Goal: Task Accomplishment & Management: Manage account settings

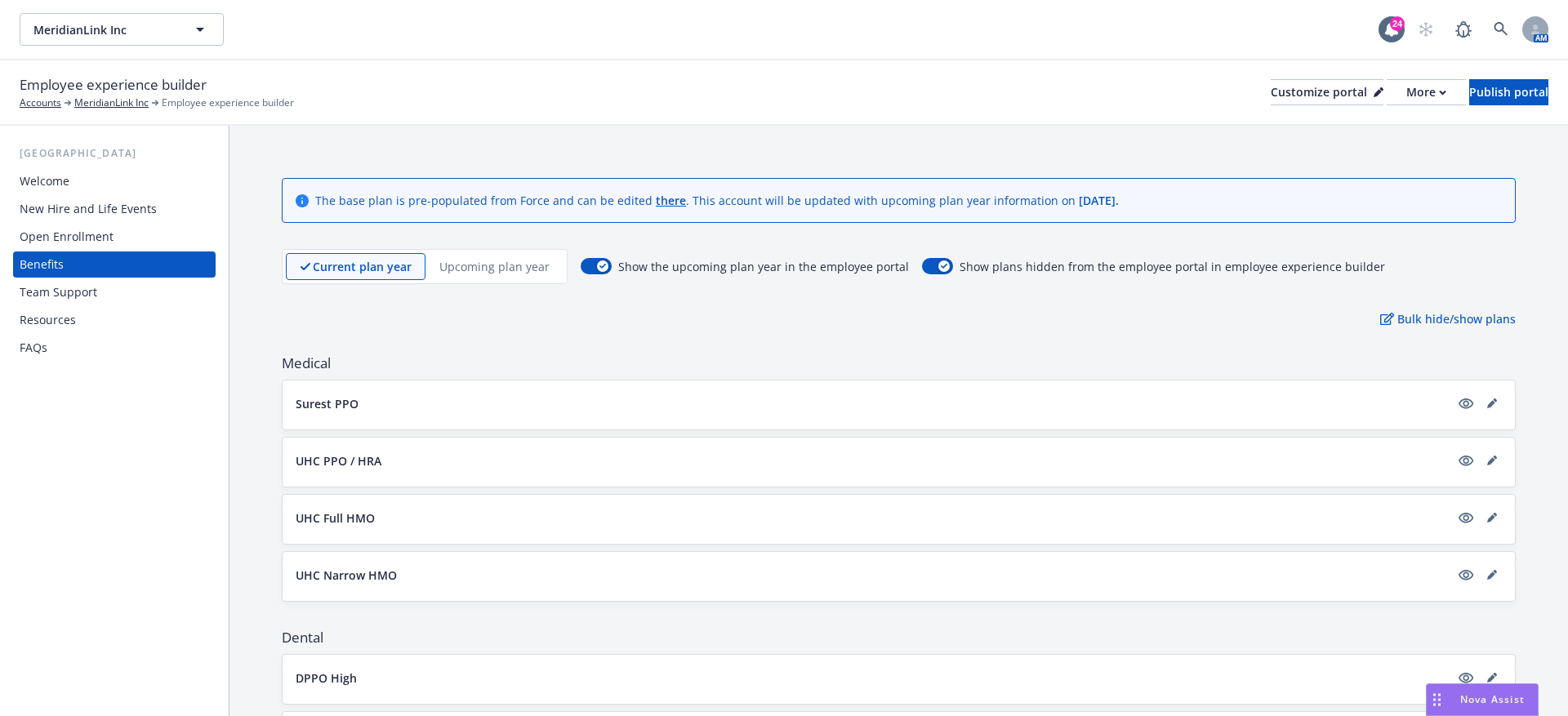
scroll to position [17, 0]
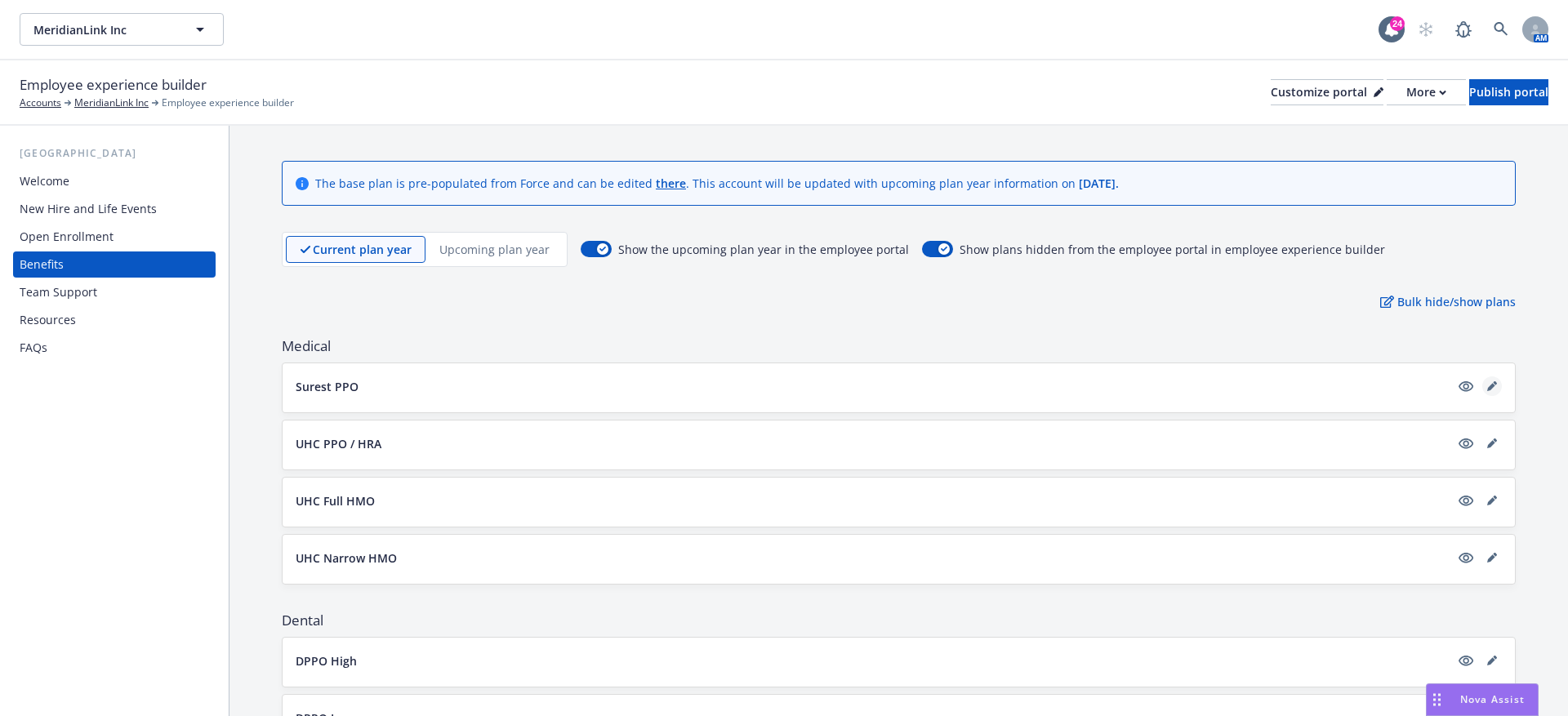
click at [1500, 384] on link "editPencil" at bounding box center [1492, 386] width 19 height 19
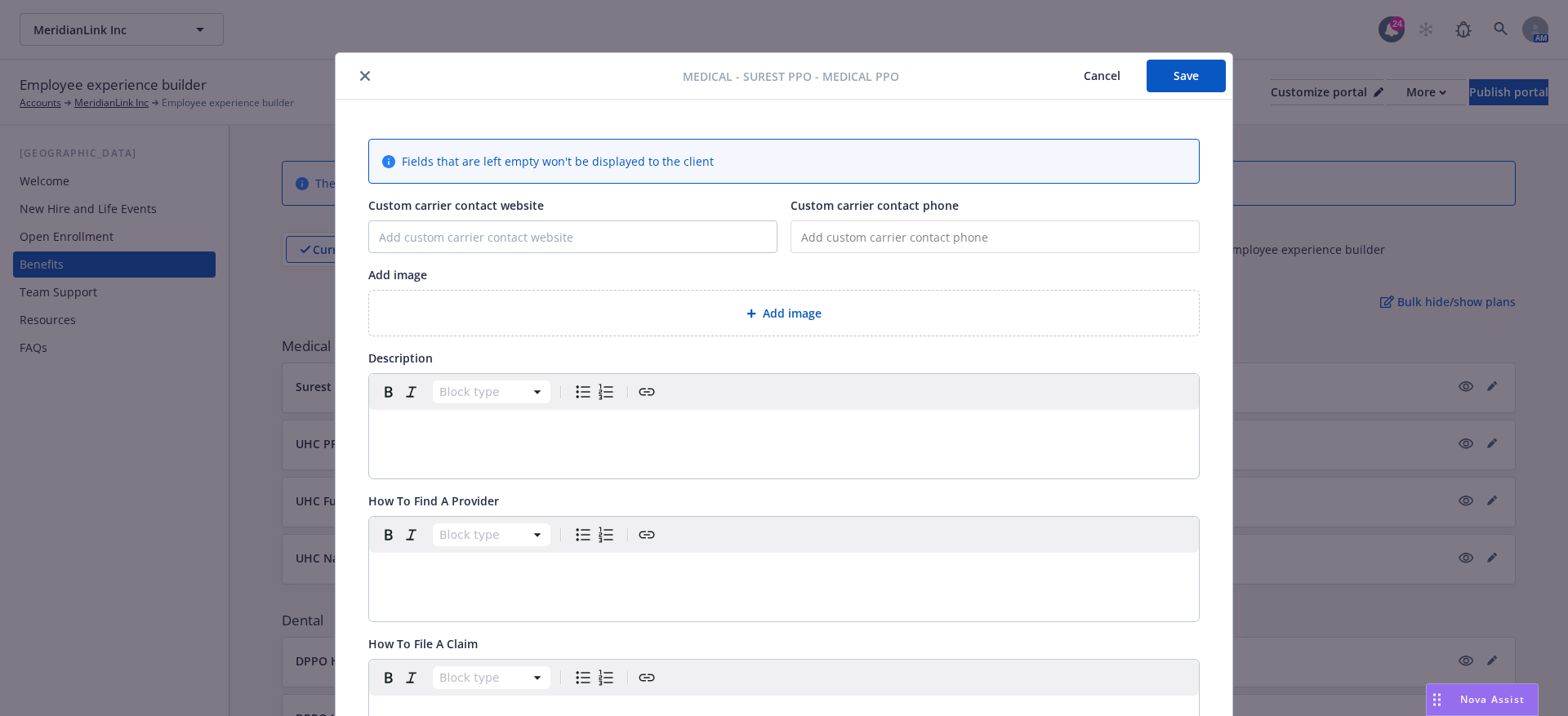
scroll to position [49, 0]
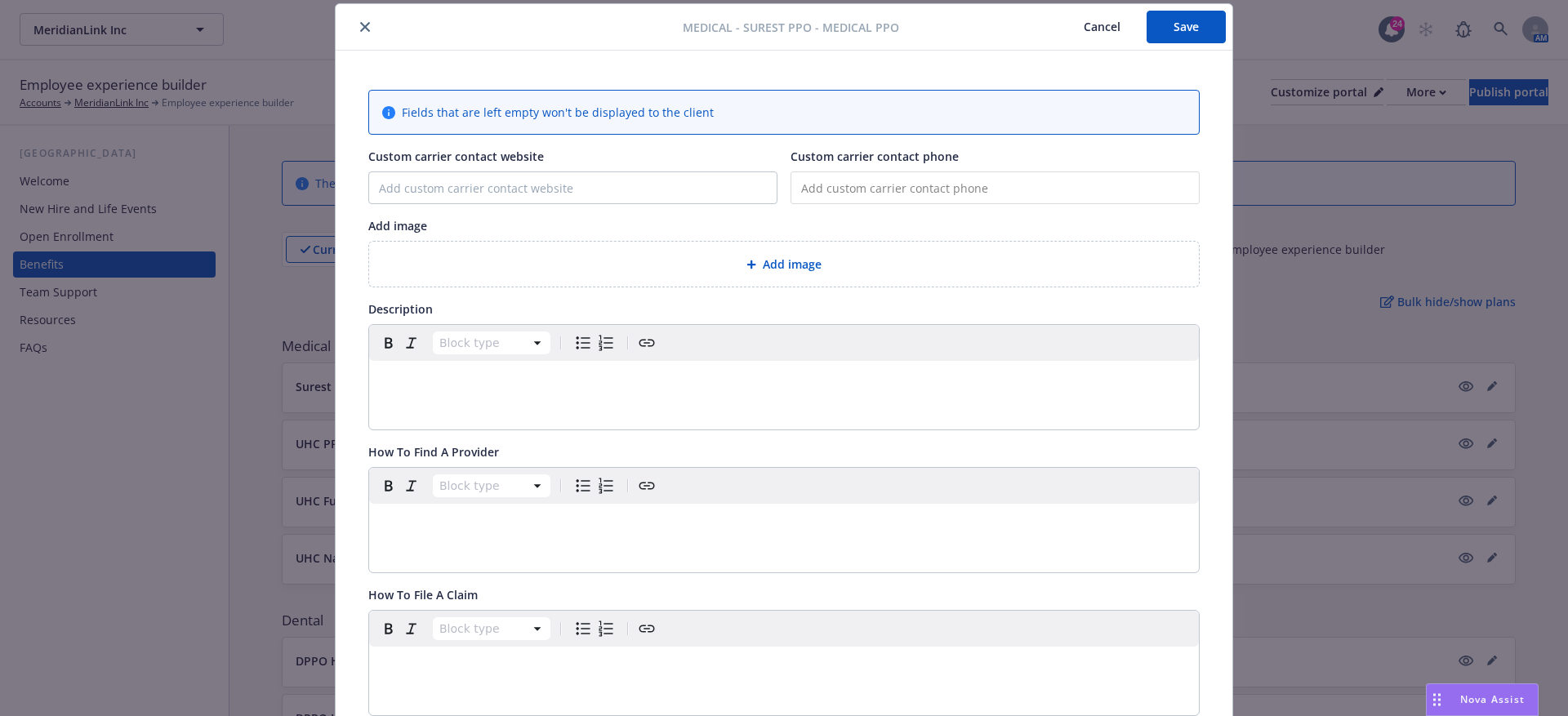
click at [681, 248] on div "Add image" at bounding box center [784, 264] width 830 height 45
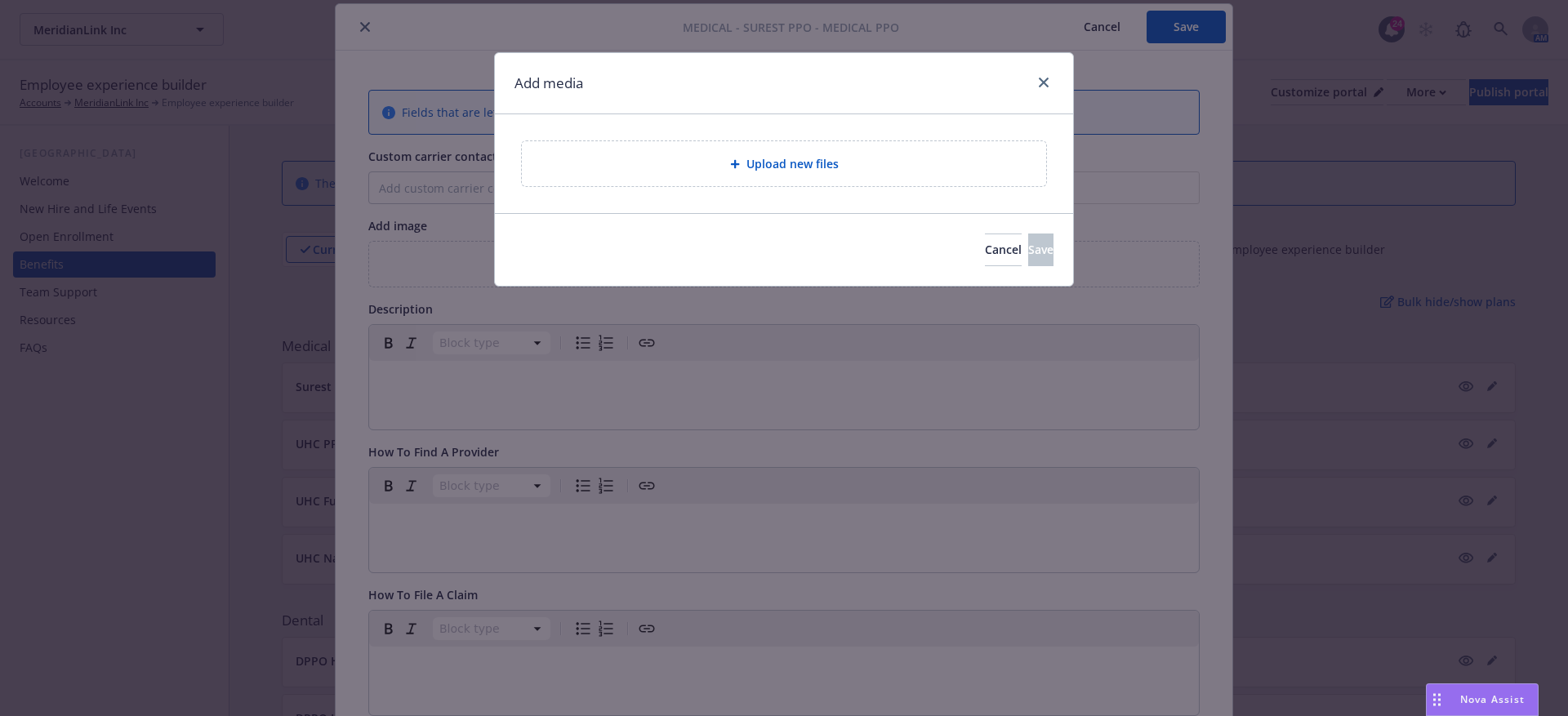
click at [692, 160] on div "Upload new files" at bounding box center [784, 164] width 499 height 19
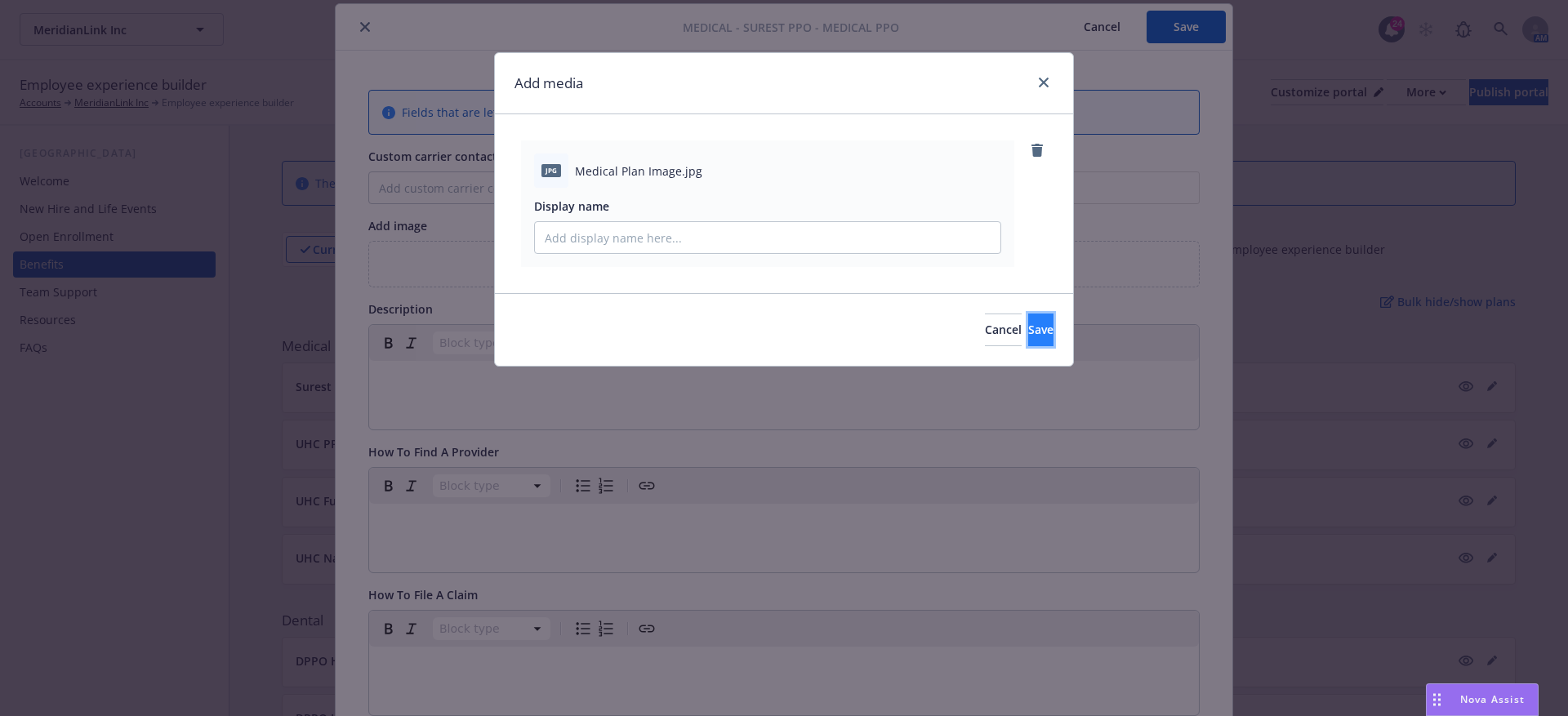
click at [1028, 328] on span "Save" at bounding box center [1041, 329] width 25 height 15
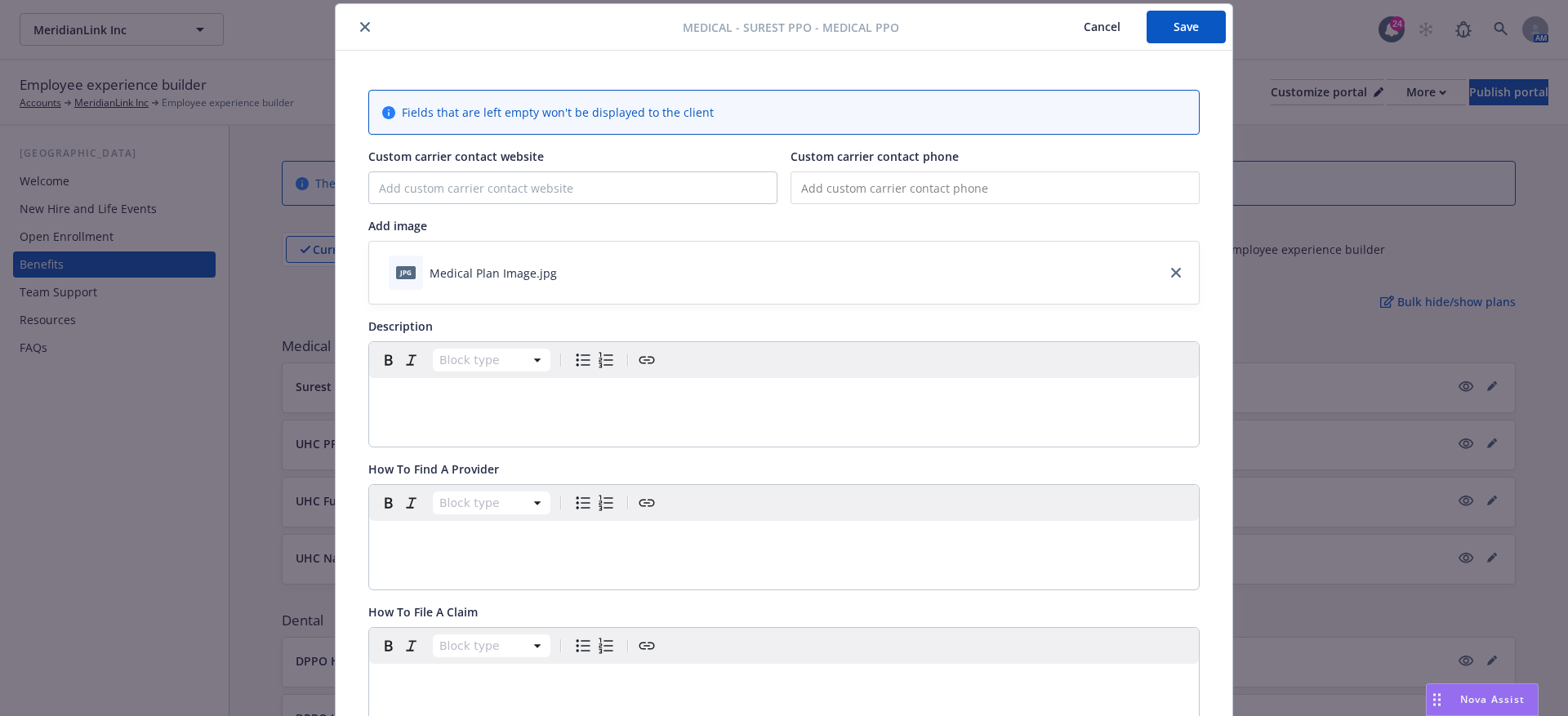
click at [638, 374] on div "Block type" at bounding box center [784, 361] width 830 height 36
click at [683, 414] on div "editable markdown" at bounding box center [784, 397] width 830 height 39
click at [481, 381] on div "To enrich screen reader interactions, please activate Accessibility in Grammarl…" at bounding box center [784, 397] width 830 height 39
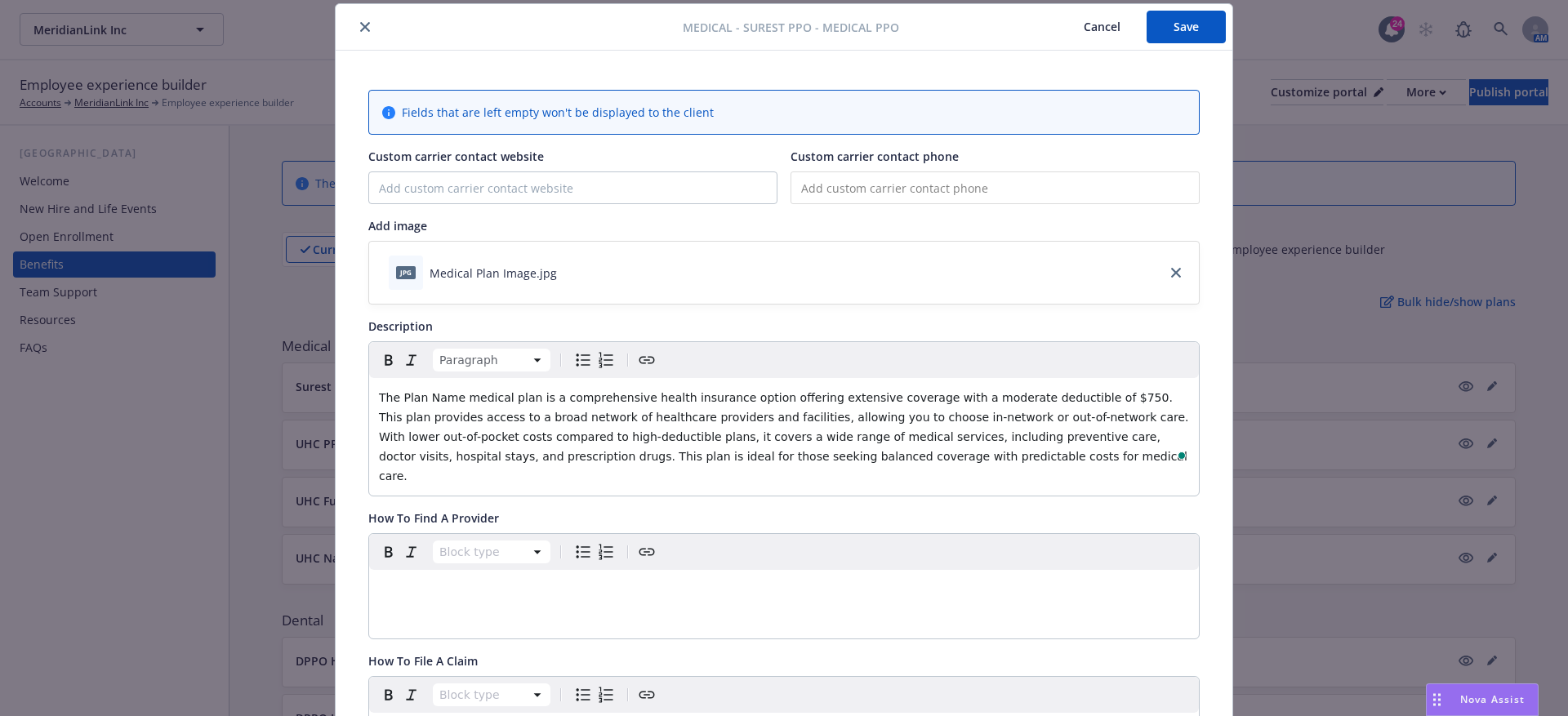
click at [400, 394] on span "The Plan Name medical plan is a comprehensive health insurance option offering …" at bounding box center [786, 437] width 814 height 92
click at [459, 393] on span "The [Plan Name medical plan is a comprehensive health insurance option offering…" at bounding box center [786, 437] width 814 height 92
click at [459, 393] on span "The [Plan Name medical plan is a comprehensive health insurance option offering…" at bounding box center [786, 437] width 814 height 92
drag, startPoint x: 466, startPoint y: 398, endPoint x: 403, endPoint y: 398, distance: 63.0
click at [403, 398] on span "The [Plan Name] medical plan is a comprehensive health insurance option offerin…" at bounding box center [786, 437] width 814 height 92
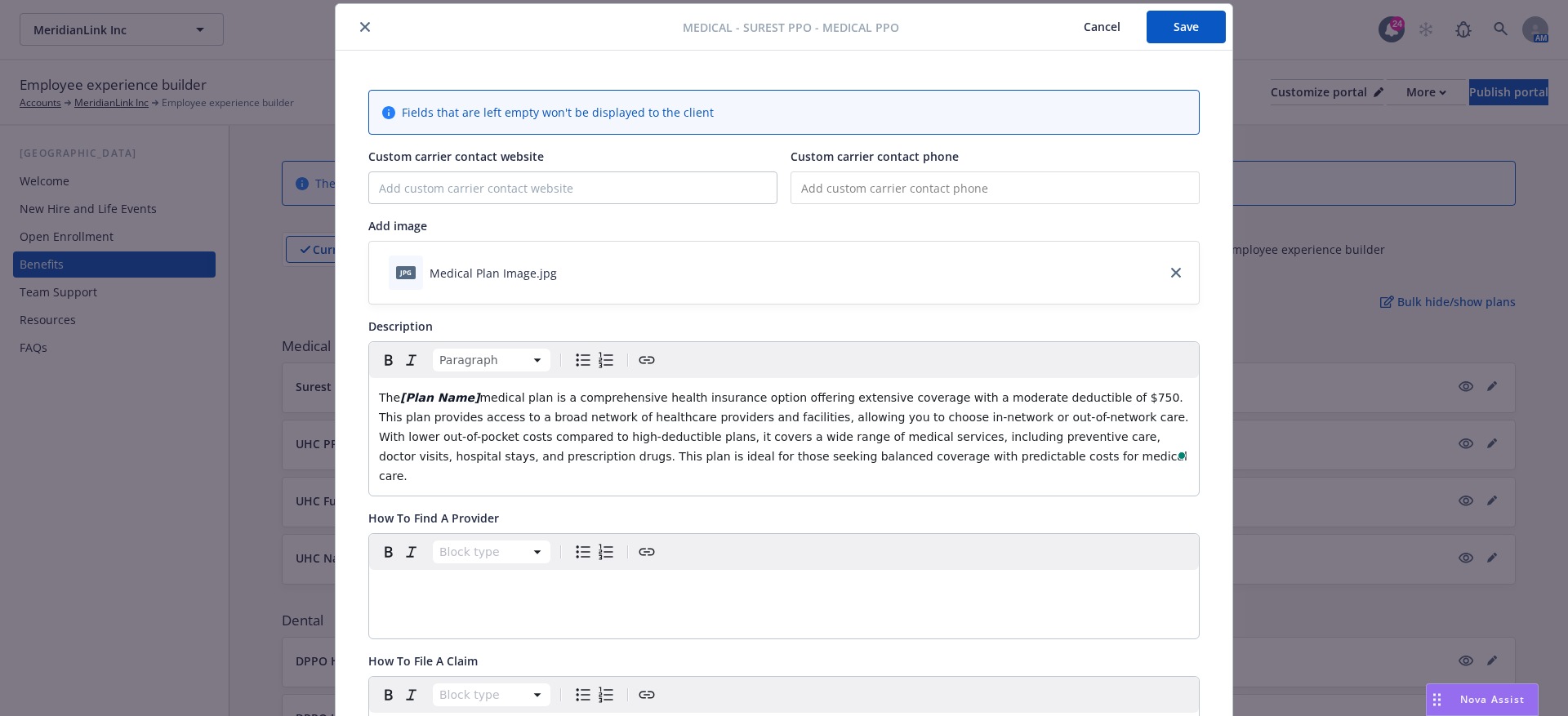
click at [1082, 398] on span "medical plan is a comprehensive health insurance option offering extensive cove…" at bounding box center [786, 437] width 814 height 92
click at [1083, 396] on span "medical plan is a comprehensive health insurance option offering extensive cove…" at bounding box center [786, 437] width 814 height 92
click at [1116, 396] on span "medical plan is a comprehensive health insurance option offering extensive cove…" at bounding box center [786, 437] width 814 height 92
drag, startPoint x: 1122, startPoint y: 392, endPoint x: 1085, endPoint y: 392, distance: 37.0
click at [1084, 392] on span "medical plan is a comprehensive health insurance option offering extensive cove…" at bounding box center [783, 437] width 808 height 92
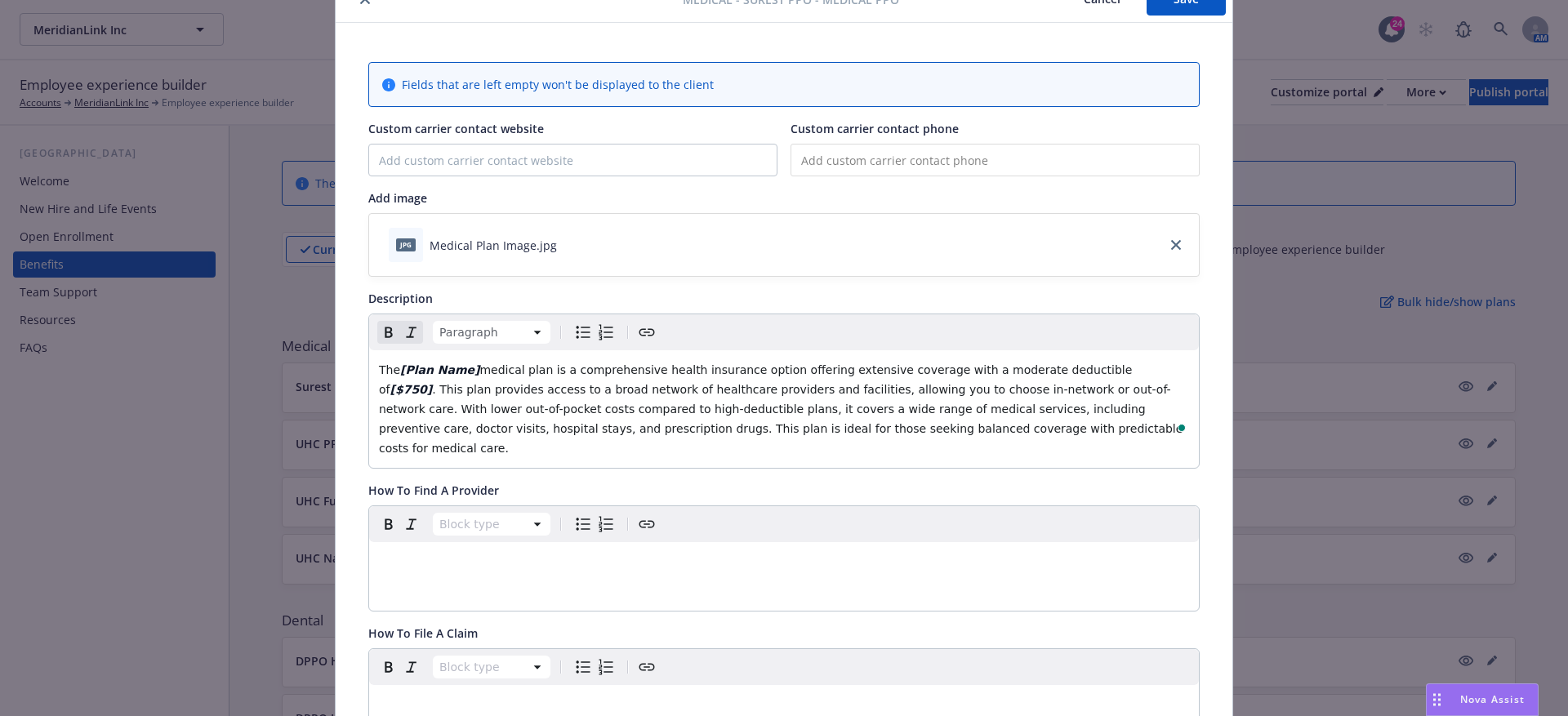
scroll to position [86, 0]
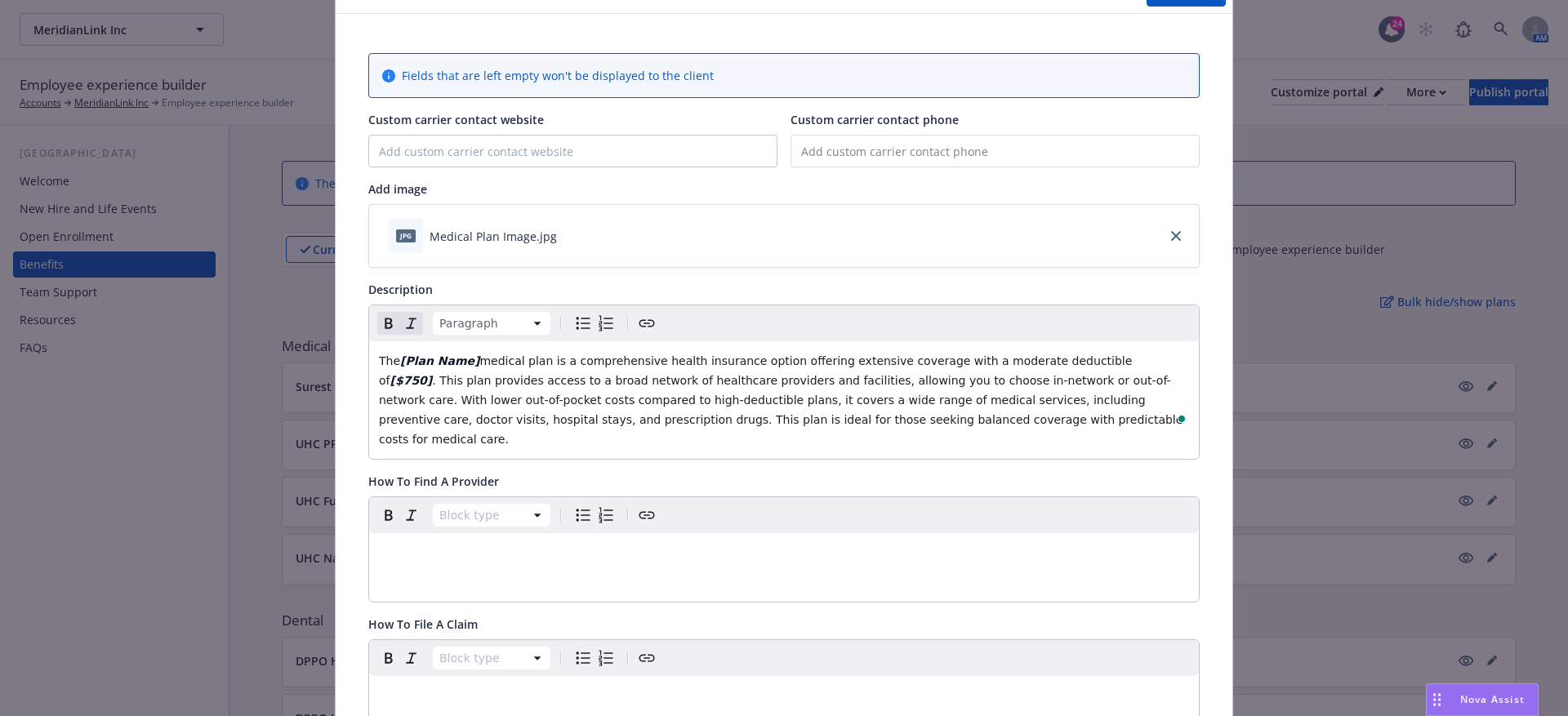
click at [453, 543] on p "editable markdown" at bounding box center [784, 552] width 810 height 19
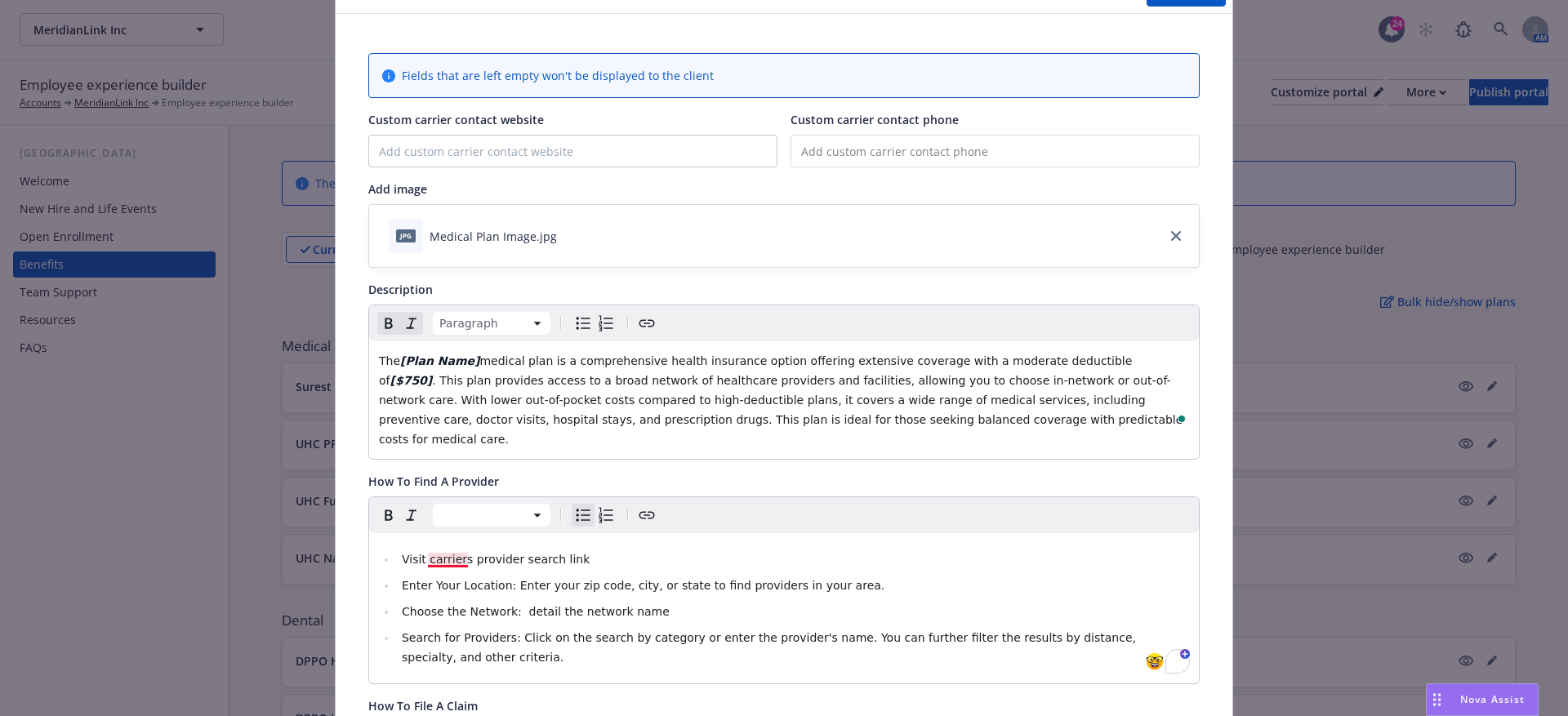
click at [428, 553] on span "Visit carriers provider search link" at bounding box center [496, 560] width 188 height 13
click at [575, 553] on span "Visit [carriers provider search link" at bounding box center [498, 560] width 192 height 13
drag, startPoint x: 598, startPoint y: 538, endPoint x: 426, endPoint y: 537, distance: 172.0
click at [426, 549] on li "Visit [carriers provider search link]" at bounding box center [794, 559] width 793 height 19
click at [521, 605] on span "Choose the Network: detail the network name" at bounding box center [536, 612] width 268 height 13
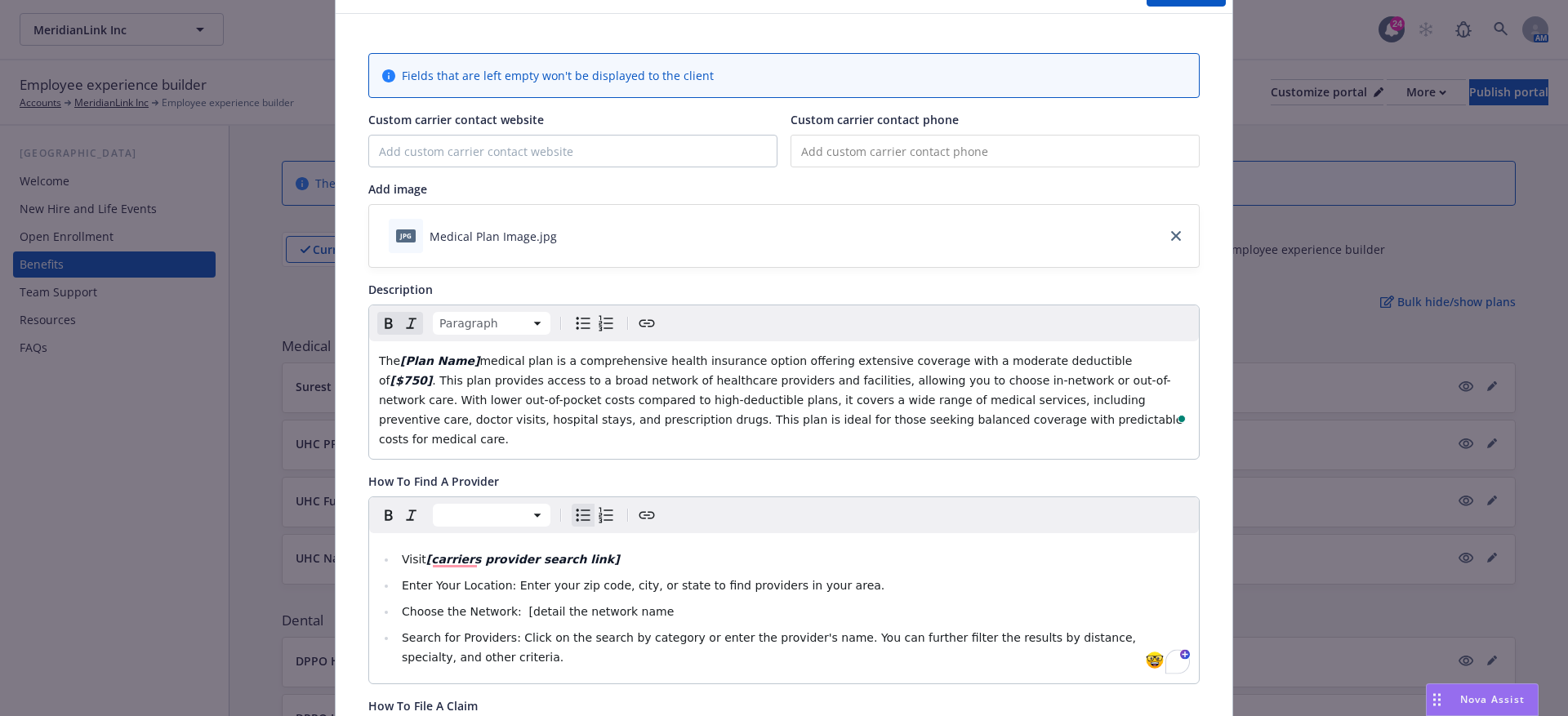
click at [660, 602] on li "Choose the Network: [detail the network name" at bounding box center [794, 612] width 793 height 19
click at [650, 605] on span "Choose the Network: [detail the network name" at bounding box center [538, 612] width 272 height 13
drag, startPoint x: 671, startPoint y: 586, endPoint x: 521, endPoint y: 584, distance: 150.0
click at [521, 602] on li "Choose the Network: [detail the network name]" at bounding box center [794, 612] width 793 height 19
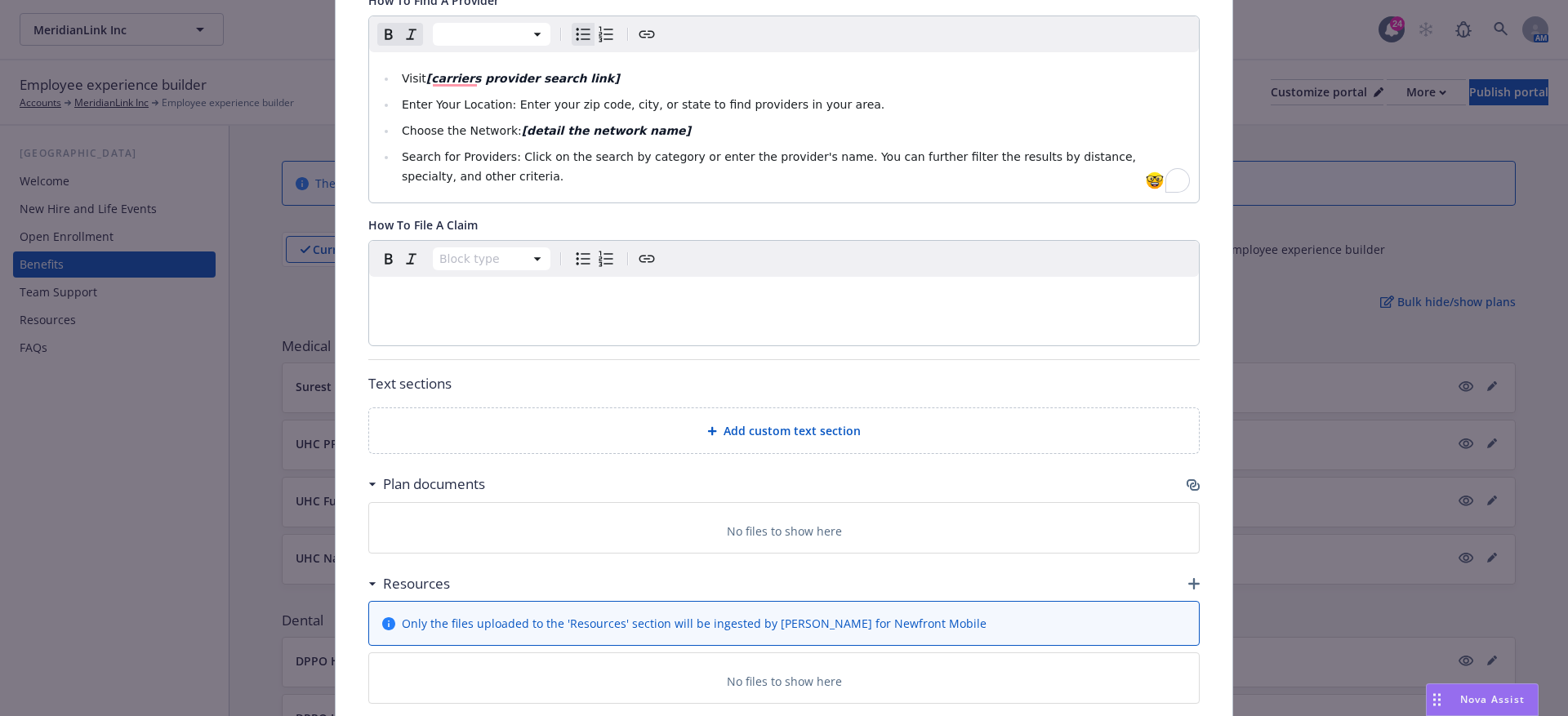
scroll to position [643, 0]
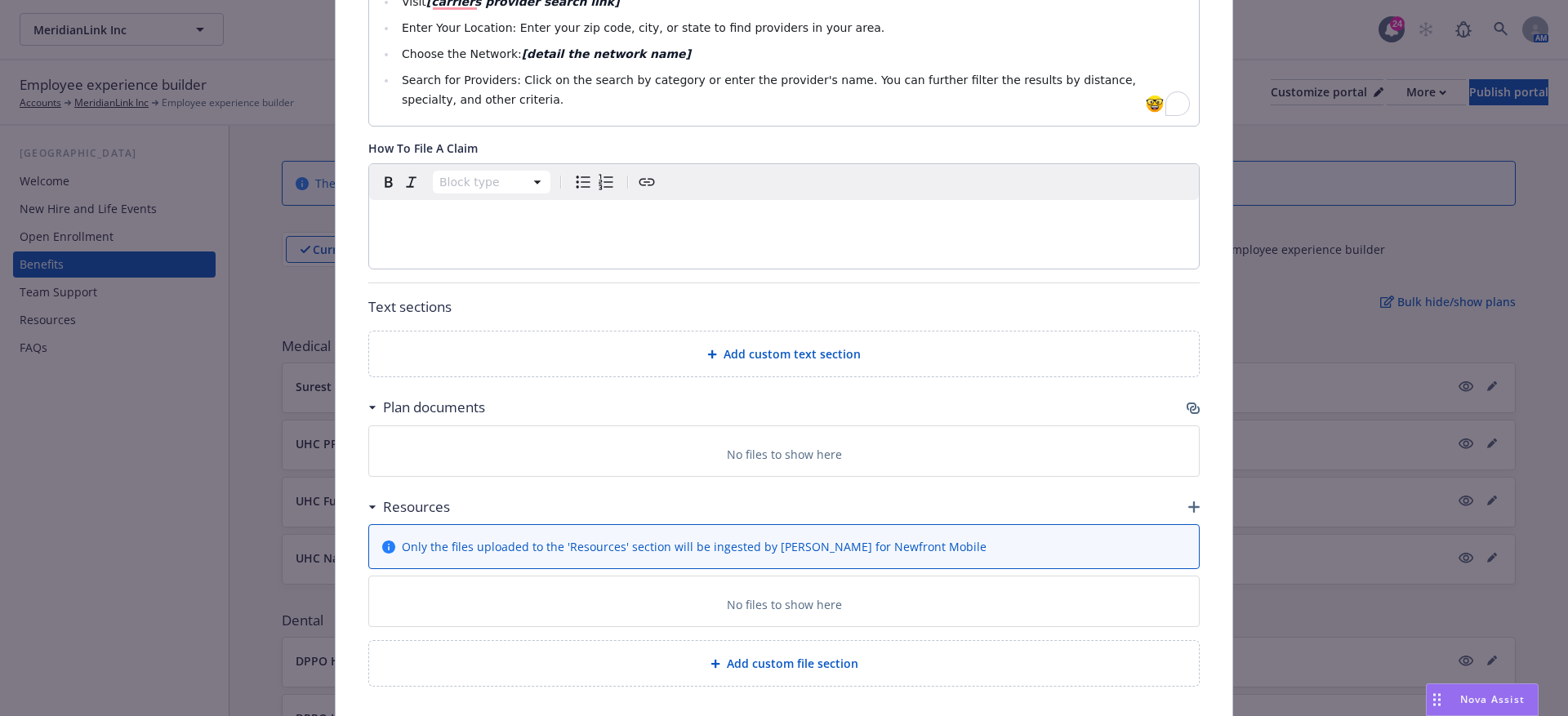
click at [734, 346] on span "Add custom text section" at bounding box center [792, 354] width 137 height 17
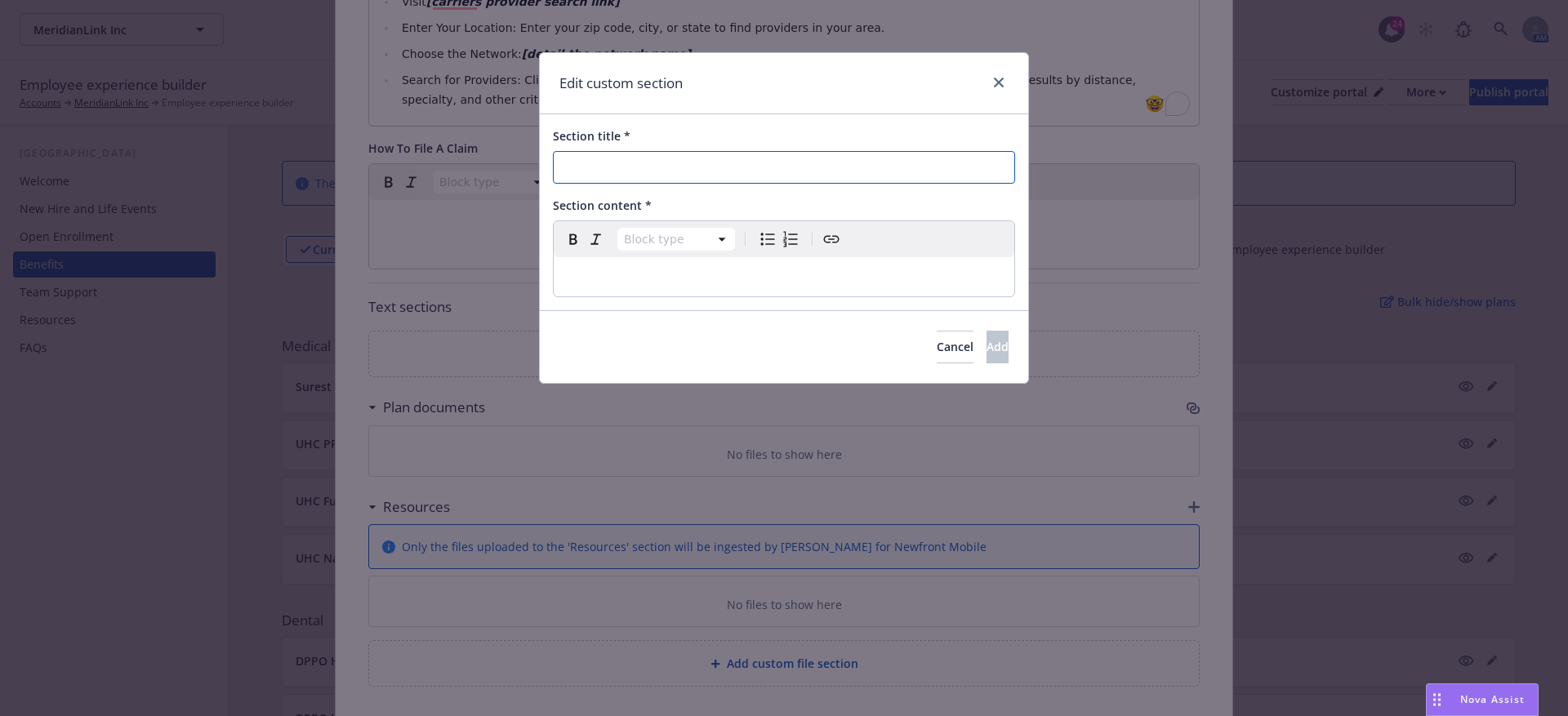
click at [602, 177] on input "Section title *" at bounding box center [784, 168] width 462 height 33
paste input "Carrier/PBM Name Prescription Drug Tools and Resources"
type input "Carrier/PBM Name Prescription Drug Tools and Resources"
select select "paragraph"
click at [587, 271] on p "editable markdown" at bounding box center [784, 277] width 441 height 19
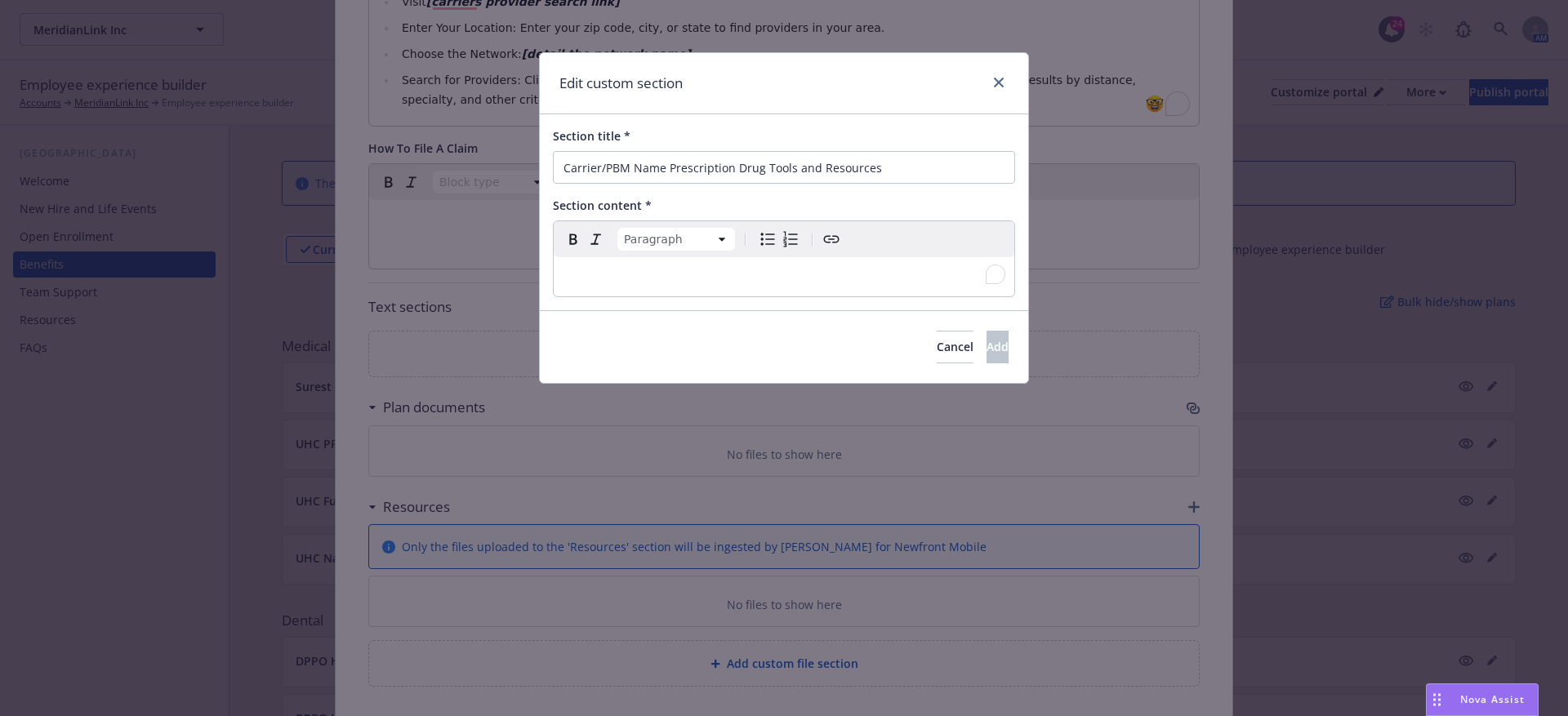
click at [582, 262] on div "To enrich screen reader interactions, please activate Accessibility in Grammarl…" at bounding box center [784, 277] width 460 height 39
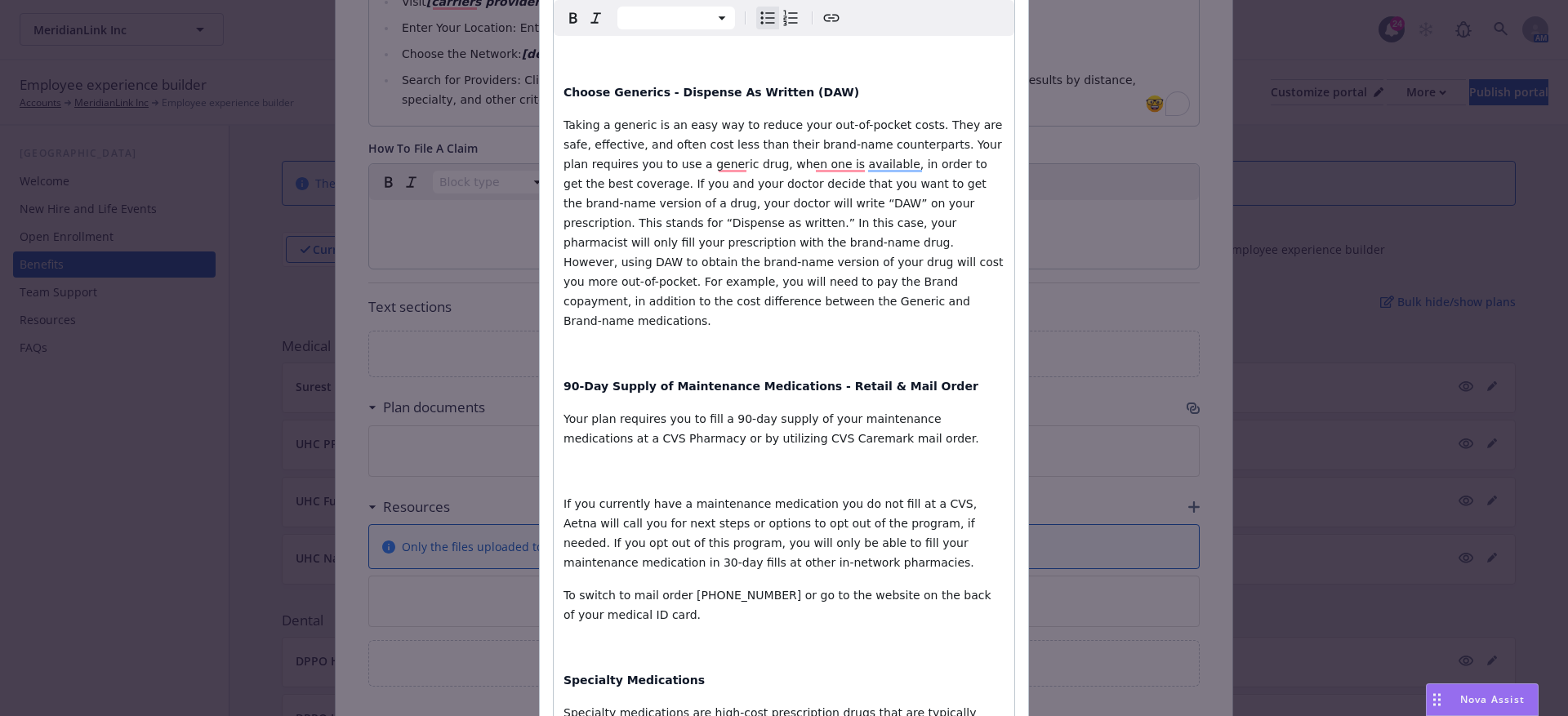
scroll to position [0, 0]
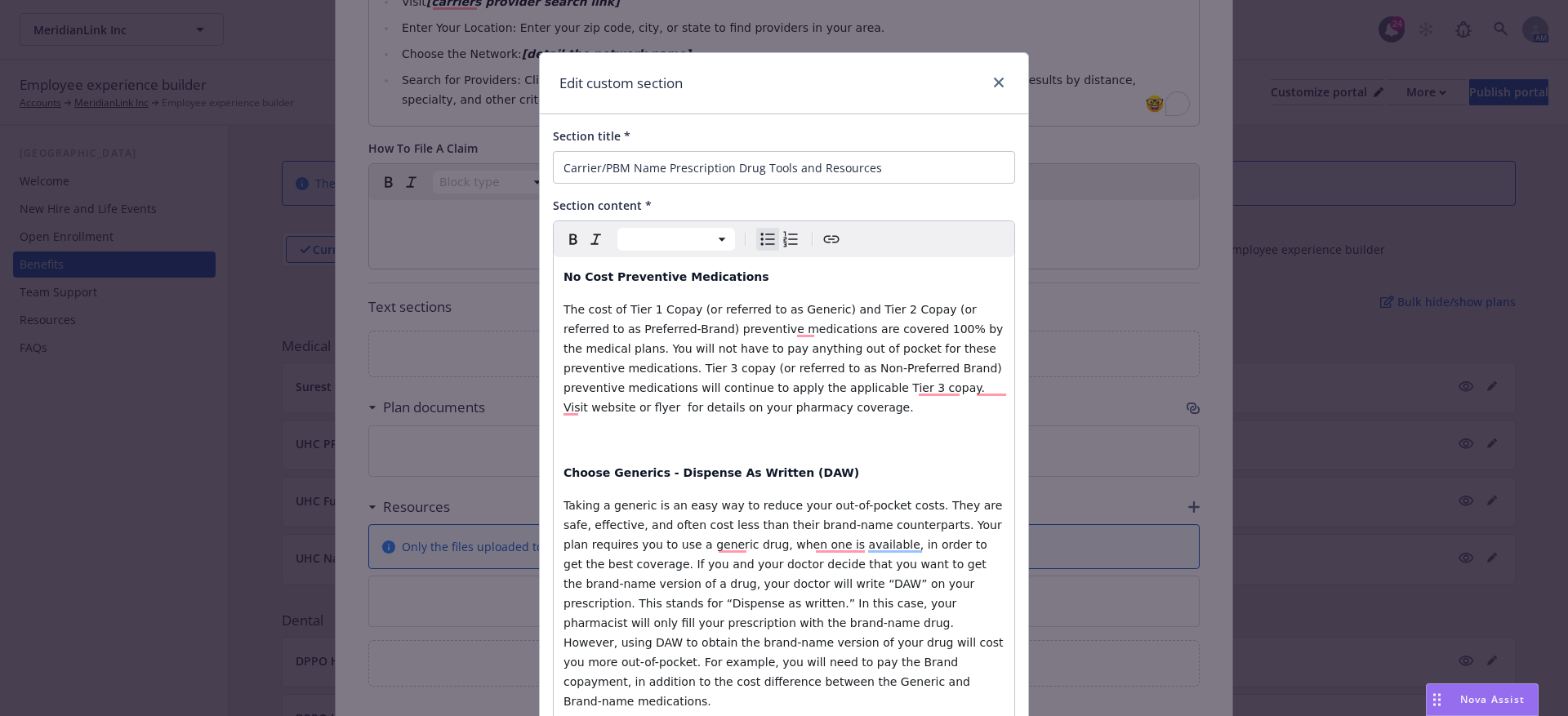
select select "paragraph"
click at [916, 390] on span "The cost of Tier 1 Copay (or referred to as Generic) and Tier 2 Copay (or refer…" at bounding box center [785, 359] width 443 height 111
click at [918, 391] on span "The cost of Tier 1 Copay (or referred to as Generic) and Tier 2 Copay (or refer…" at bounding box center [785, 359] width 443 height 111
click at [1003, 391] on span "The cost of Tier 1 Copay (or referred to as Generic) and Tier 2 Copay (or refer…" at bounding box center [785, 359] width 443 height 111
drag, startPoint x: 594, startPoint y: 407, endPoint x: 917, endPoint y: 392, distance: 323.3
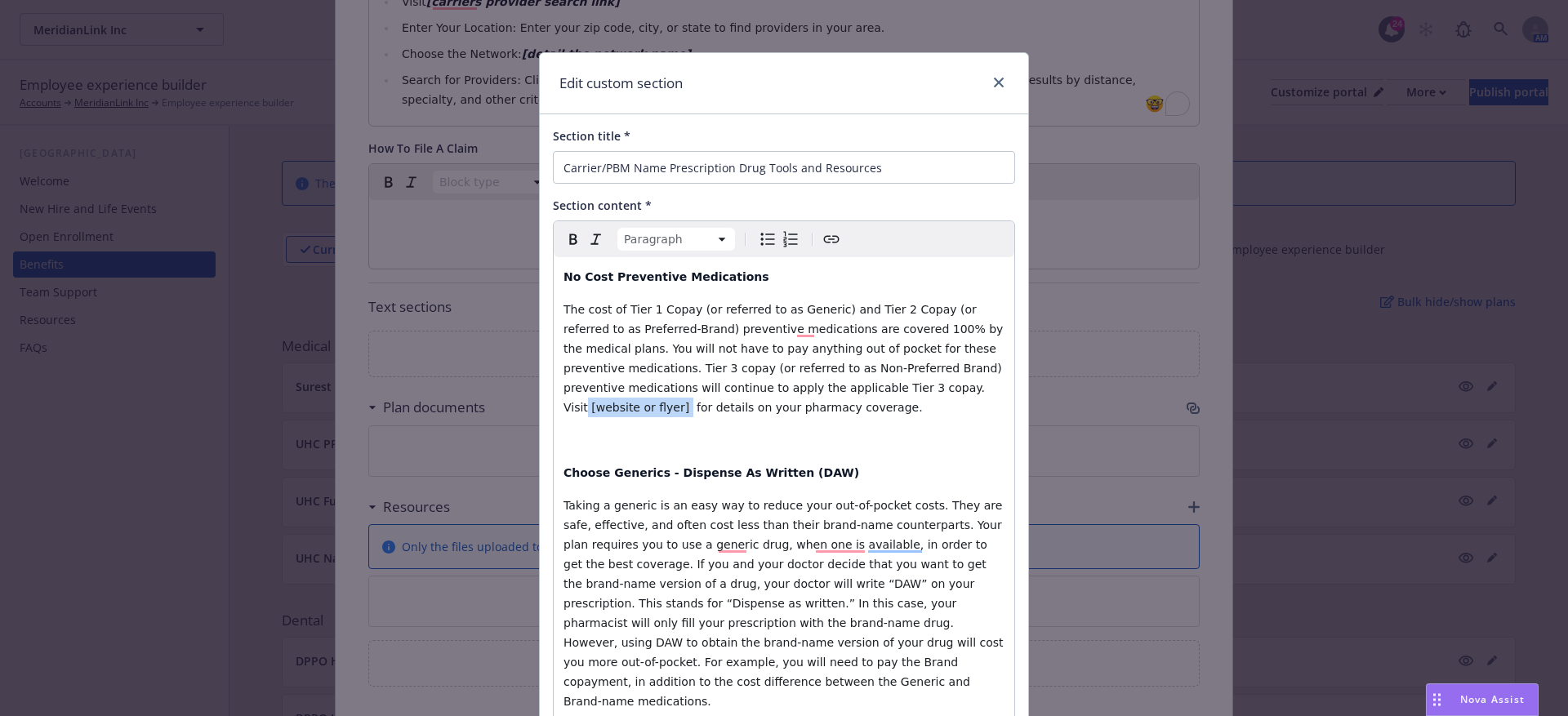
click at [917, 392] on span "The cost of Tier 1 Copay (or referred to as Generic) and Tier 2 Copay (or refer…" at bounding box center [785, 359] width 443 height 111
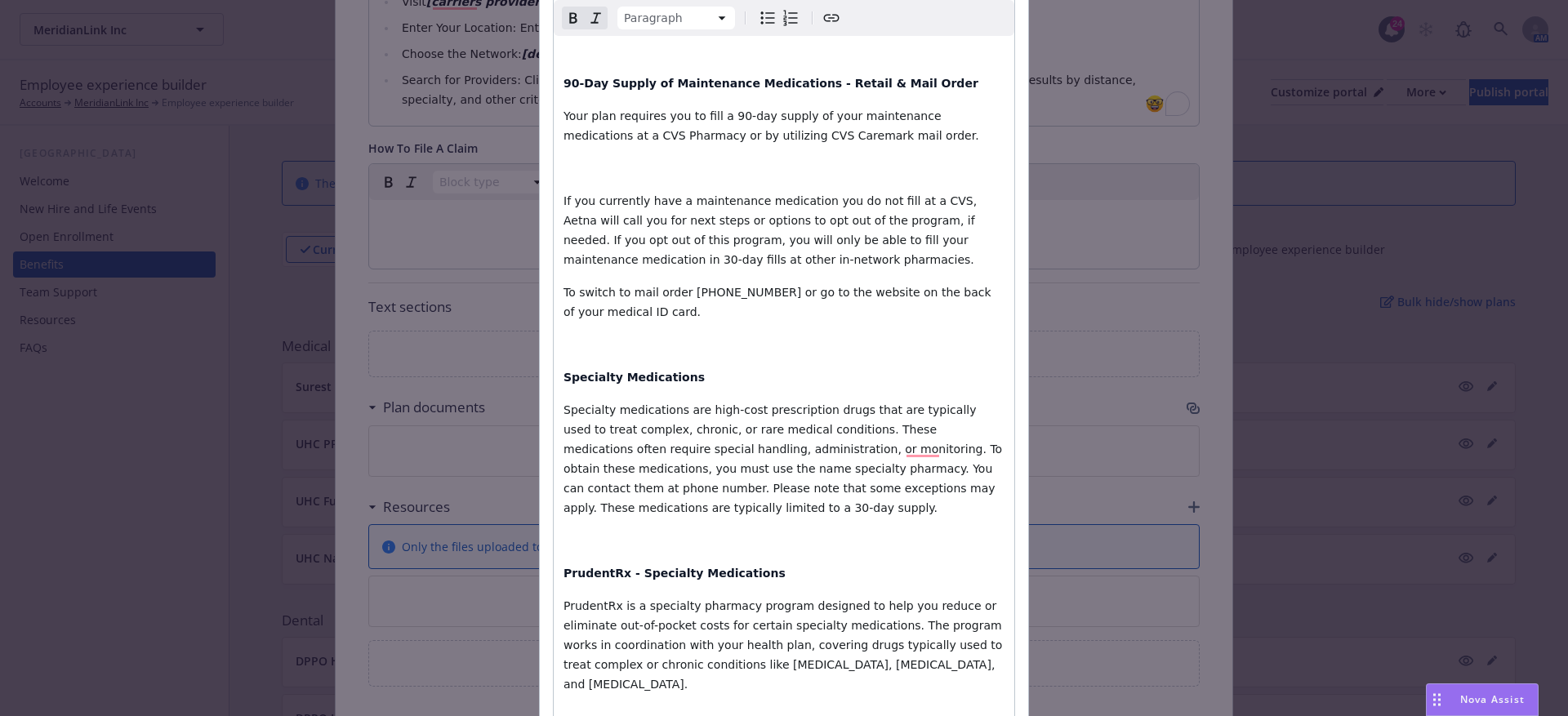
scroll to position [769, 0]
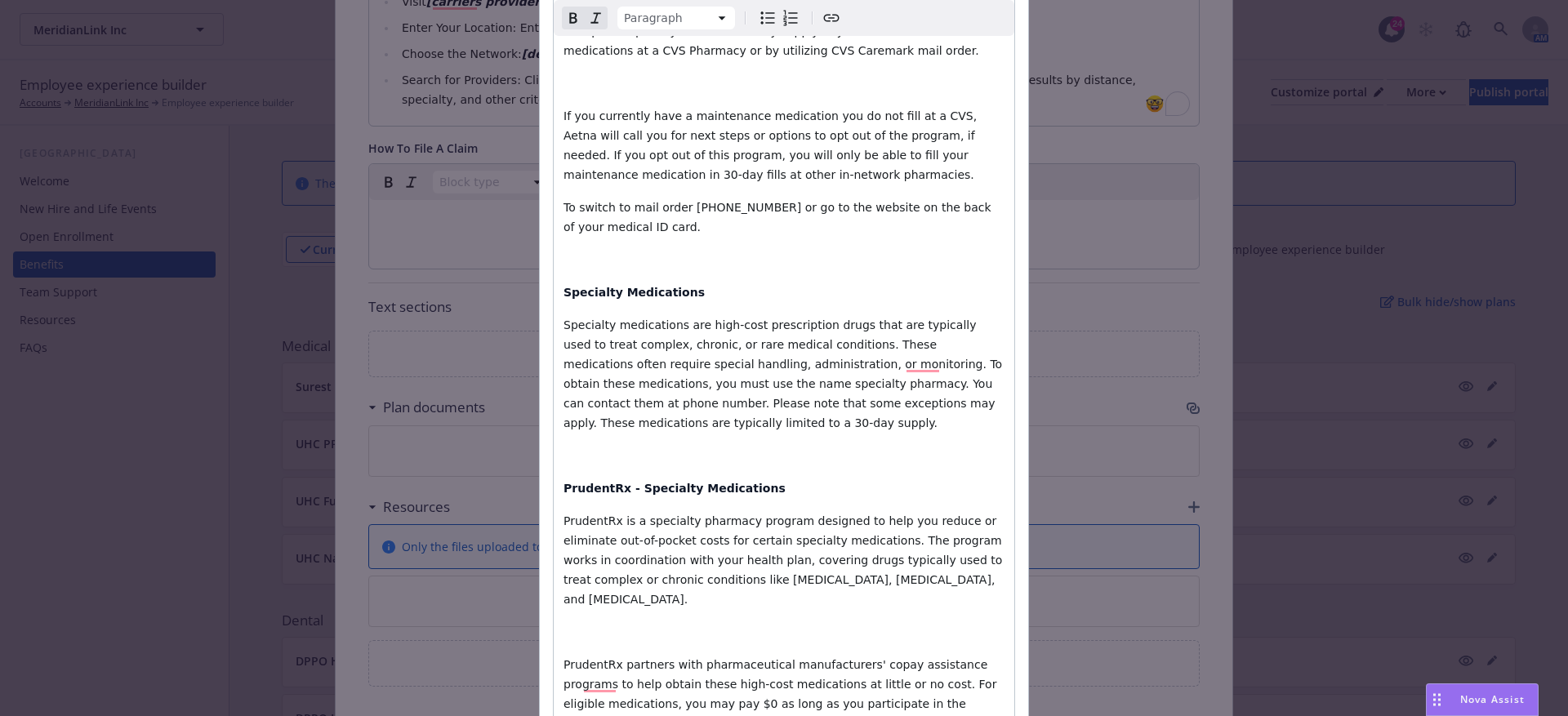
click at [905, 361] on span "Specialty medications are high-cost prescription drugs that are typically used …" at bounding box center [785, 374] width 442 height 111
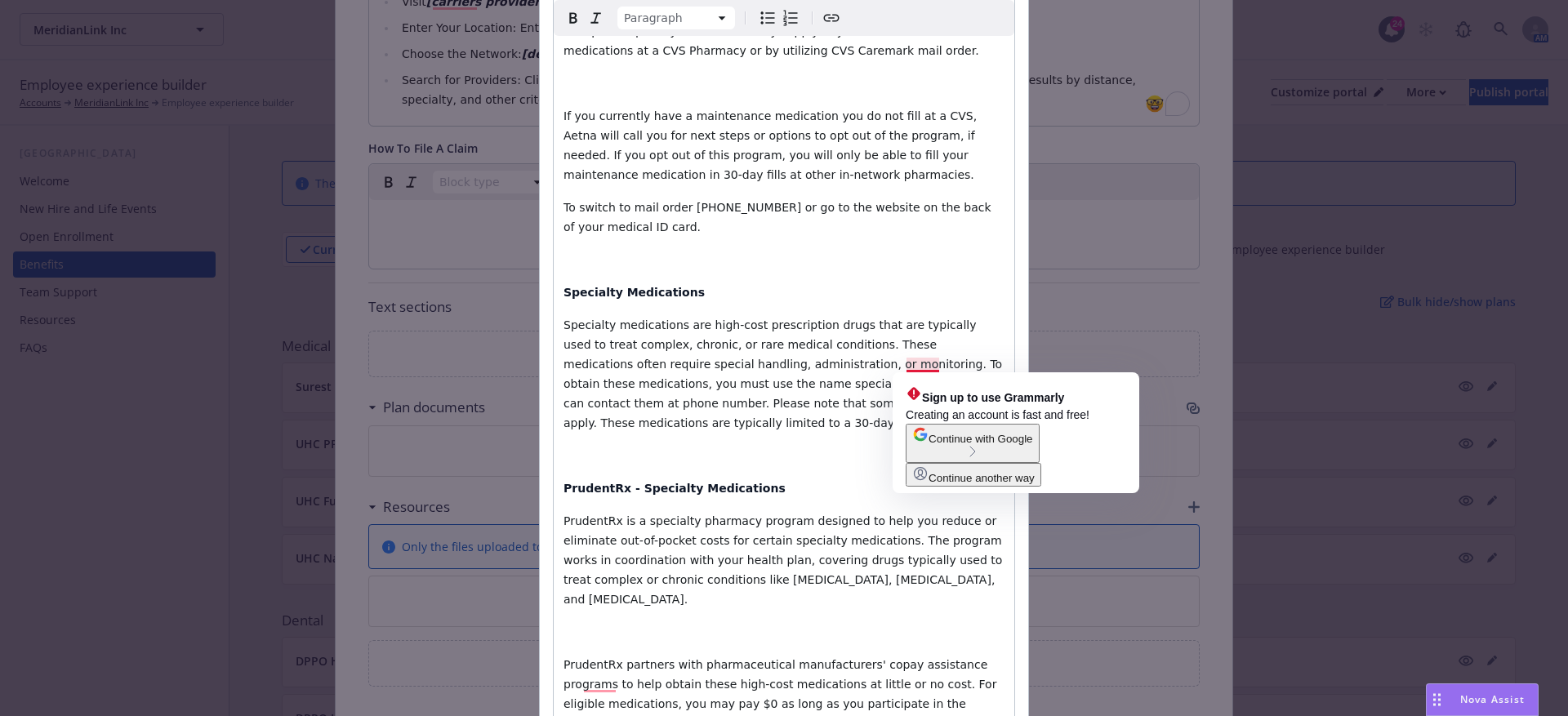
click at [908, 367] on span "Specialty medications are high-cost prescription drugs that are typically used …" at bounding box center [785, 374] width 442 height 111
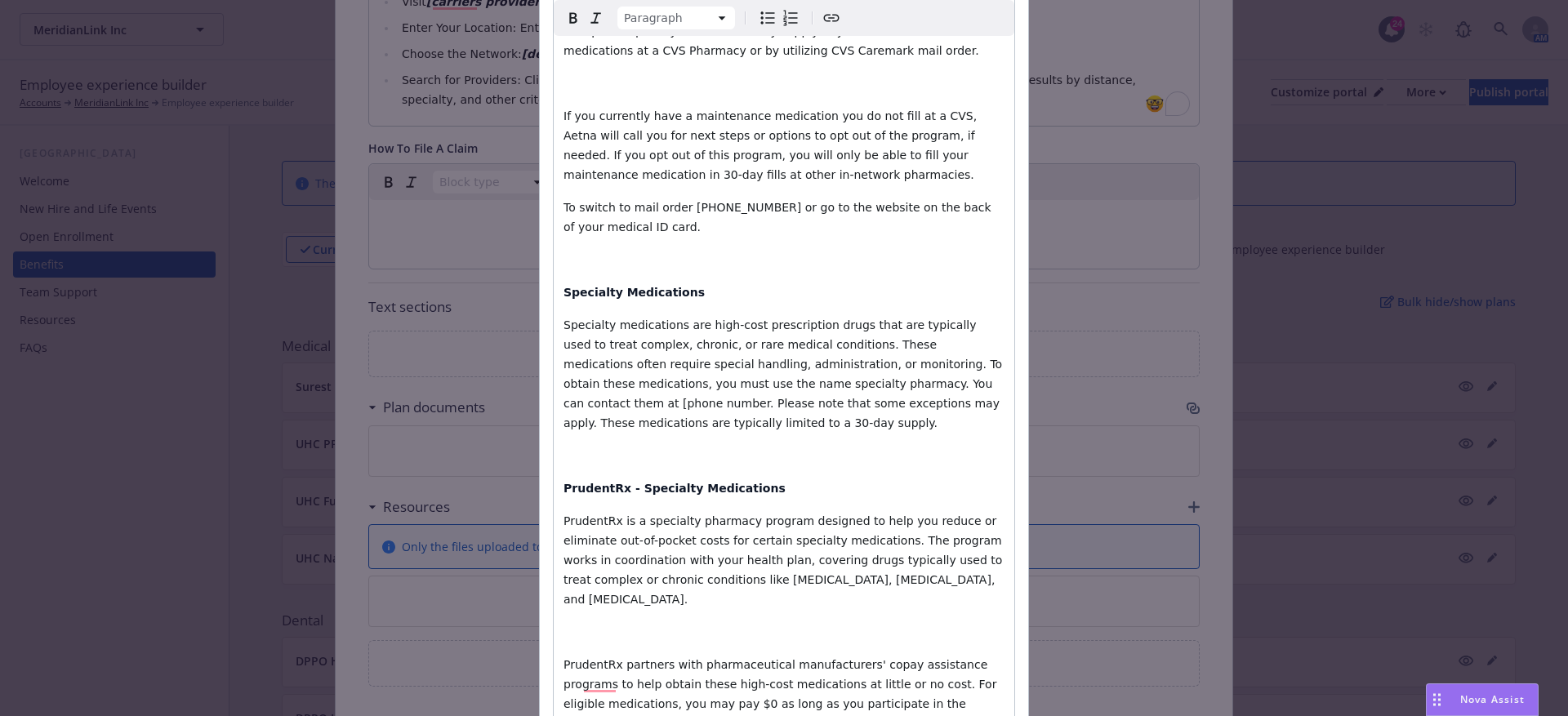
click at [983, 358] on span "Specialty medications are high-cost prescription drugs that are typically used …" at bounding box center [785, 374] width 442 height 111
click at [985, 358] on span "Specialty medications are high-cost prescription drugs that are typically used …" at bounding box center [785, 374] width 442 height 111
drag, startPoint x: 991, startPoint y: 358, endPoint x: 906, endPoint y: 358, distance: 85.0
click at [906, 358] on span "Specialty medications are high-cost prescription drugs that are typically used …" at bounding box center [785, 374] width 442 height 111
click at [633, 369] on span "Specialty medications are high-cost prescription drugs that are typically used …" at bounding box center [785, 365] width 442 height 92
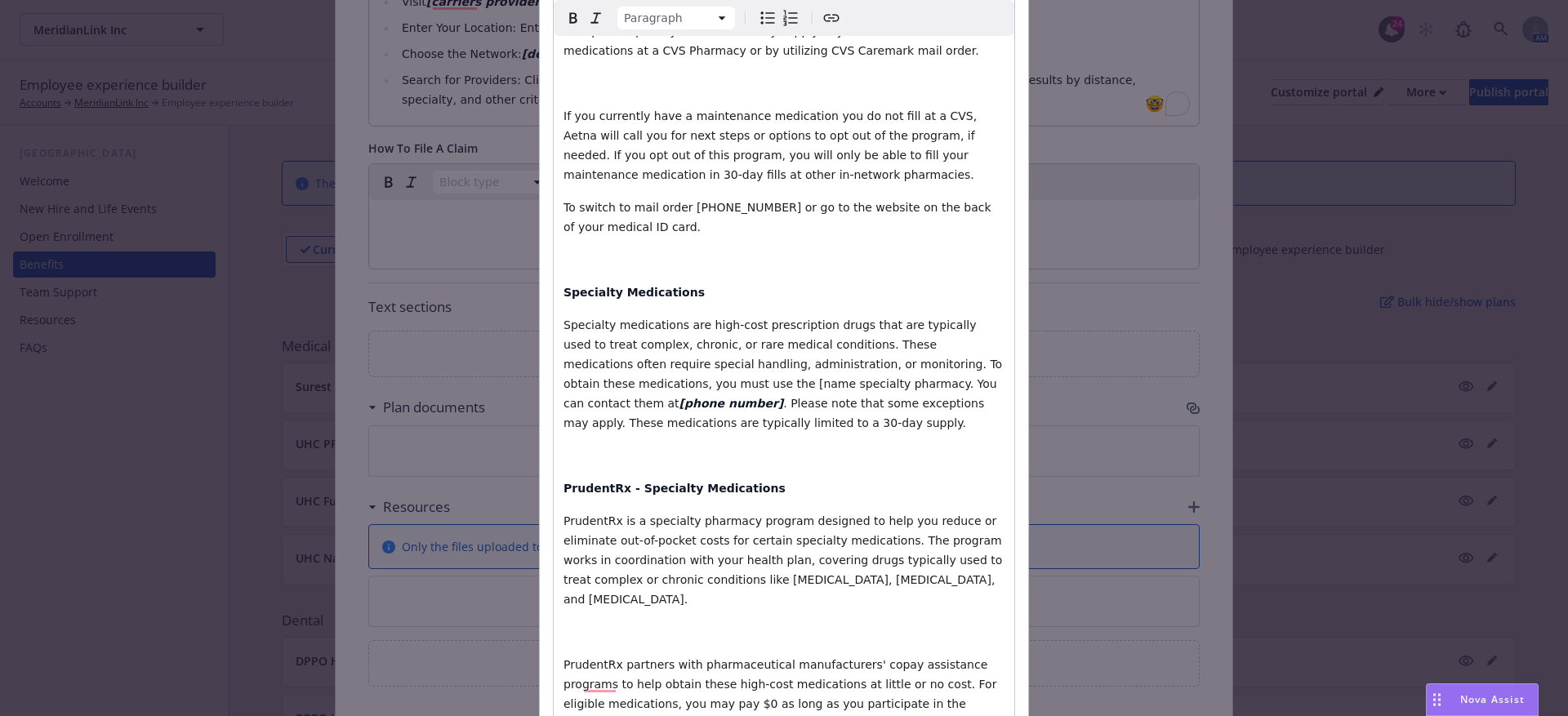
click at [665, 365] on span "Specialty medications are high-cost prescription drugs that are typically used …" at bounding box center [785, 365] width 442 height 92
drag, startPoint x: 668, startPoint y: 365, endPoint x: 638, endPoint y: 365, distance: 30.0
click at [638, 365] on span "Specialty medications are high-cost prescription drugs that are typically used …" at bounding box center [785, 365] width 442 height 92
drag, startPoint x: 674, startPoint y: 365, endPoint x: 634, endPoint y: 369, distance: 40.2
click at [634, 369] on span "Specialty medications are high-cost prescription drugs that are typically used …" at bounding box center [785, 365] width 442 height 92
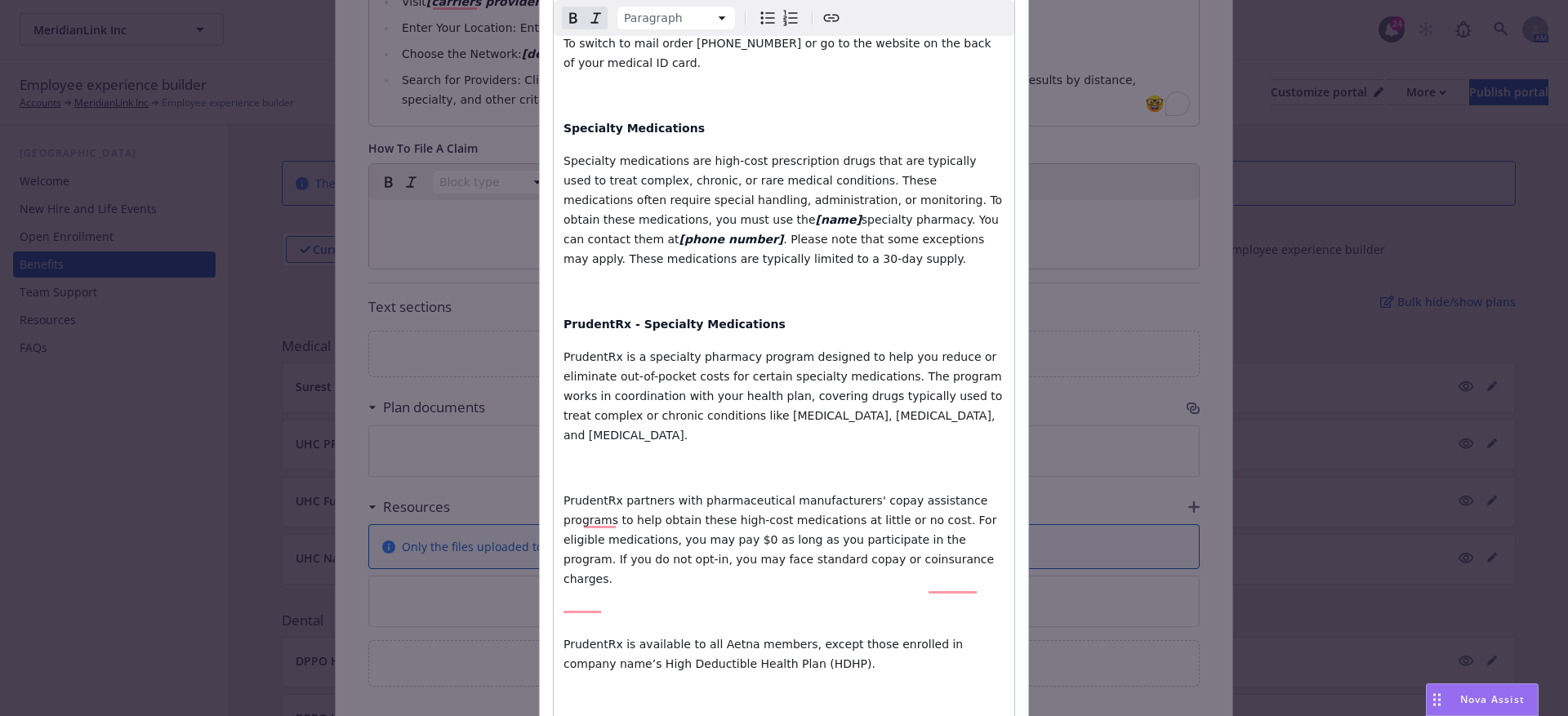
scroll to position [942, 0]
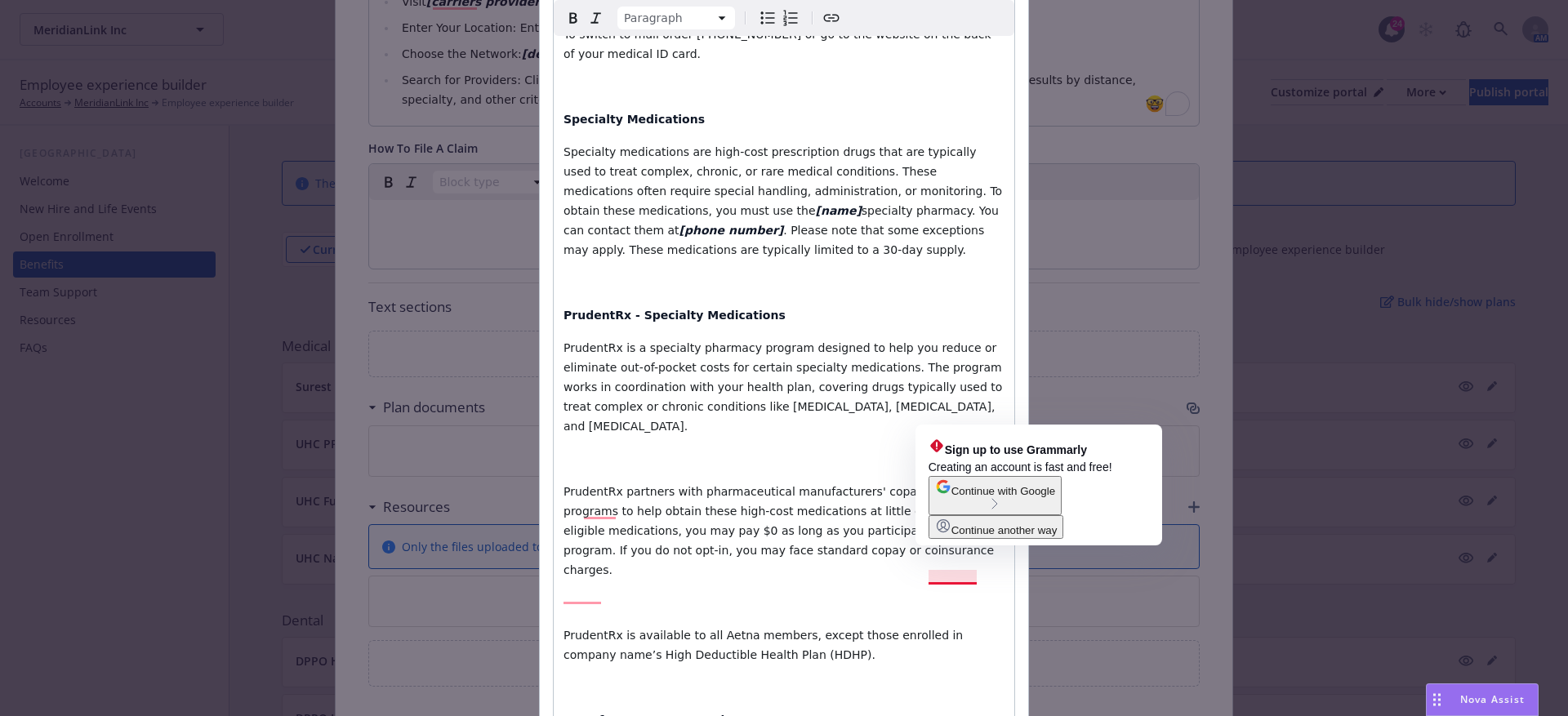
click at [930, 629] on span "PrudentRx is available to all Aetna members, except those enrolled in company n…" at bounding box center [766, 645] width 404 height 33
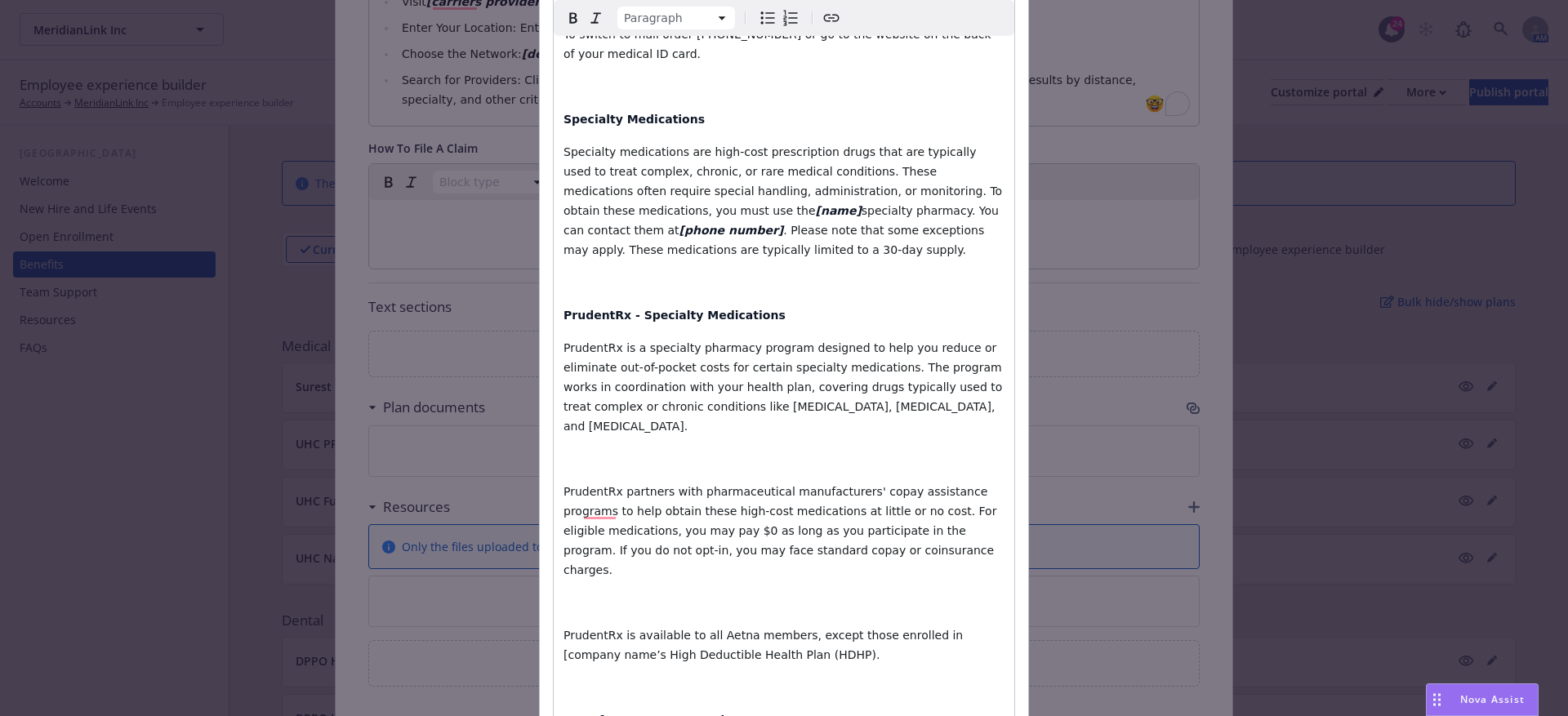
click at [592, 629] on span "PrudentRx is available to all Aetna members, except those enrolled in [company …" at bounding box center [766, 645] width 404 height 33
drag, startPoint x: 595, startPoint y: 597, endPoint x: 939, endPoint y: 582, distance: 344.3
click at [939, 626] on p "PrudentRx is available to all Aetna members, except those enrolled in [company …" at bounding box center [784, 645] width 441 height 39
drag, startPoint x: 597, startPoint y: 599, endPoint x: 927, endPoint y: 571, distance: 331.2
click at [927, 629] on span "PrudentRx is available to all Aetna members, except those enrolled in [company …" at bounding box center [766, 645] width 404 height 33
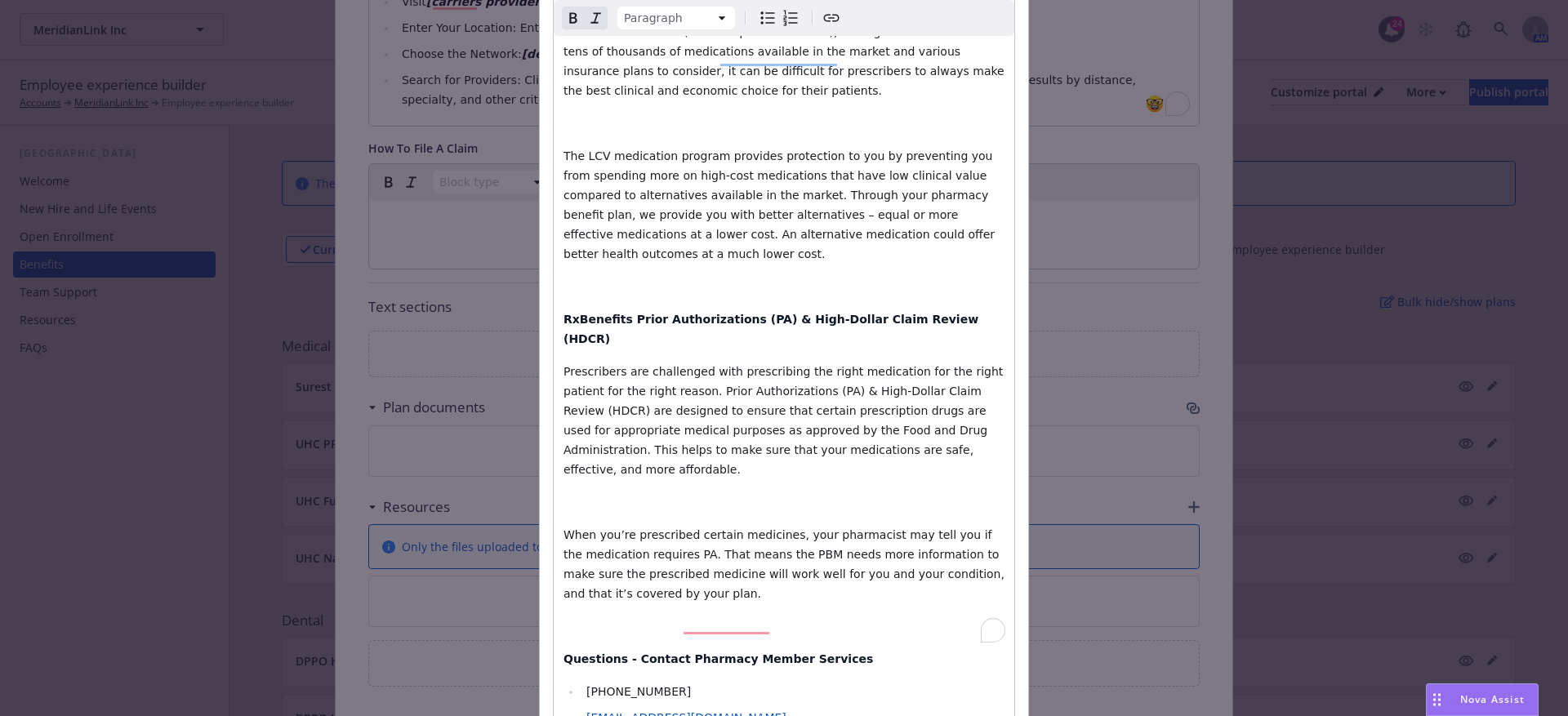
scroll to position [2012, 0]
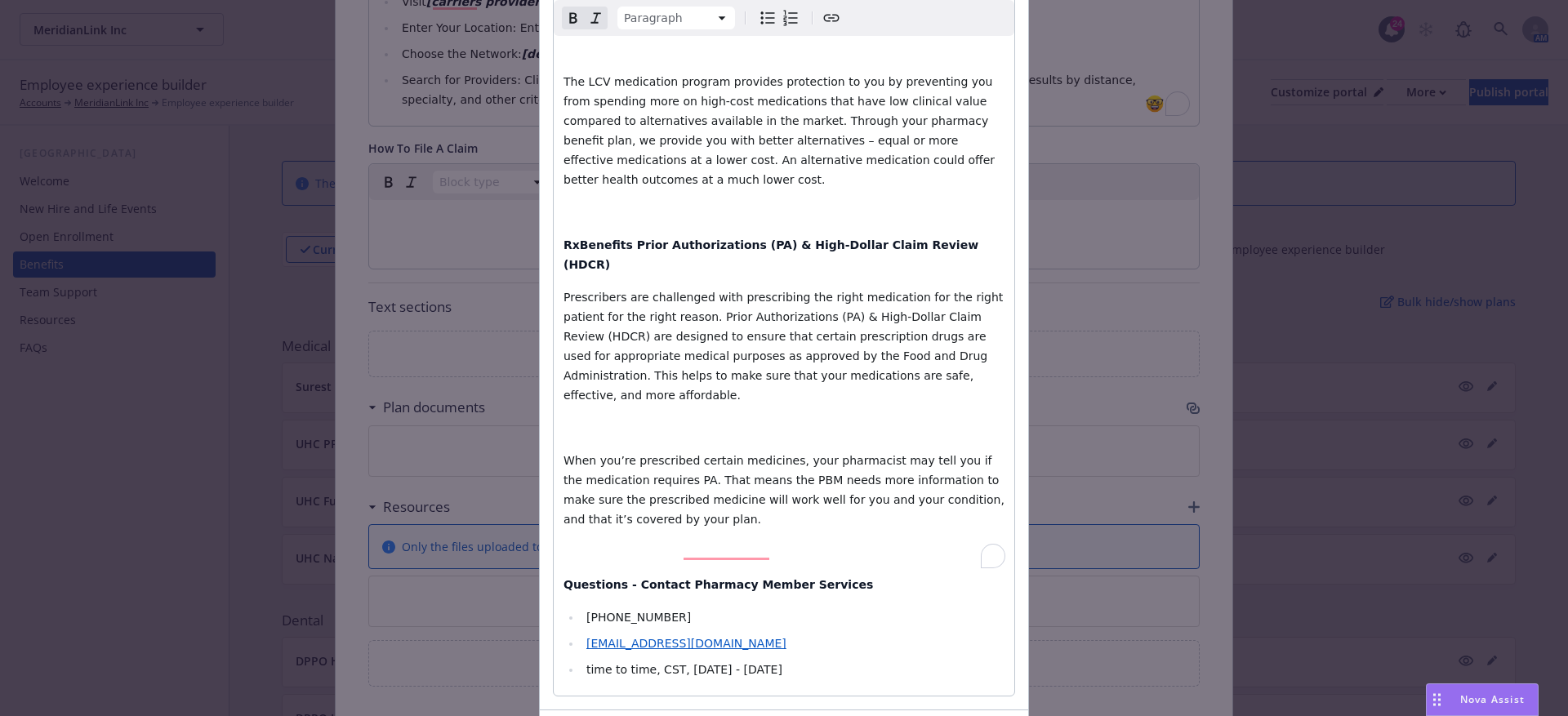
select select
click at [582, 608] on li "800-334-8134" at bounding box center [794, 617] width 423 height 19
click at [682, 608] on li "[800-334-8134" at bounding box center [794, 617] width 423 height 19
click at [673, 611] on span "[800-334-8134 ]" at bounding box center [645, 617] width 118 height 13
click at [584, 634] on li "Customercare@rxbenefits.com" at bounding box center [794, 643] width 423 height 19
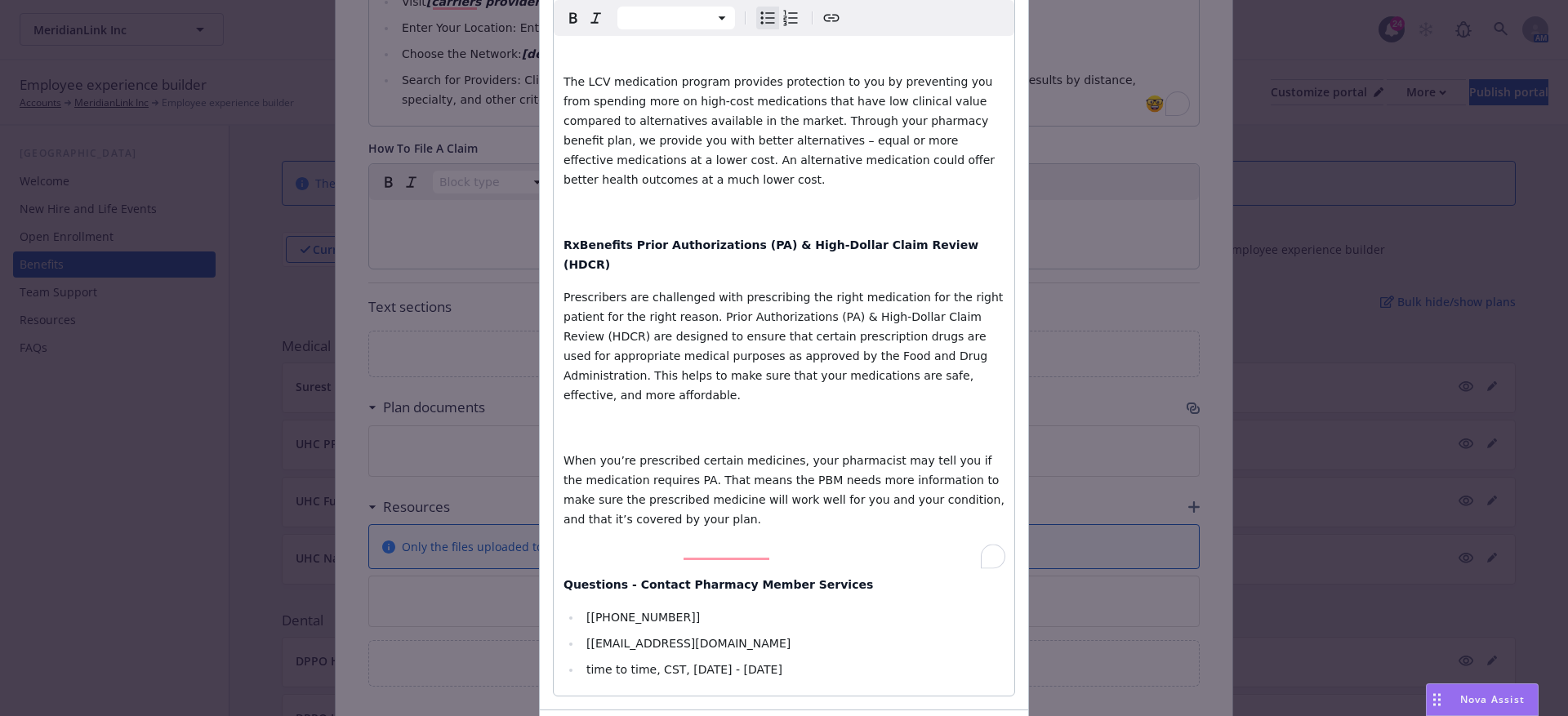
click at [750, 638] on span "[Customercare@rxbenefits.com" at bounding box center [688, 644] width 204 height 13
click at [758, 634] on li "[Customercare@rxbenefits.com]" at bounding box center [794, 643] width 423 height 19
click at [587, 663] on span "time to time, CST, Monday - Friday" at bounding box center [684, 670] width 196 height 13
click at [614, 663] on span "[time to time, CST, Monday - Friday" at bounding box center [686, 670] width 200 height 13
click at [635, 663] on span "[time] to time, CST, Monday - Friday" at bounding box center [689, 670] width 205 height 13
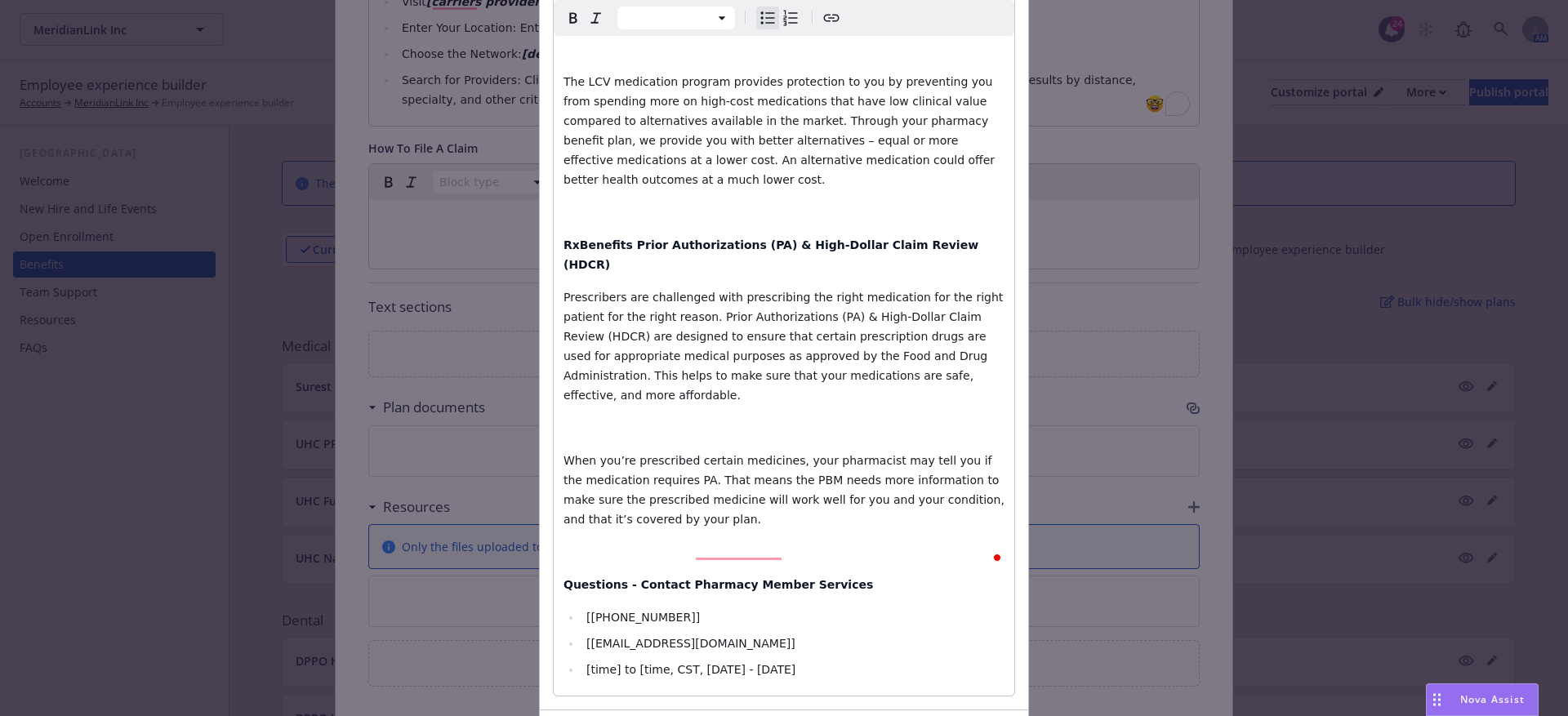
click at [660, 663] on span "[time] to [time, CST, Monday - Friday" at bounding box center [691, 670] width 209 height 13
click at [683, 663] on span "[time] to [time], CST, Monday - Friday" at bounding box center [694, 670] width 214 height 13
click at [673, 663] on span "[time] to [time], CST, Monday - Friday" at bounding box center [694, 670] width 214 height 13
click at [697, 663] on span "[time] to [time], [CST, Monday - Friday" at bounding box center [696, 670] width 218 height 13
drag, startPoint x: 582, startPoint y: 497, endPoint x: 680, endPoint y: 495, distance: 98.0
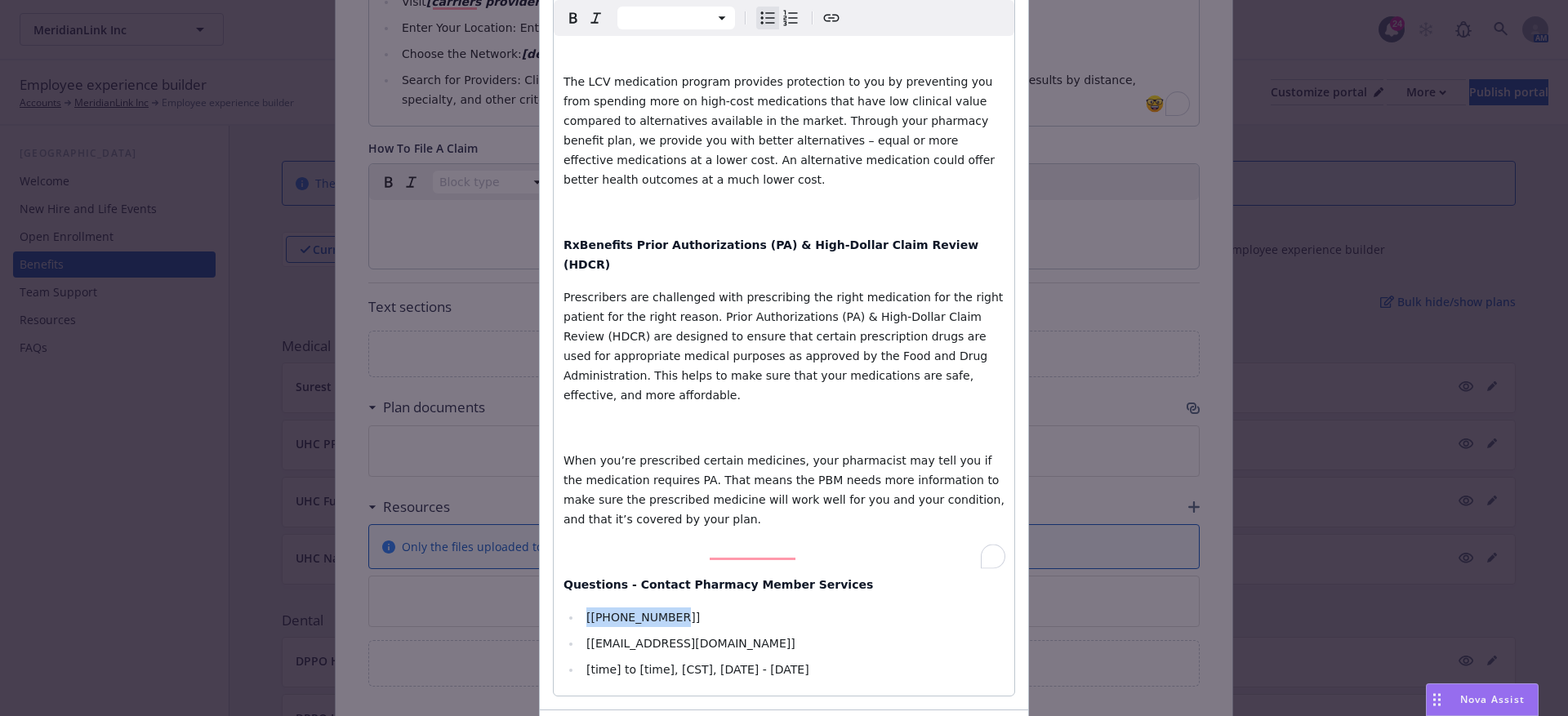
click at [680, 608] on li "[800-334-8134]" at bounding box center [794, 617] width 423 height 19
drag, startPoint x: 583, startPoint y: 528, endPoint x: 860, endPoint y: 528, distance: 277.0
click at [860, 634] on li "[Customercare@rxbenefits.com]" at bounding box center [794, 643] width 423 height 19
drag, startPoint x: 581, startPoint y: 555, endPoint x: 619, endPoint y: 554, distance: 38.0
click at [619, 660] on li "[time] to [time], [CST], Monday - Friday" at bounding box center [794, 669] width 423 height 19
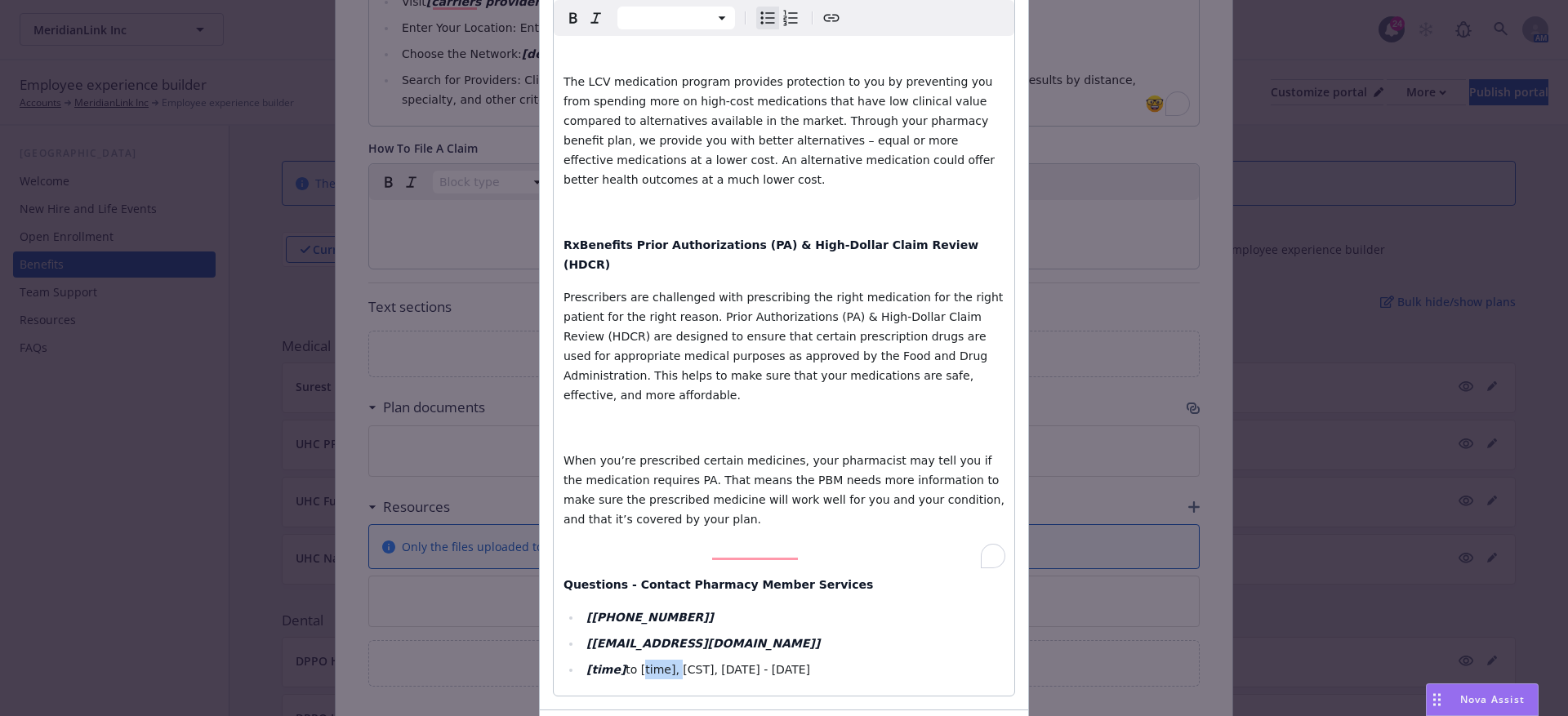
drag, startPoint x: 639, startPoint y: 555, endPoint x: 673, endPoint y: 555, distance: 34.0
click at [673, 663] on span "to [time], [CST], Monday - Friday" at bounding box center [718, 670] width 185 height 13
drag, startPoint x: 638, startPoint y: 554, endPoint x: 671, endPoint y: 553, distance: 33.0
click at [671, 663] on span "to [time], [CST], Monday - Friday" at bounding box center [718, 670] width 185 height 13
drag, startPoint x: 679, startPoint y: 555, endPoint x: 710, endPoint y: 554, distance: 31.0
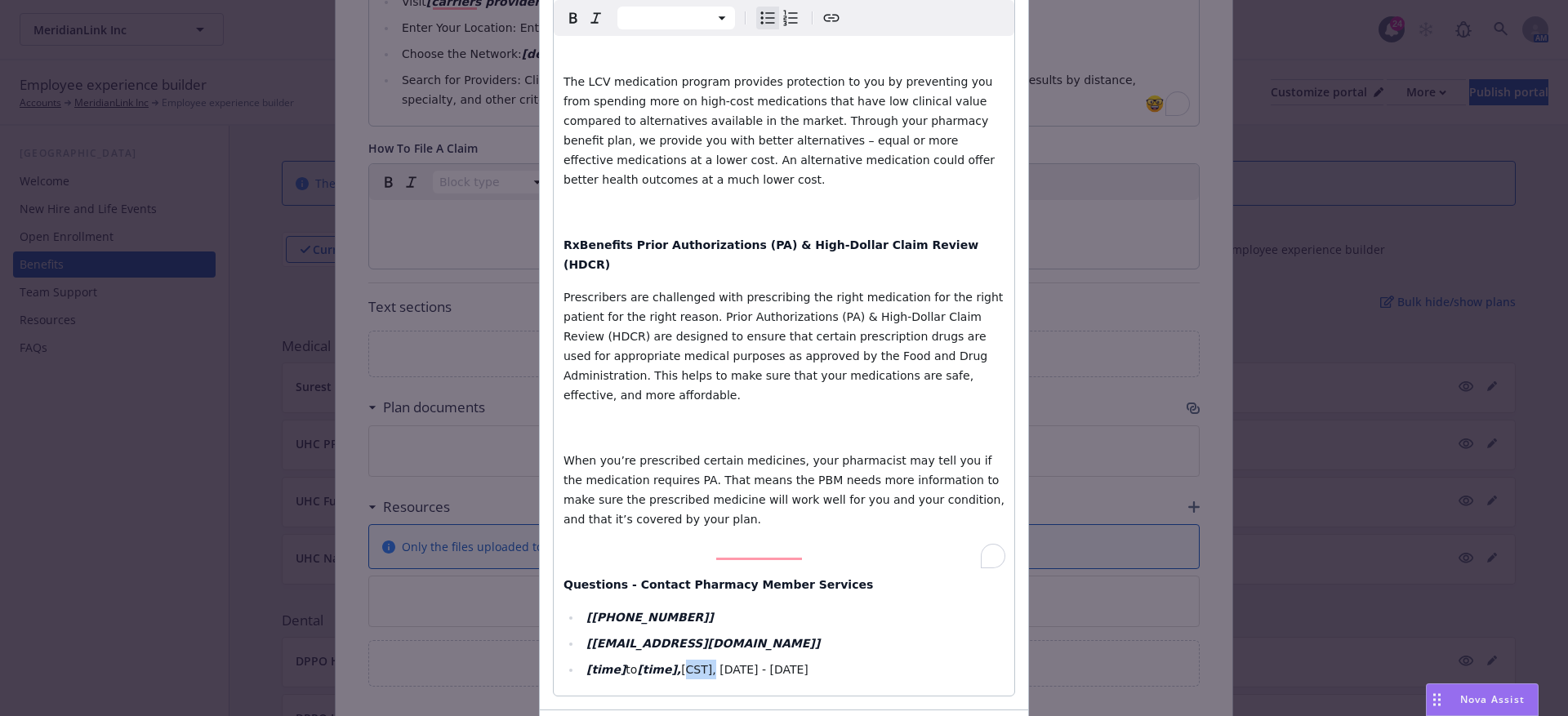
click at [710, 663] on span "[CST], Monday - Friday" at bounding box center [745, 670] width 127 height 13
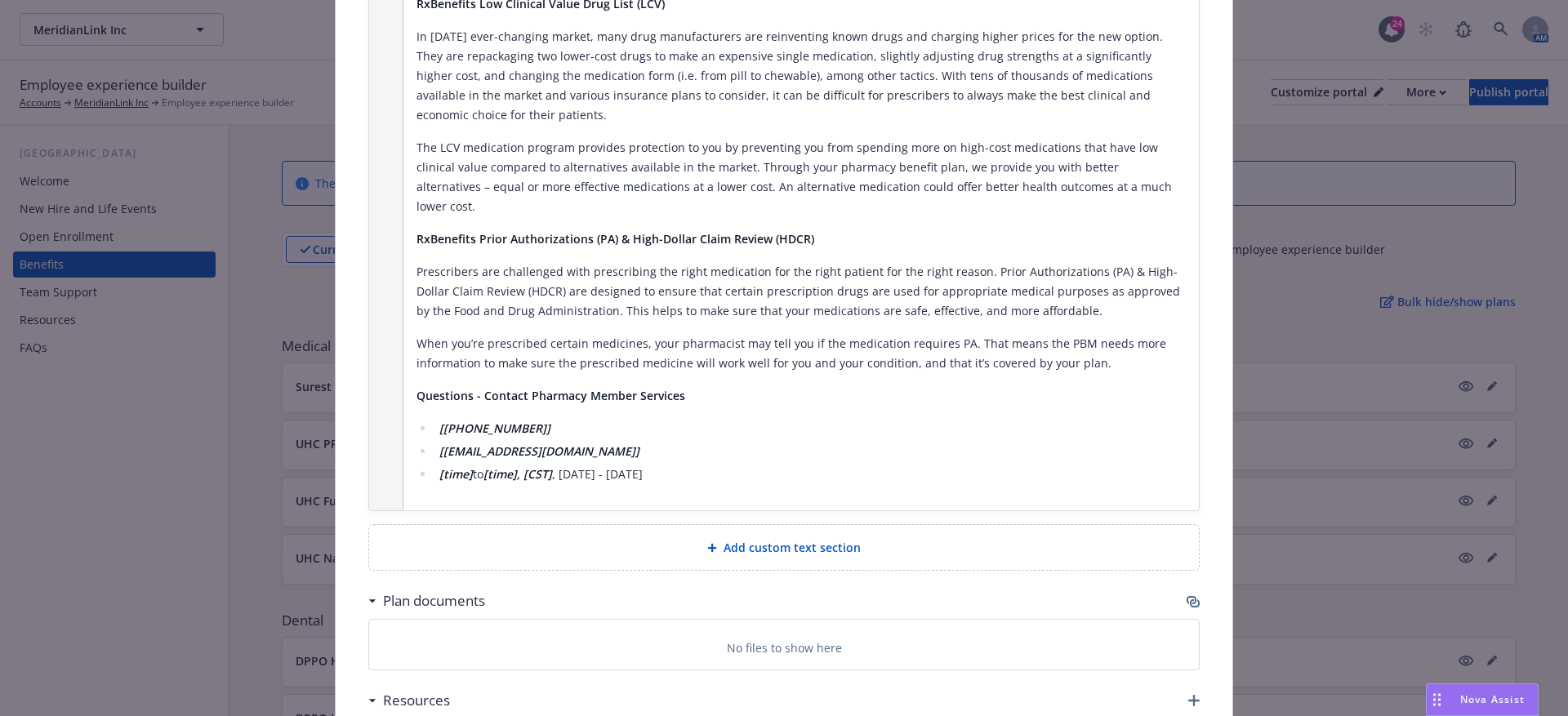
scroll to position [2083, 0]
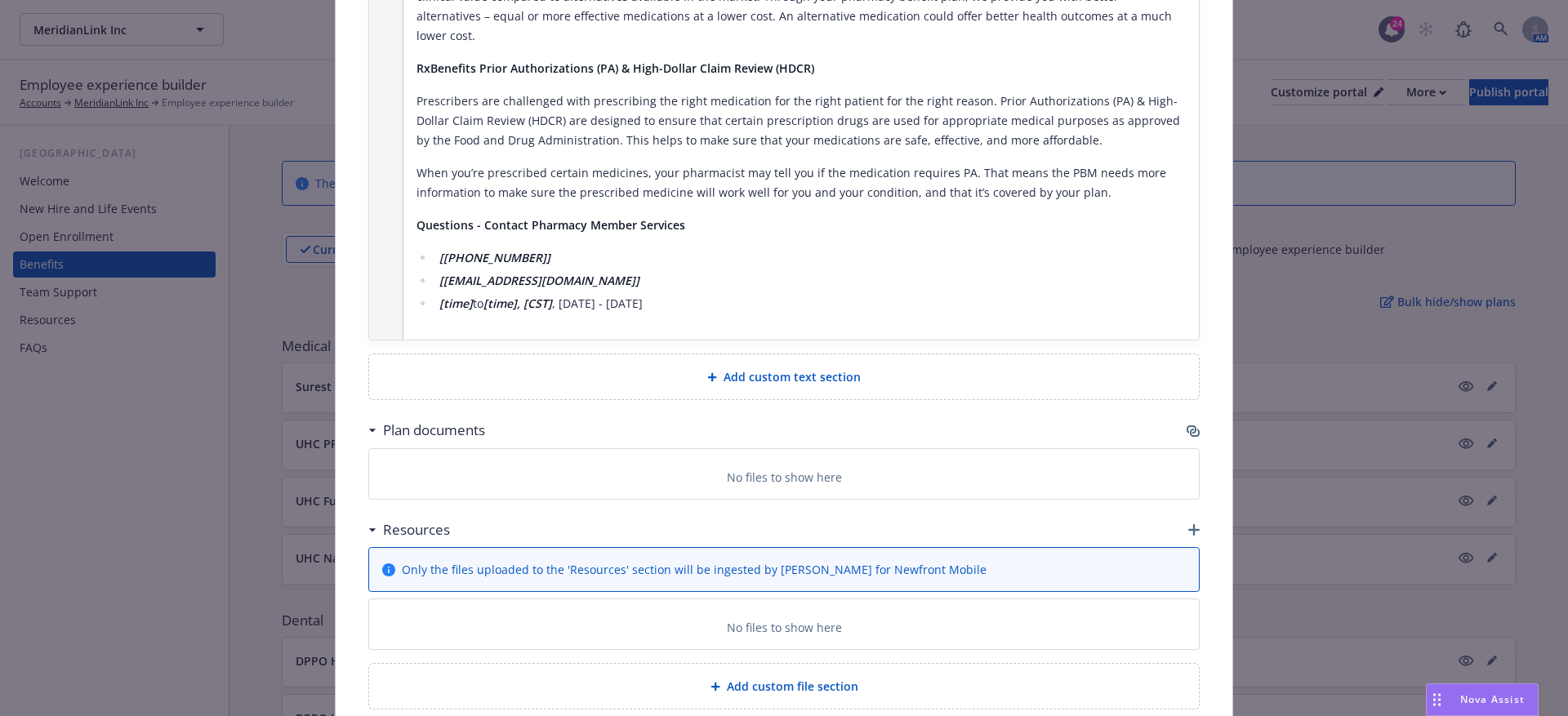
click at [765, 369] on span "Add custom text section" at bounding box center [792, 377] width 137 height 17
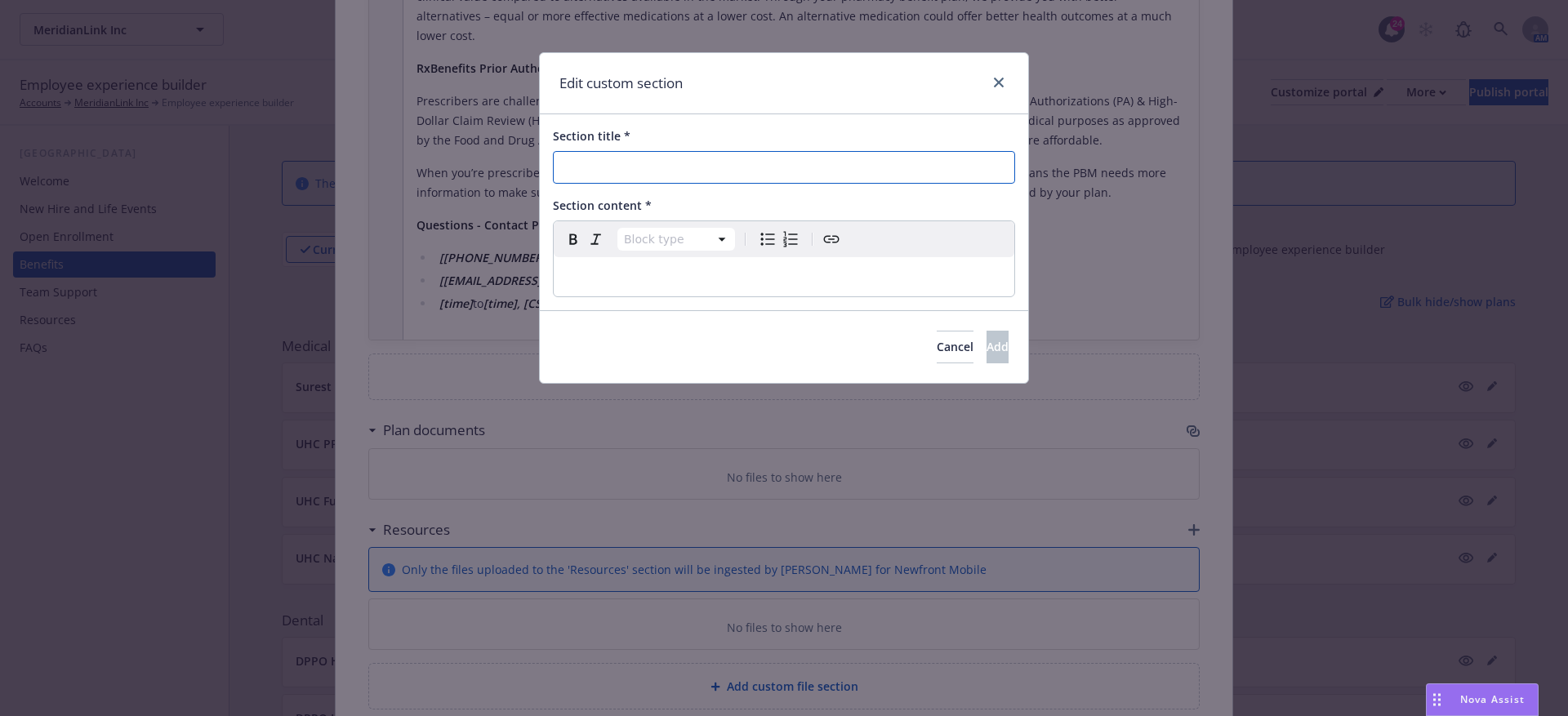
click at [603, 180] on input "Section title *" at bounding box center [784, 168] width 462 height 33
paste input "Carrier Name Online & Mobile App Tools and Resources"
type input "Carrier Name Online & Mobile App Tools and Resources"
click at [591, 248] on icon "button" at bounding box center [596, 239] width 19 height 19
select select "paragraph"
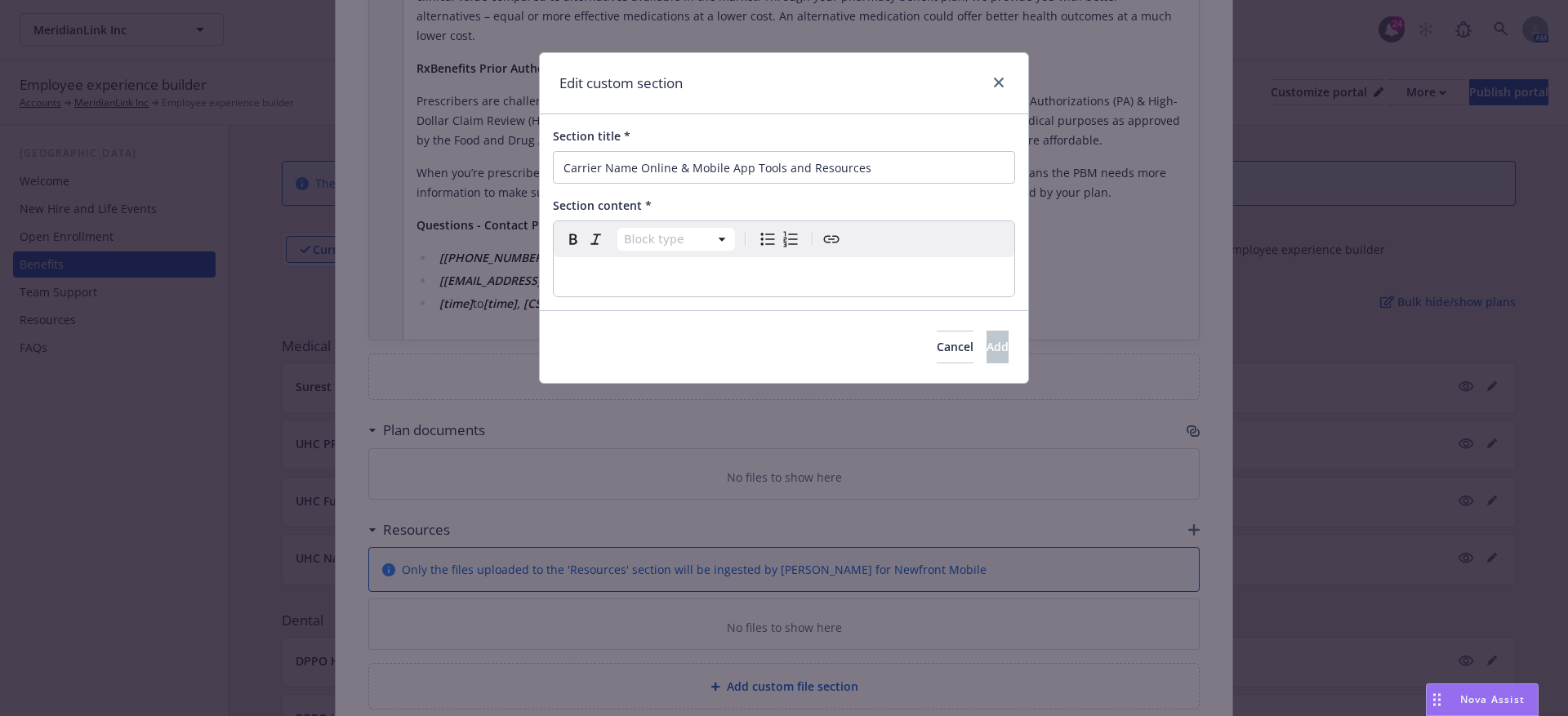
click at [591, 258] on div "editable markdown" at bounding box center [784, 277] width 460 height 39
click at [954, 328] on div "Cancel Add" at bounding box center [784, 347] width 488 height 73
click at [987, 337] on button "Add" at bounding box center [997, 347] width 22 height 33
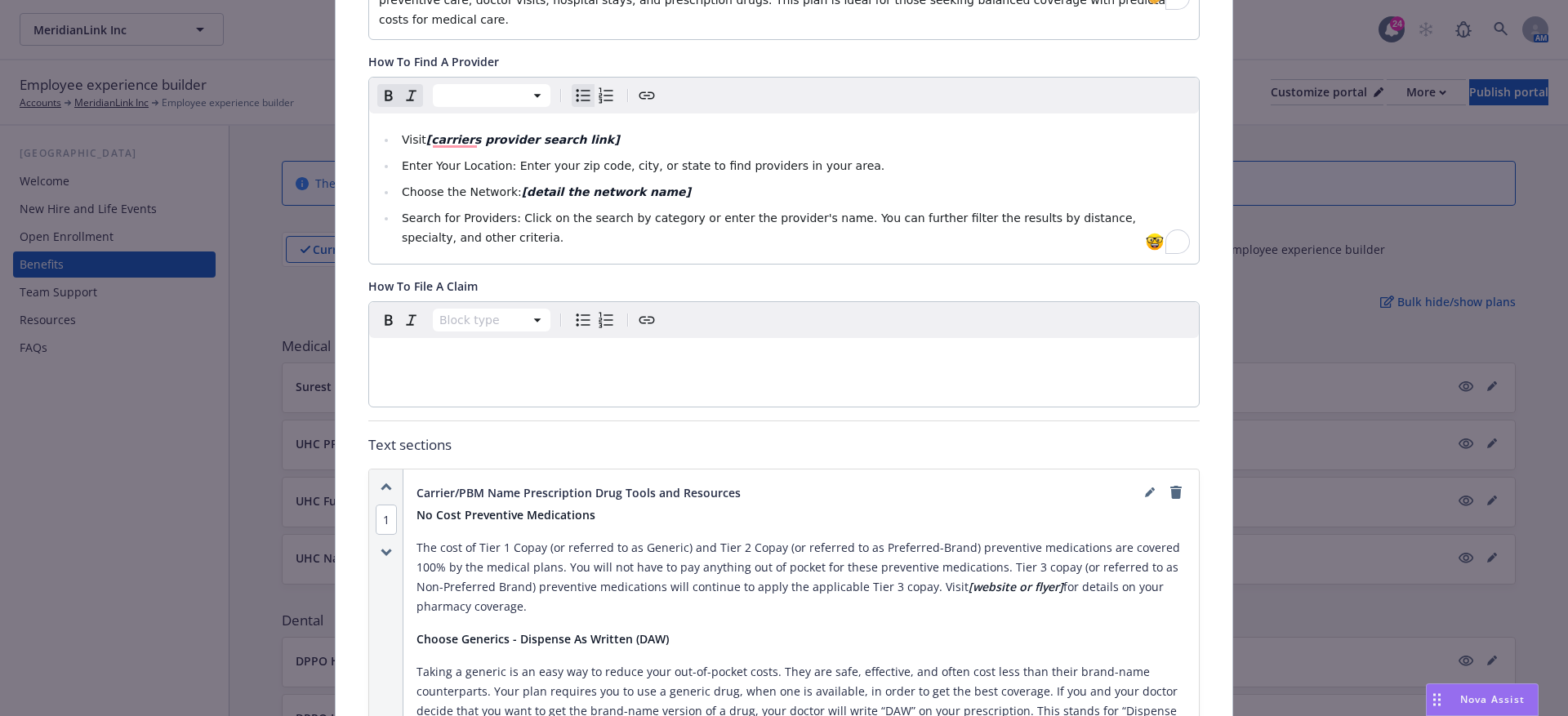
scroll to position [0, 0]
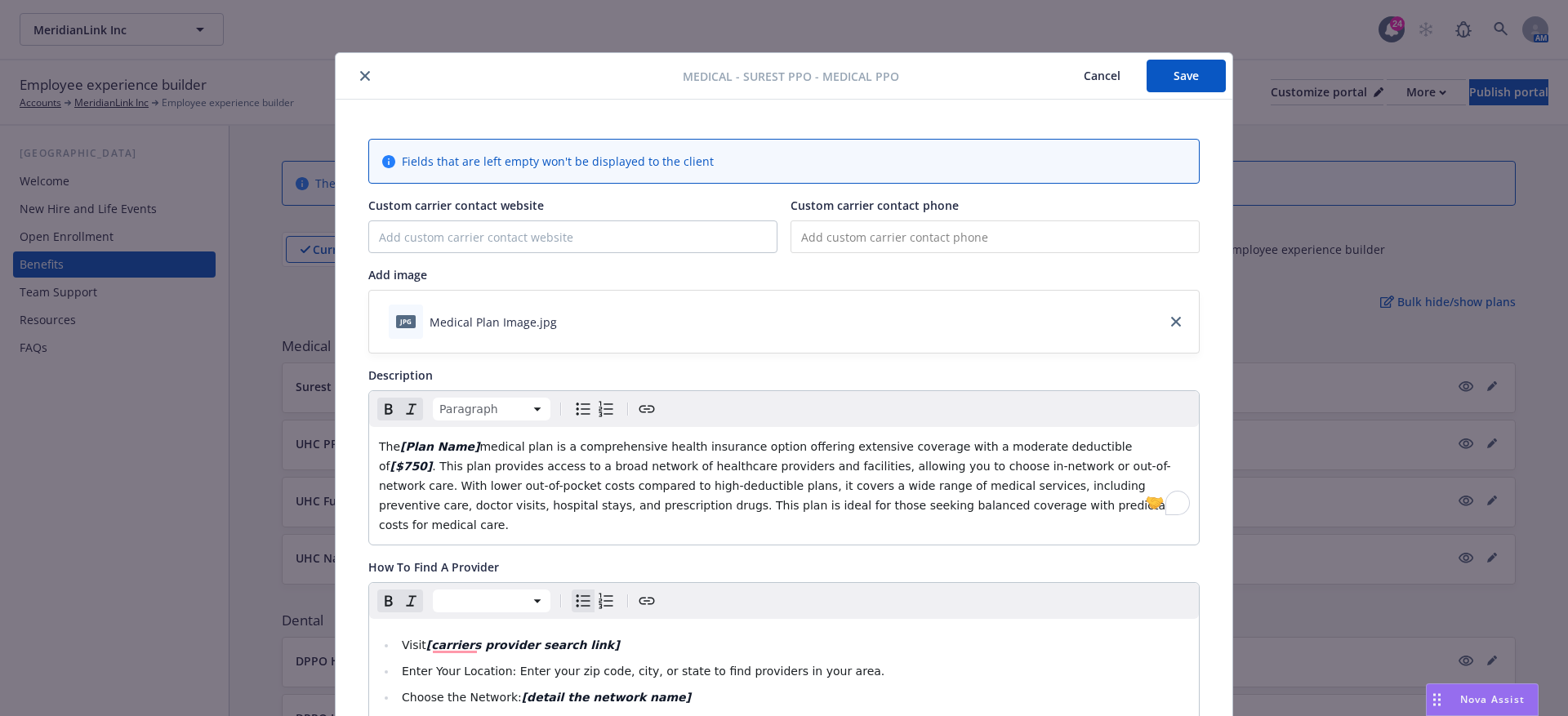
click at [1166, 76] on button "Save" at bounding box center [1186, 76] width 79 height 33
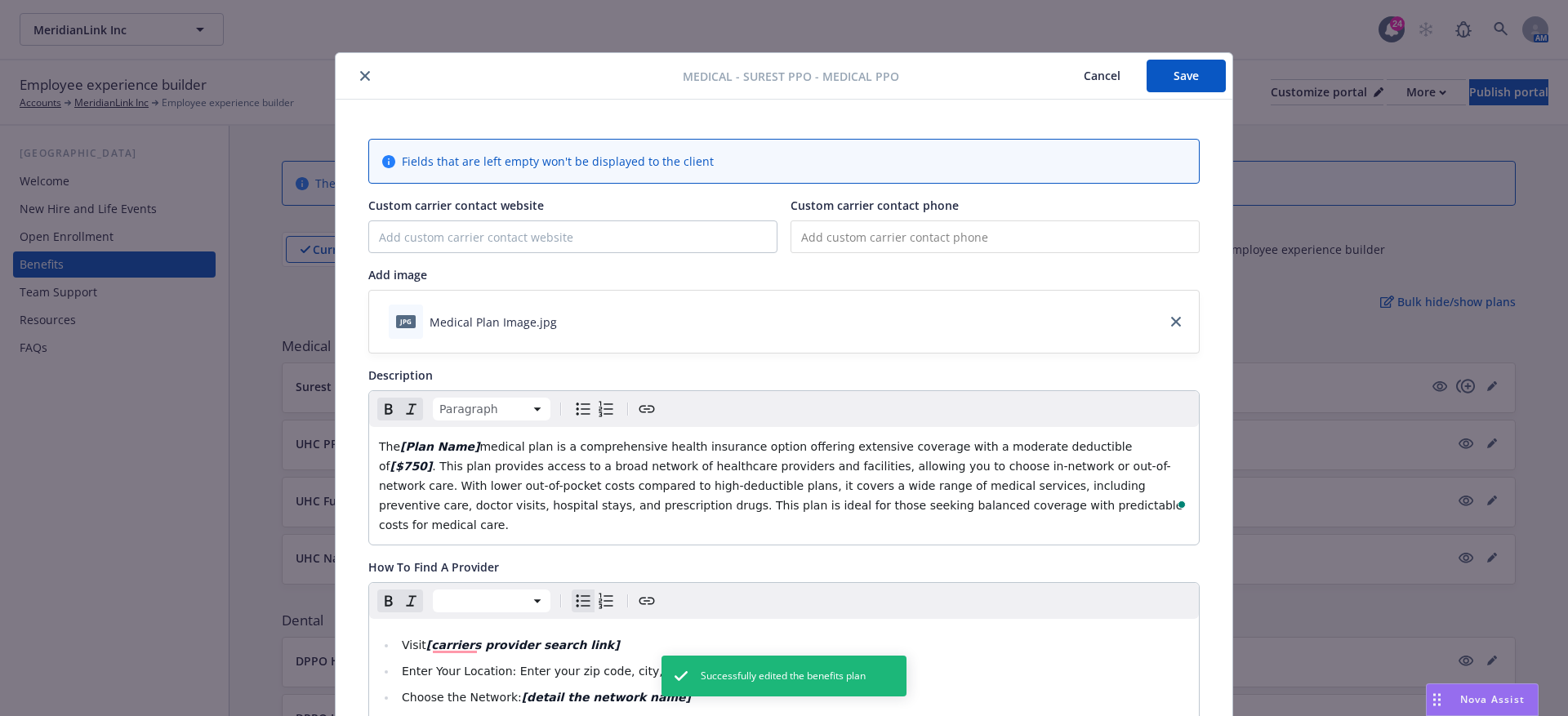
click at [1128, 81] on button "Cancel" at bounding box center [1102, 76] width 89 height 33
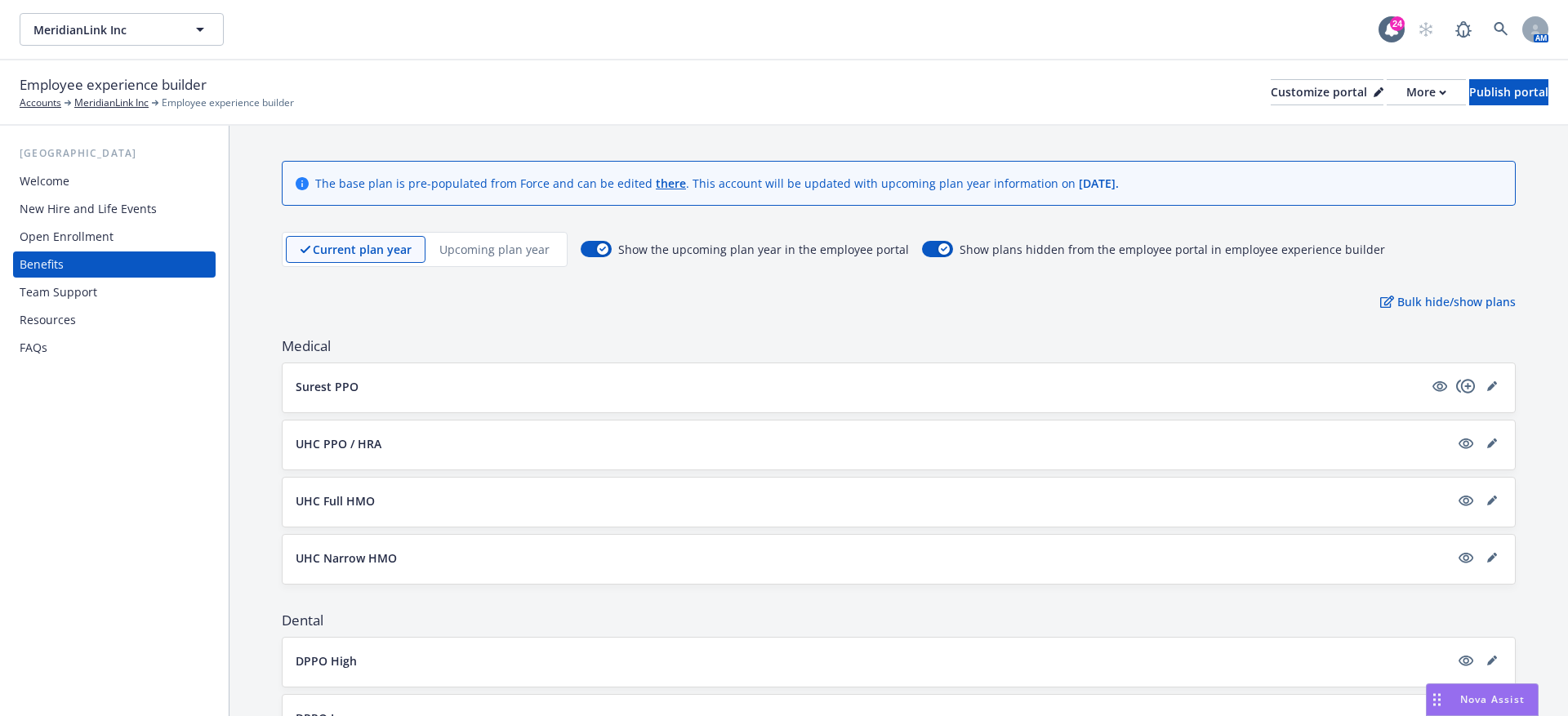
click at [1467, 401] on div "Surest PPO" at bounding box center [899, 388] width 1233 height 49
click at [1467, 391] on icon "copyPlus" at bounding box center [1466, 386] width 19 height 14
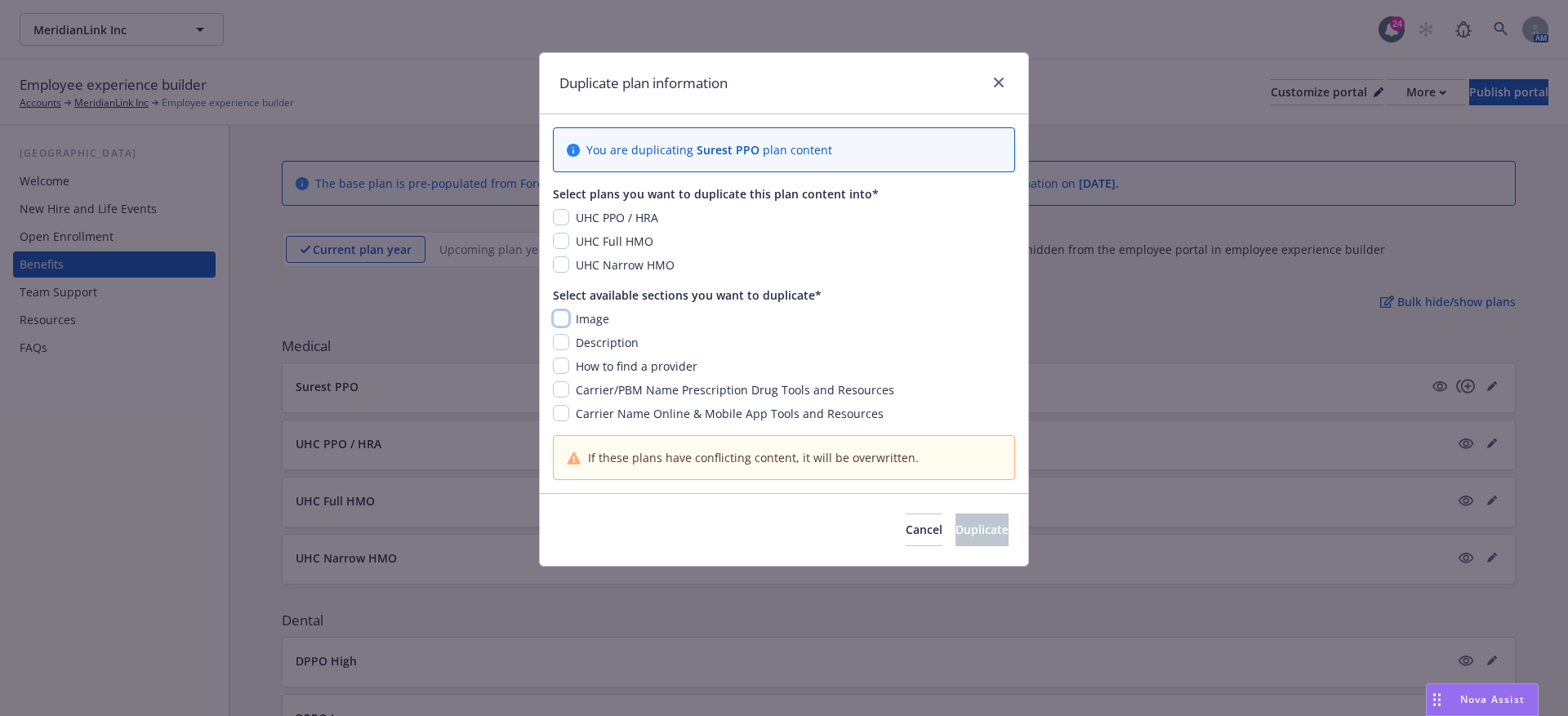
click at [560, 310] on input "checkbox" at bounding box center [561, 318] width 16 height 16
checkbox input "true"
click at [560, 218] on input "checkbox" at bounding box center [561, 216] width 16 height 16
checkbox input "true"
click at [562, 365] on input "checkbox" at bounding box center [561, 366] width 16 height 16
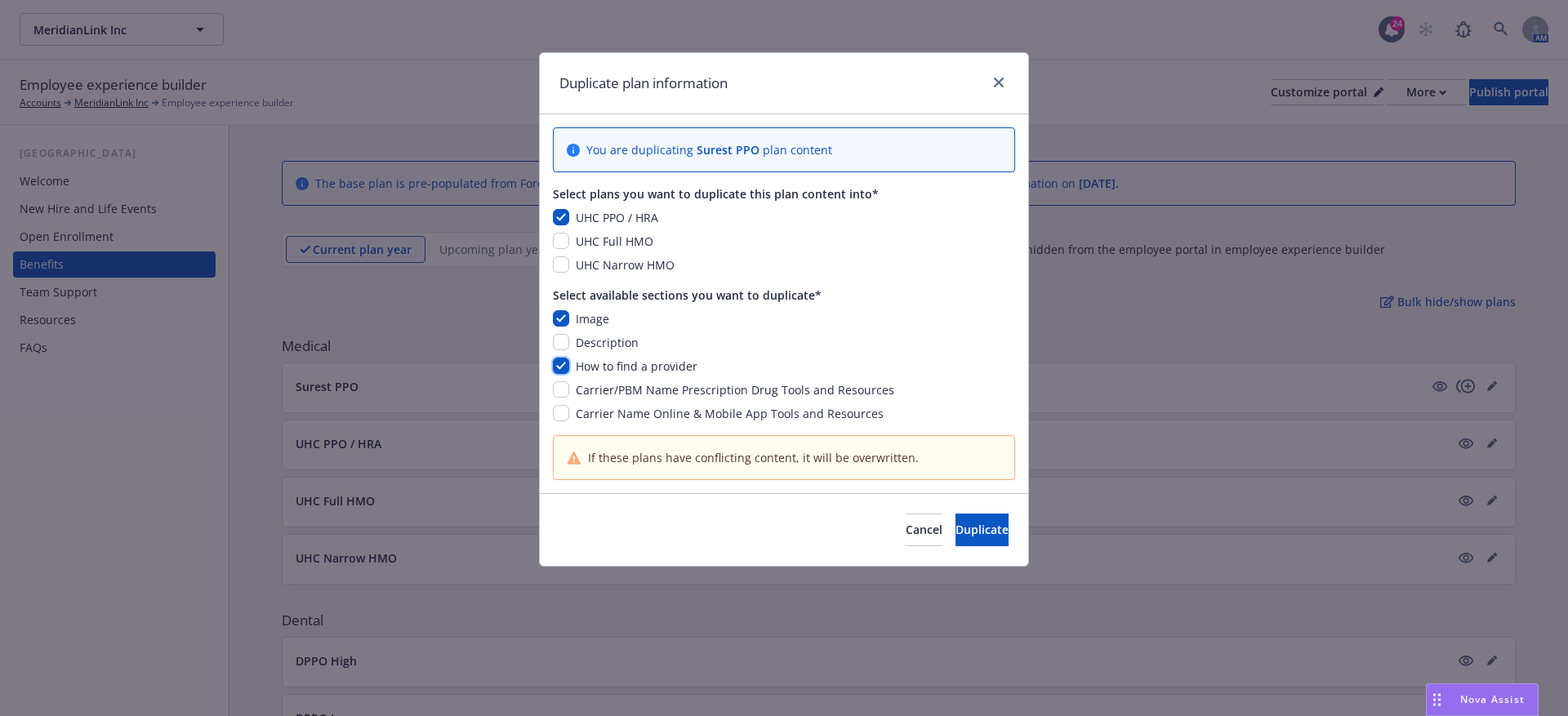
checkbox input "true"
click at [555, 384] on input "checkbox" at bounding box center [561, 389] width 16 height 16
checkbox input "true"
click at [972, 532] on span "Duplicate" at bounding box center [981, 529] width 53 height 15
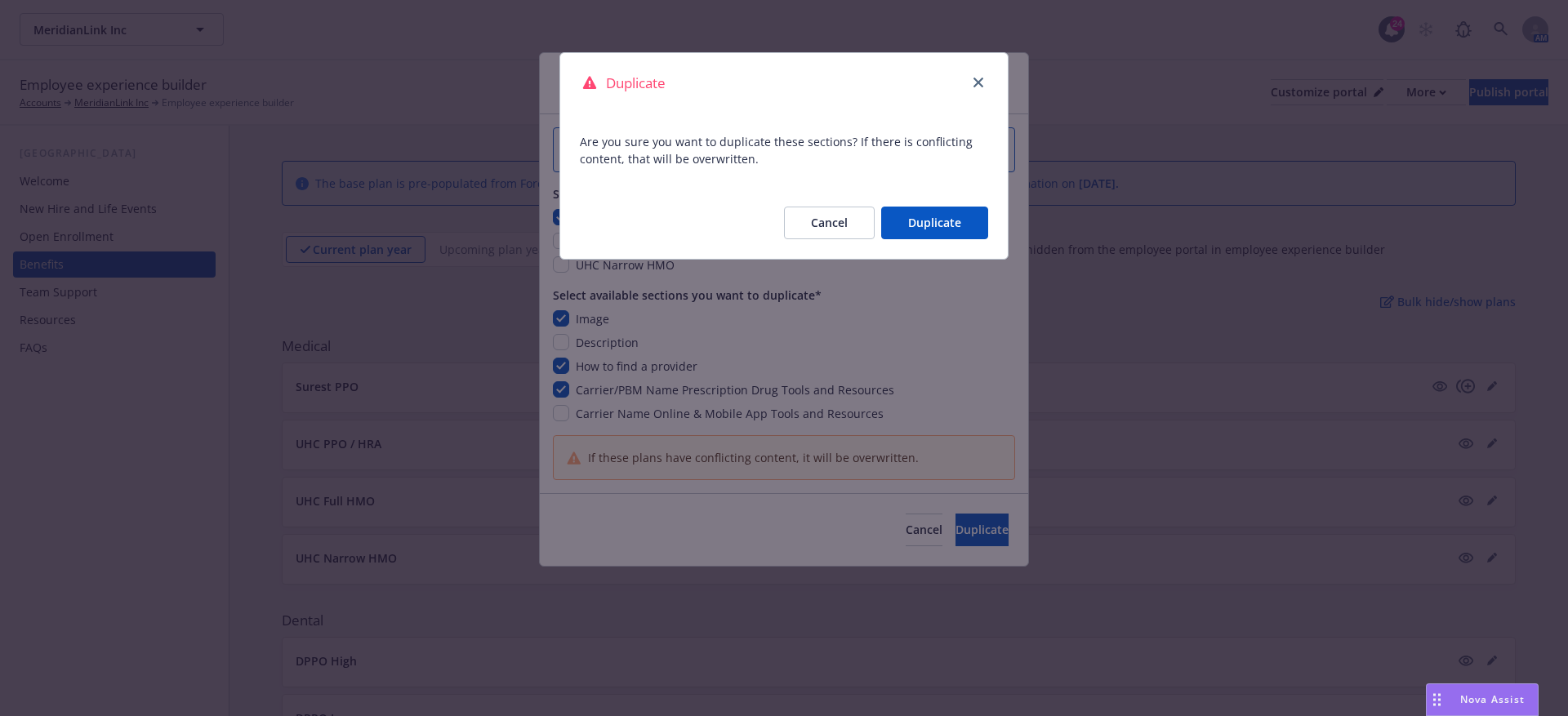
click at [930, 226] on button "Duplicate" at bounding box center [935, 223] width 107 height 33
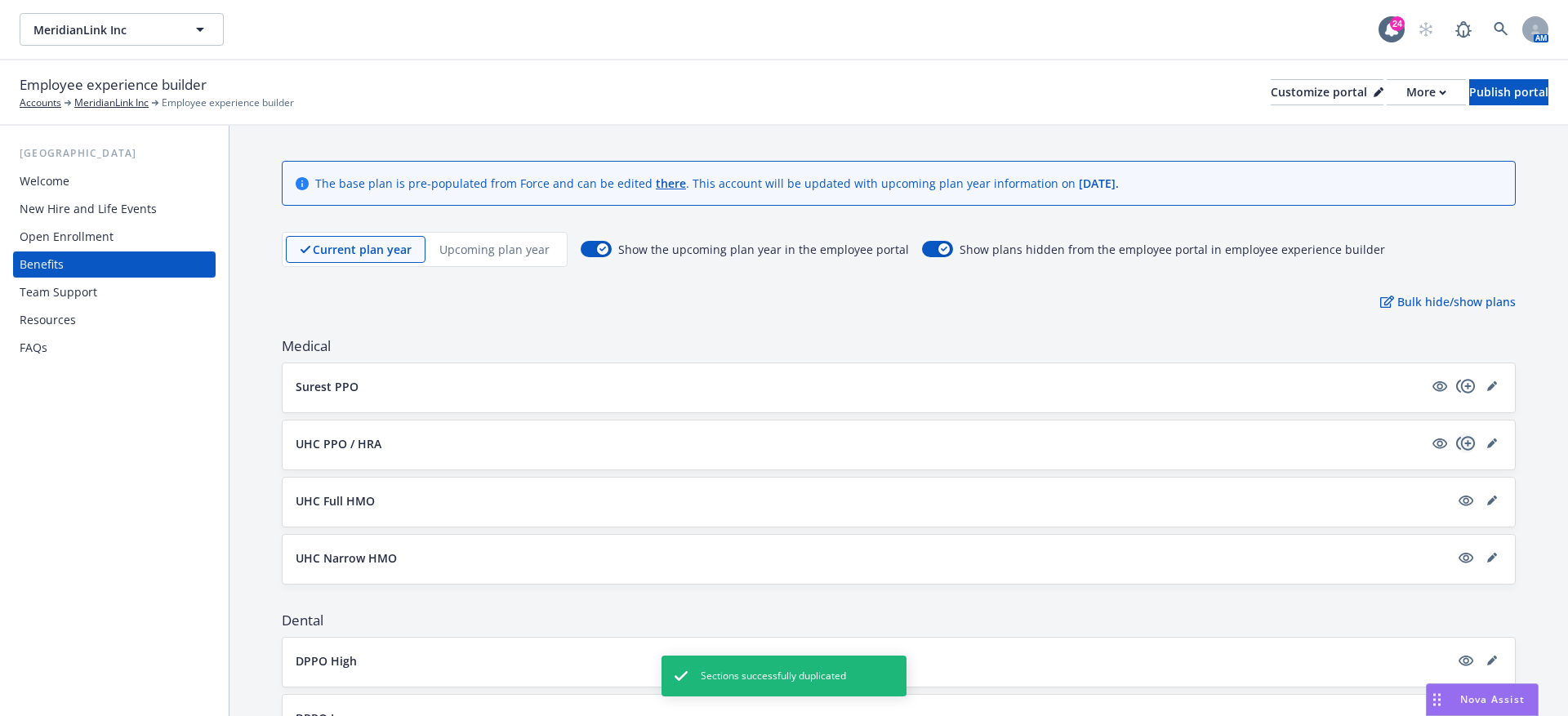
click at [1472, 439] on icon "copyPlus" at bounding box center [1466, 443] width 19 height 19
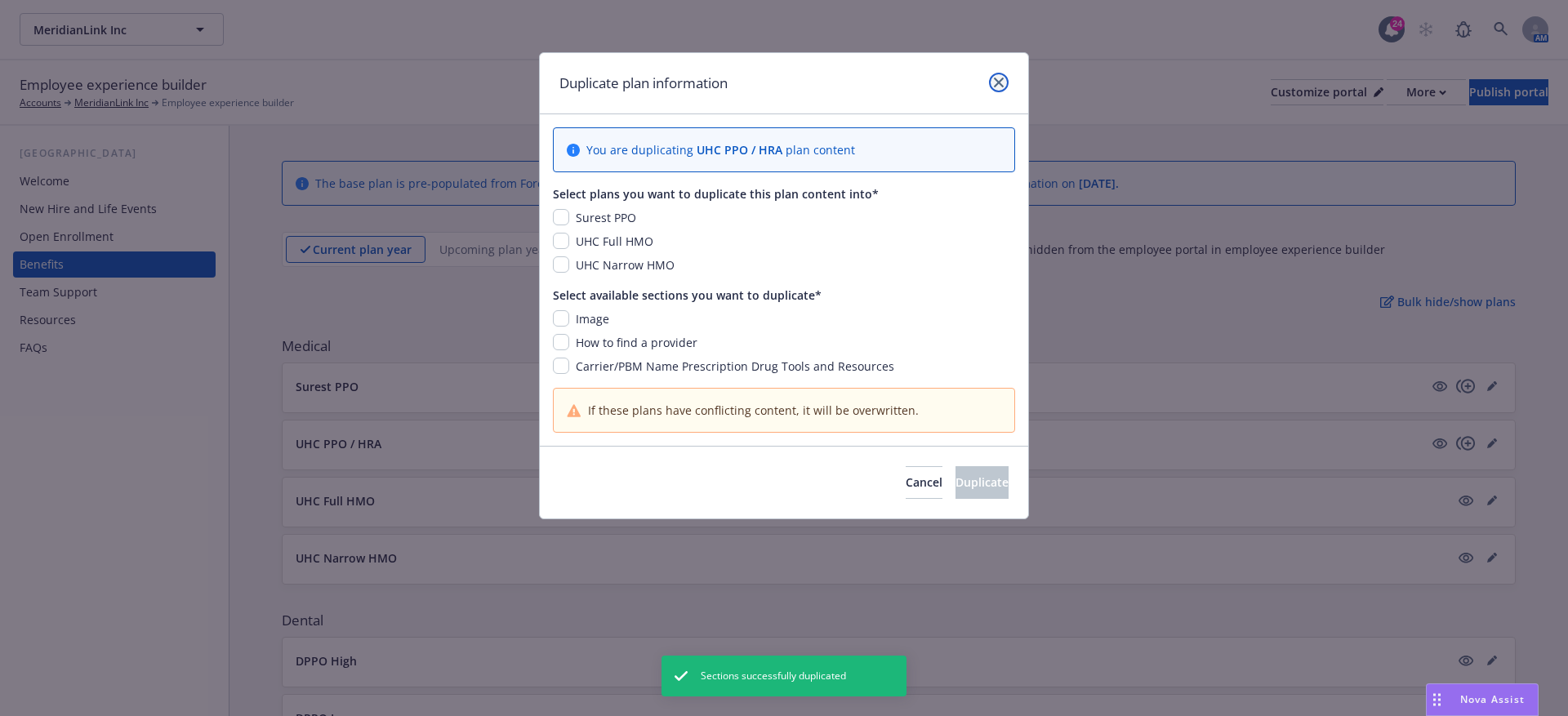
click at [1003, 78] on icon "close" at bounding box center [998, 82] width 10 height 10
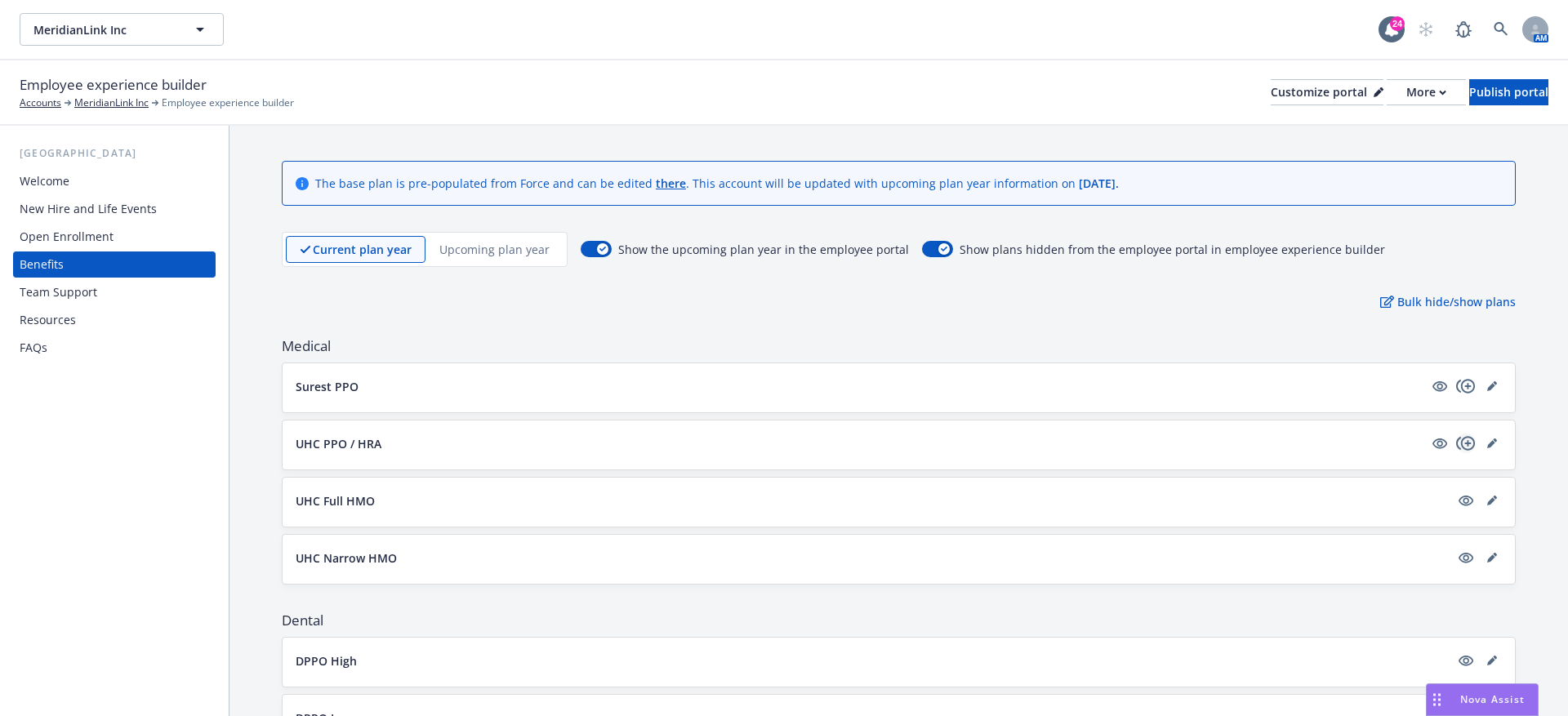
click at [1465, 442] on icon "copyPlus" at bounding box center [1466, 443] width 19 height 19
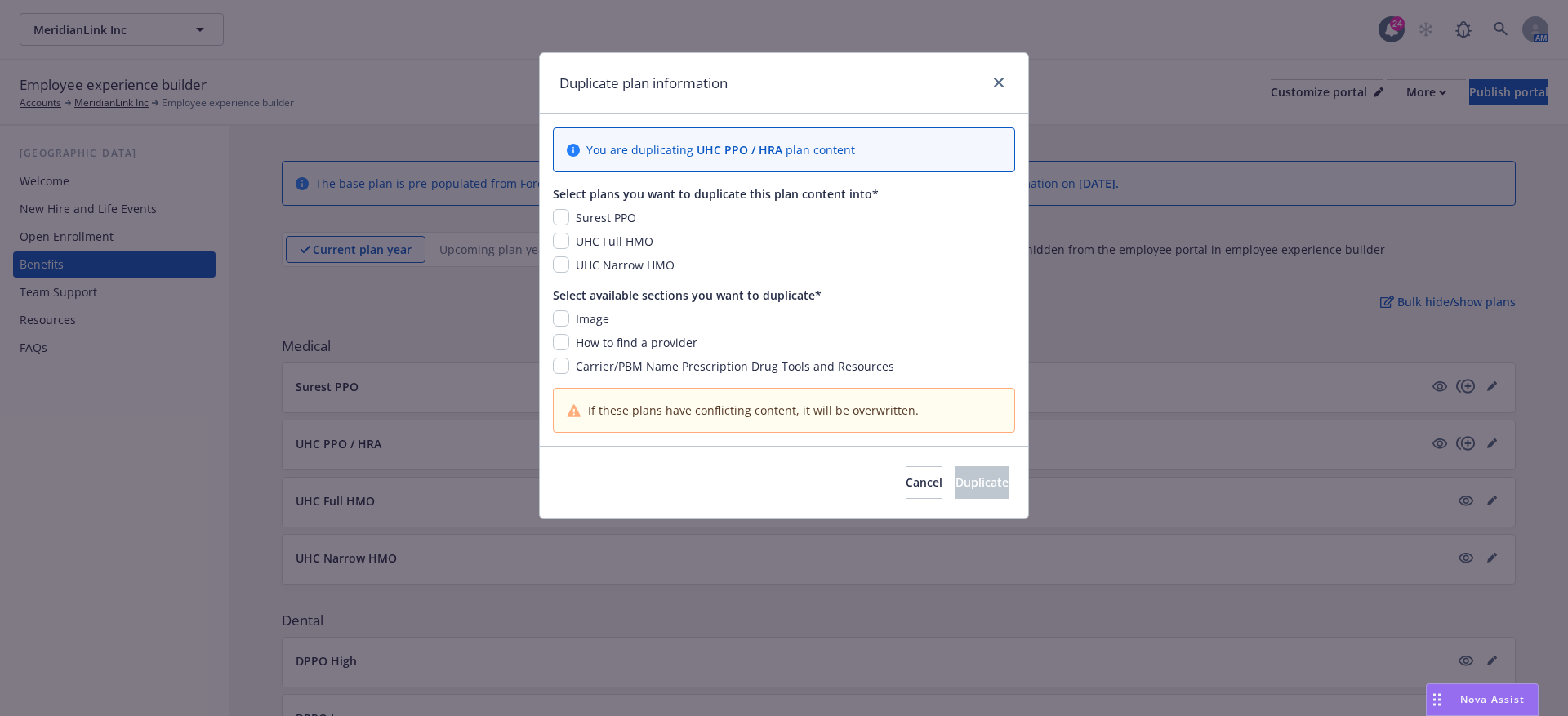
click at [1355, 330] on div "Duplicate plan information You are duplicating UHC PPO / HRA plan content Selec…" at bounding box center [784, 358] width 1568 height 716
click at [1006, 78] on link "close" at bounding box center [998, 82] width 19 height 19
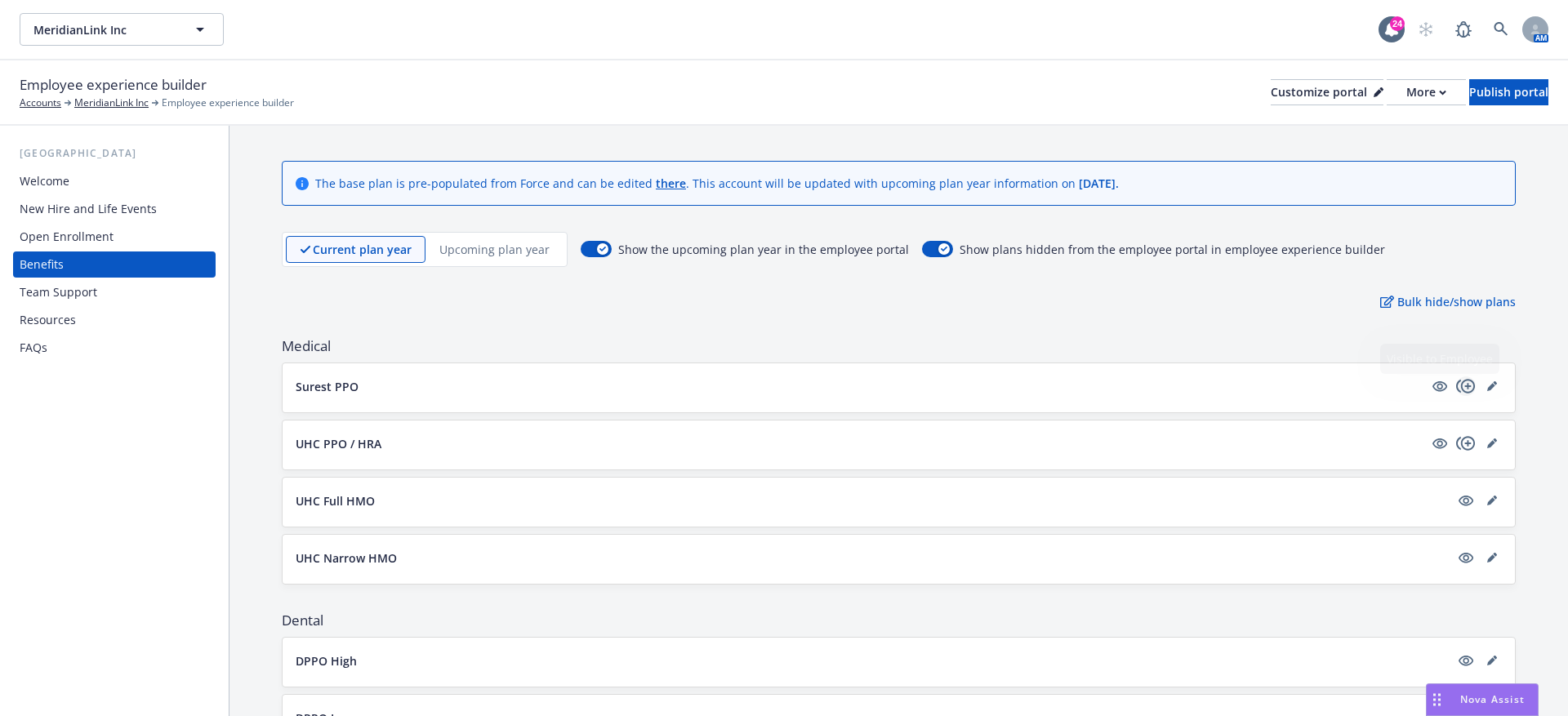
click at [1472, 381] on icon "copyPlus" at bounding box center [1466, 386] width 19 height 19
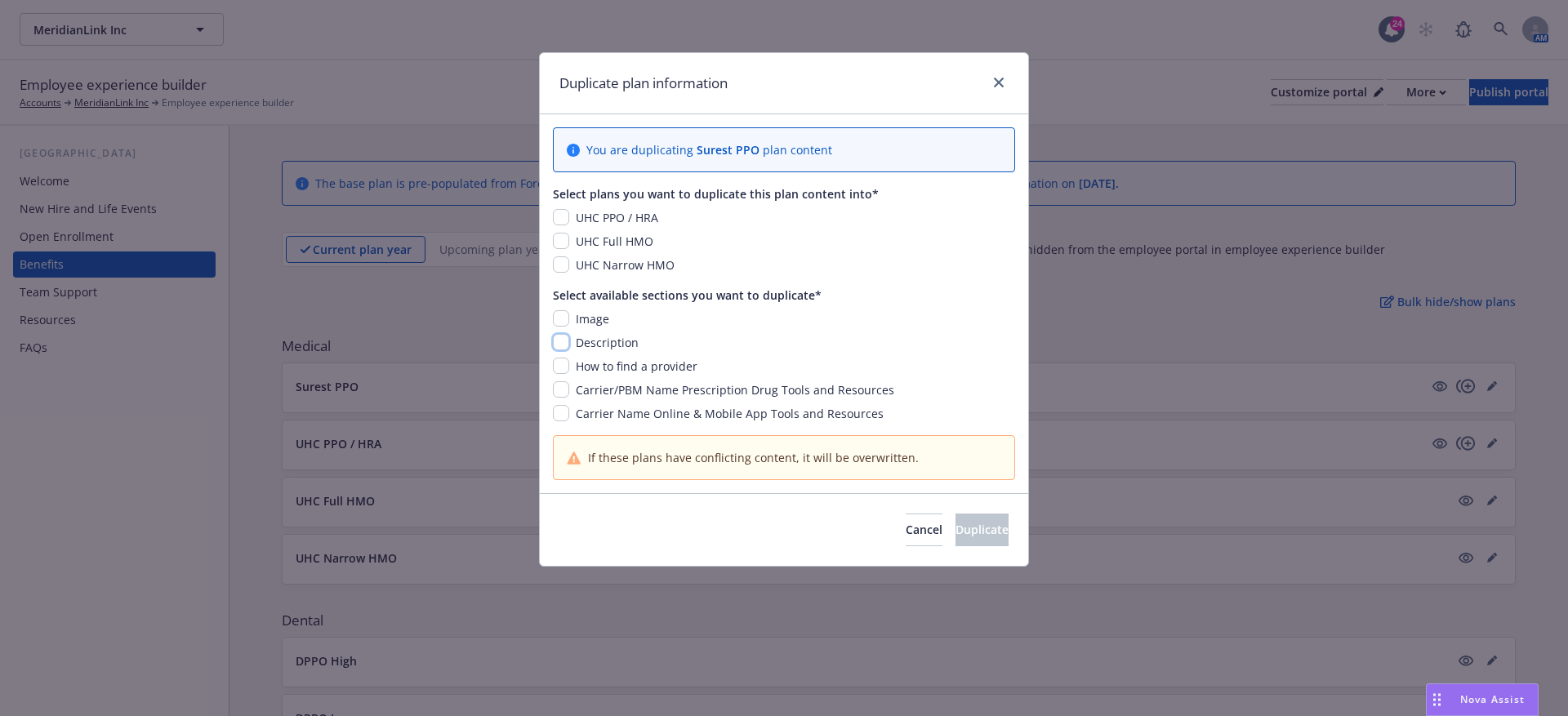
click at [566, 337] on input "checkbox" at bounding box center [561, 342] width 16 height 16
checkbox input "true"
click at [560, 210] on input "checkbox" at bounding box center [561, 216] width 16 height 16
checkbox input "true"
click at [955, 526] on button "Duplicate" at bounding box center [981, 530] width 53 height 33
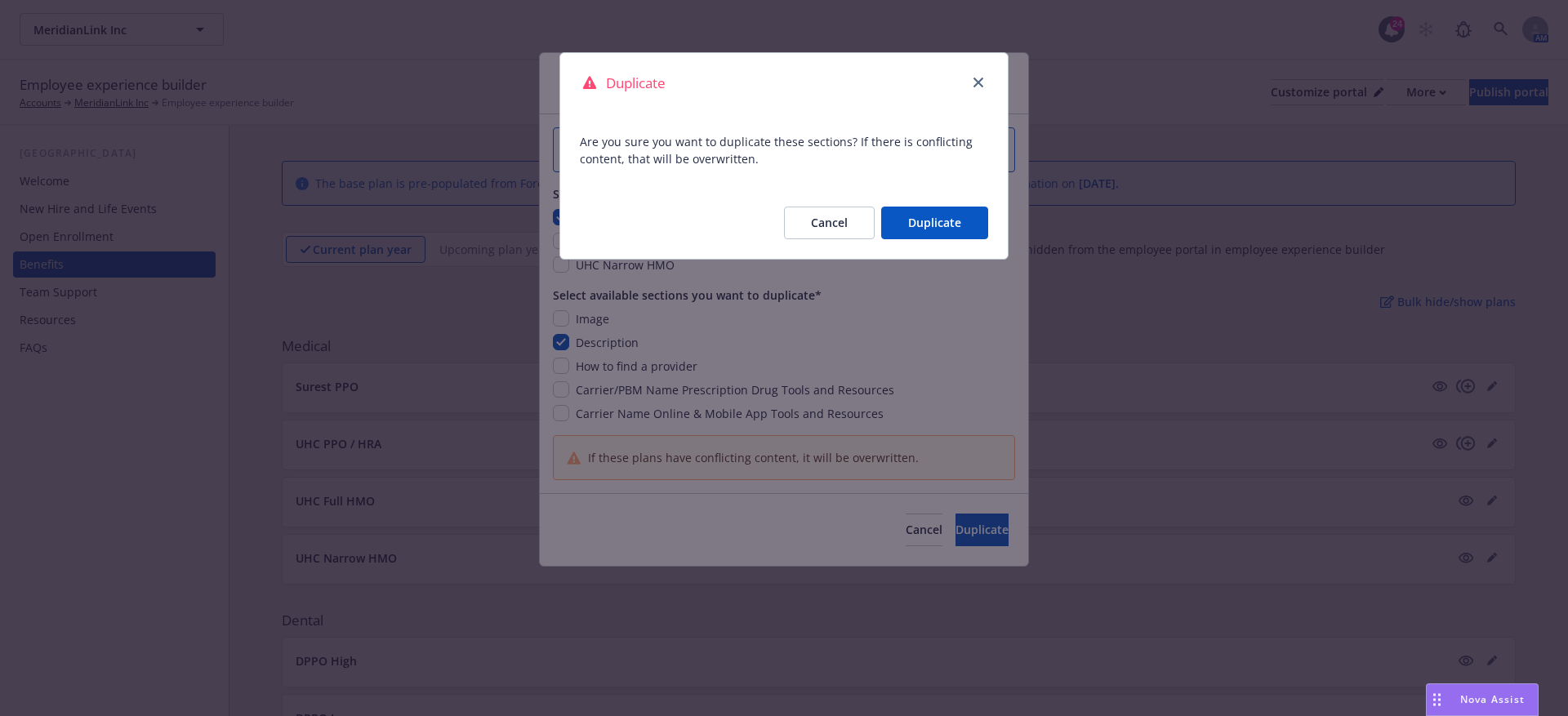
click at [906, 214] on button "Duplicate" at bounding box center [935, 223] width 107 height 33
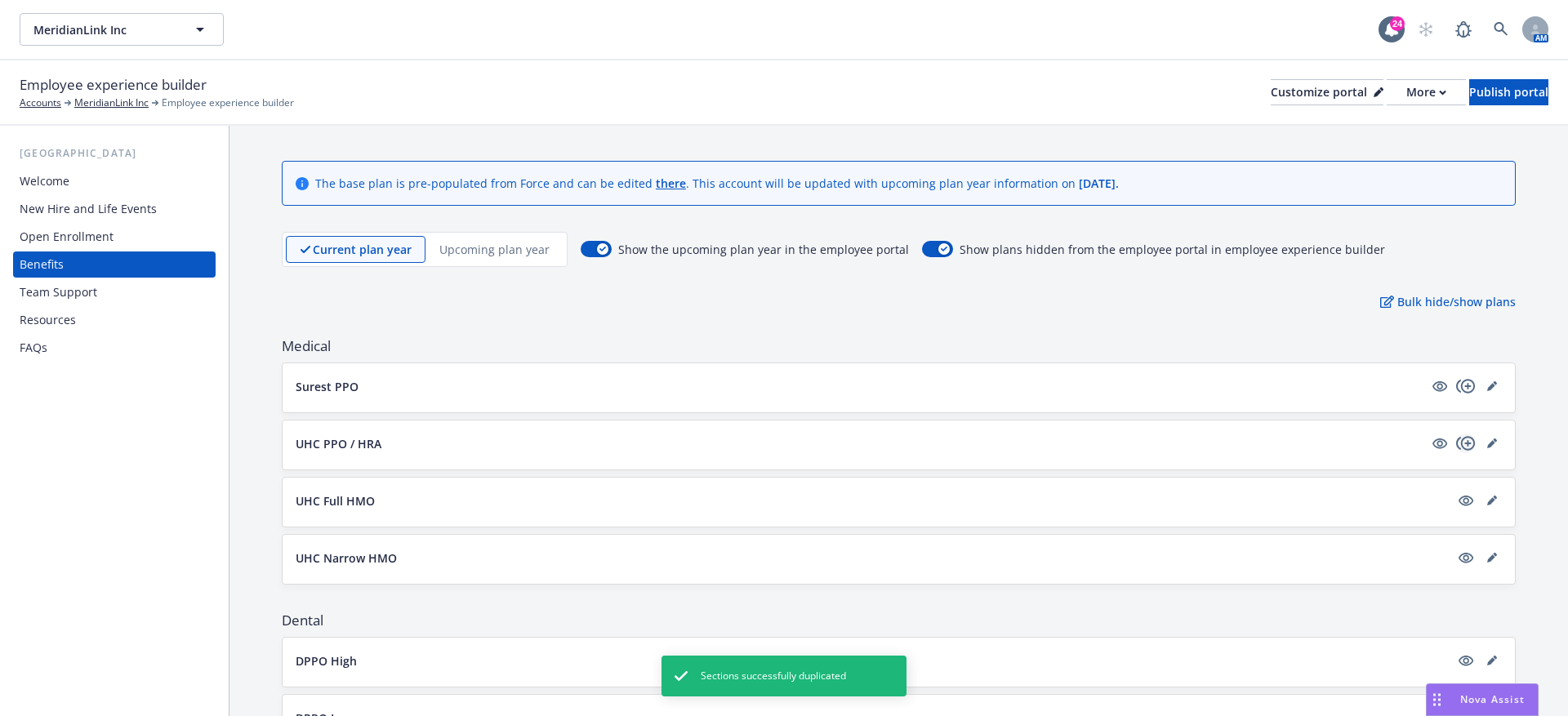
click at [1474, 443] on icon "copyPlus" at bounding box center [1466, 443] width 19 height 19
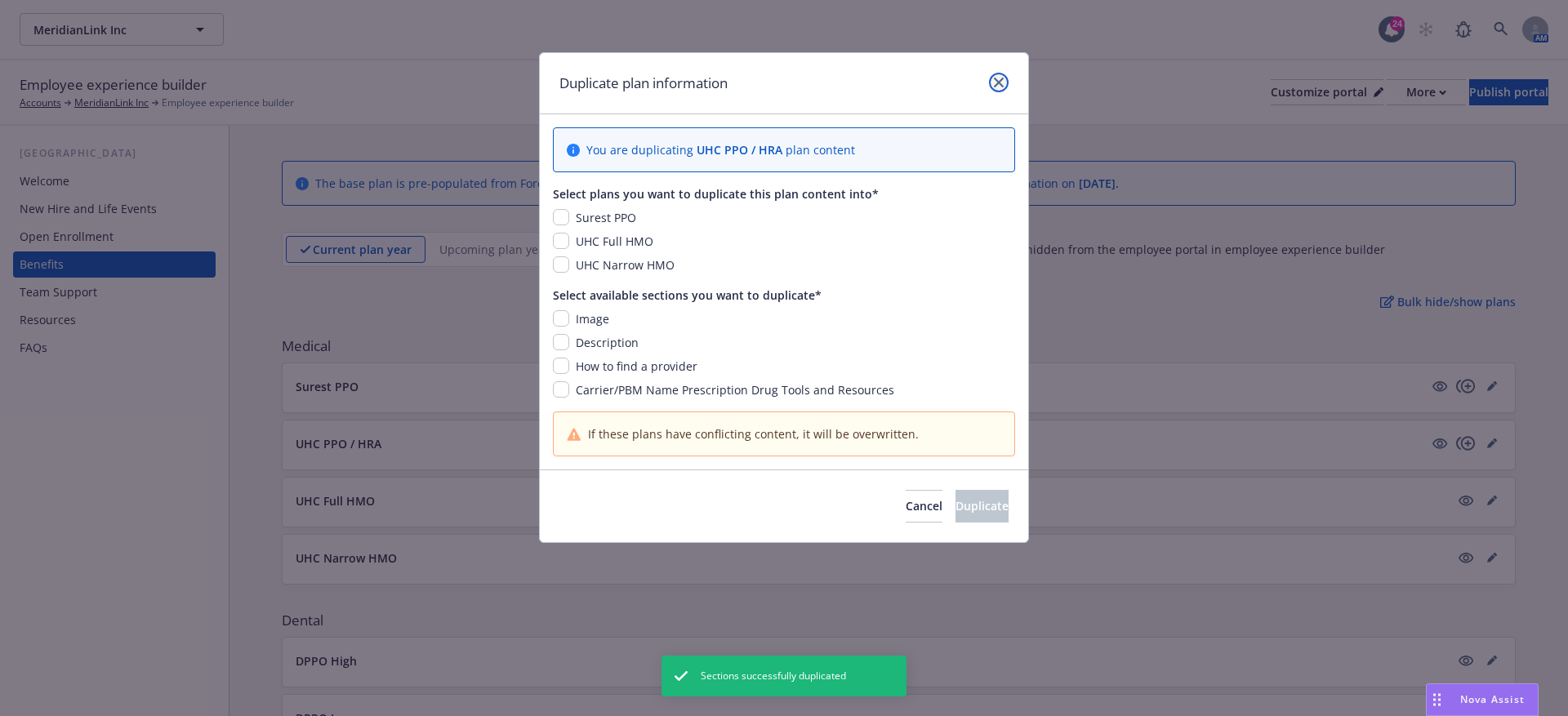
click at [994, 81] on link "close" at bounding box center [998, 82] width 19 height 19
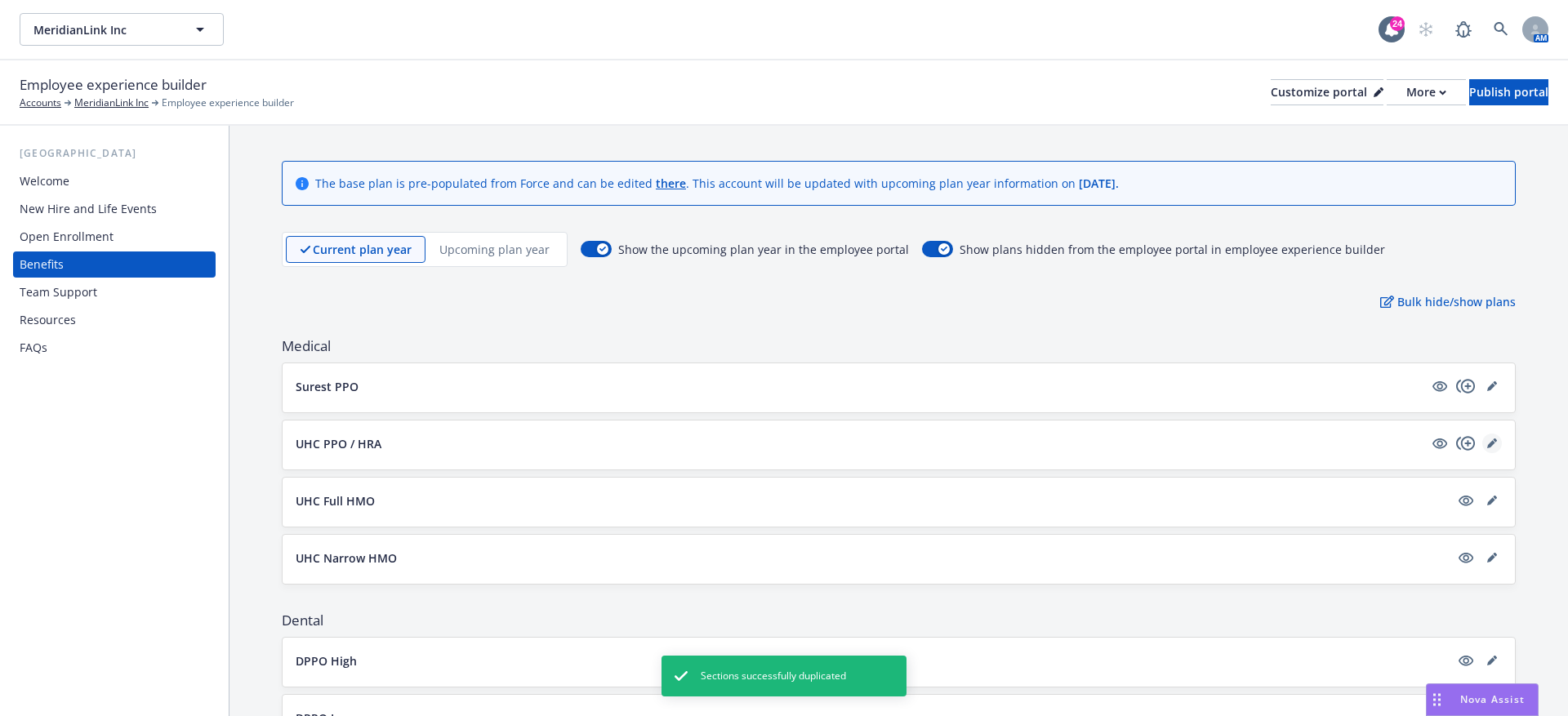
click at [1484, 442] on link "editPencil" at bounding box center [1492, 443] width 19 height 19
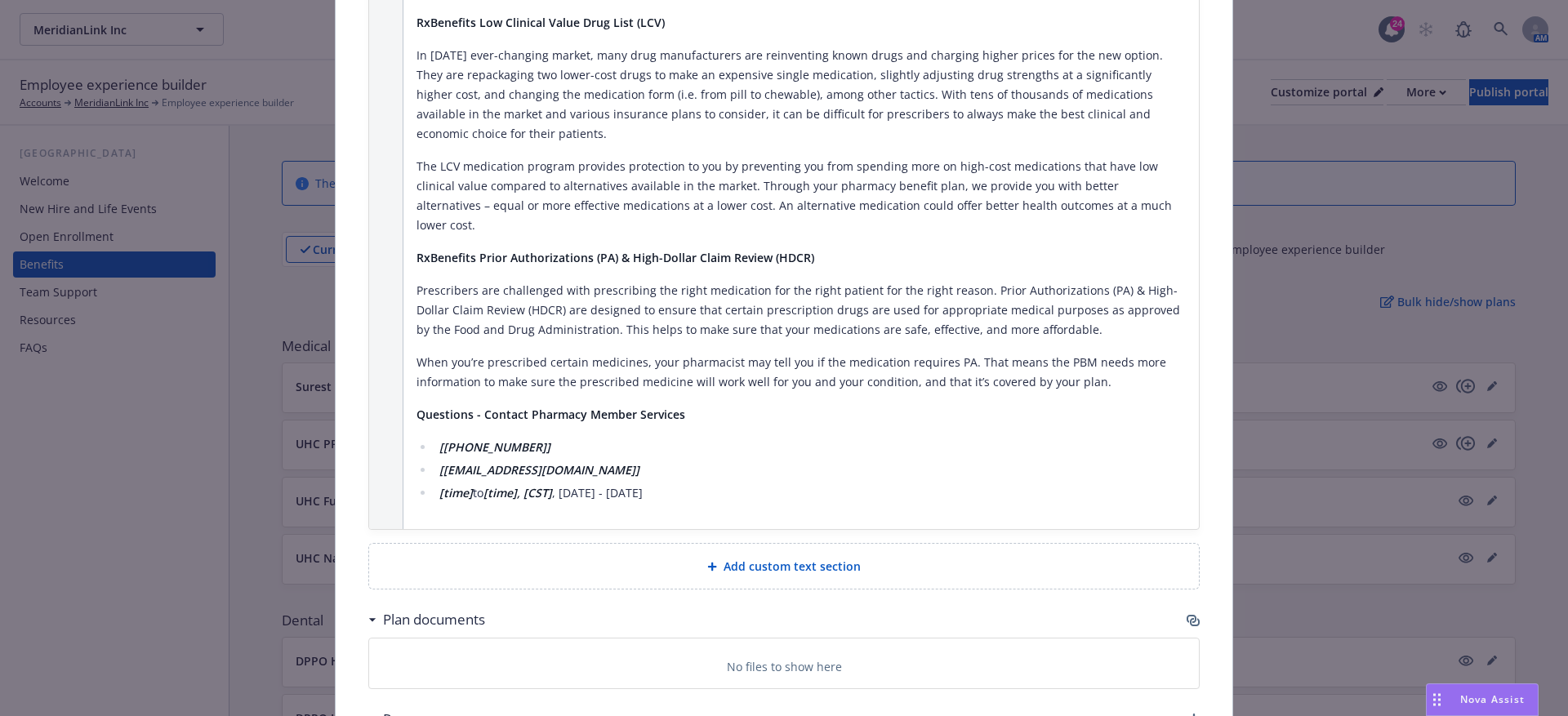
scroll to position [2096, 0]
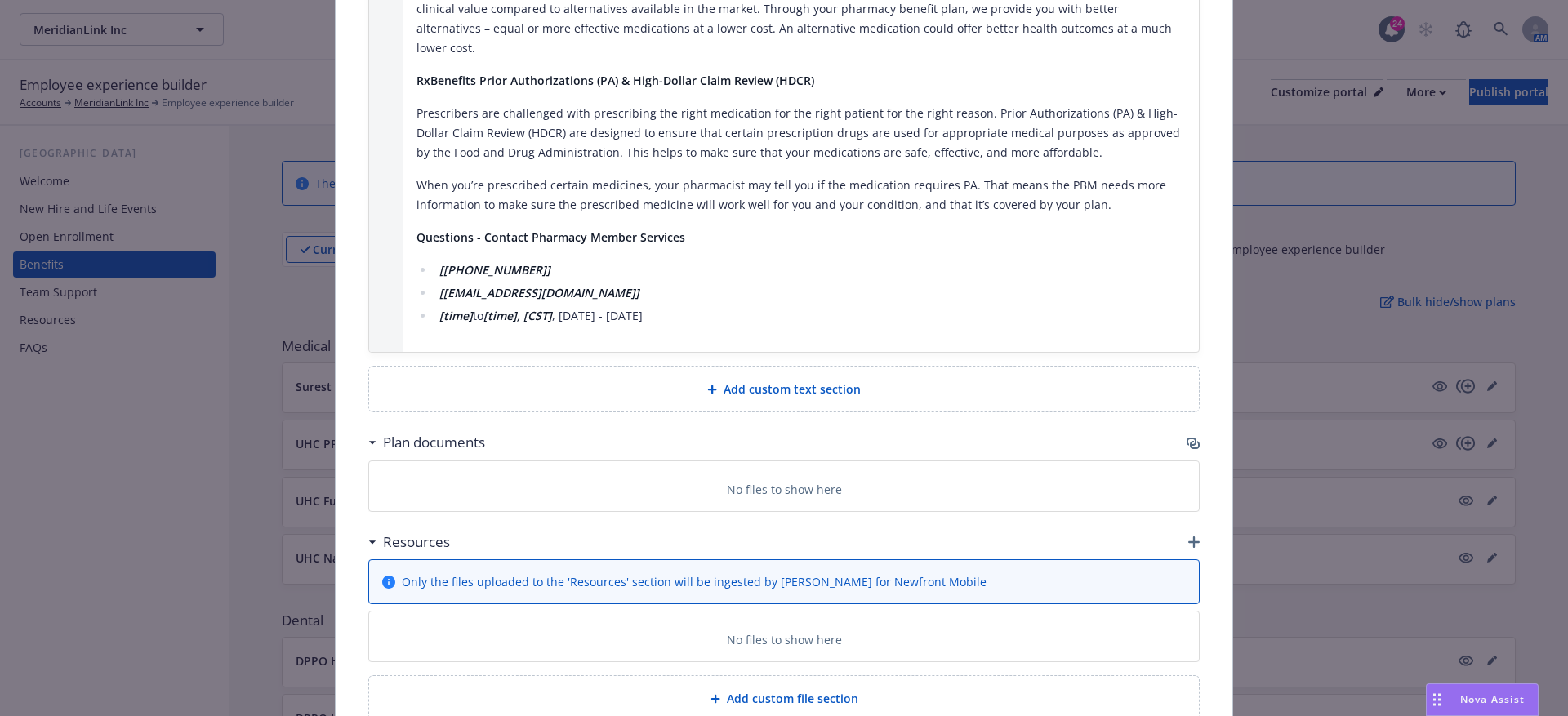
click at [784, 381] on span "Add custom text section" at bounding box center [792, 390] width 137 height 17
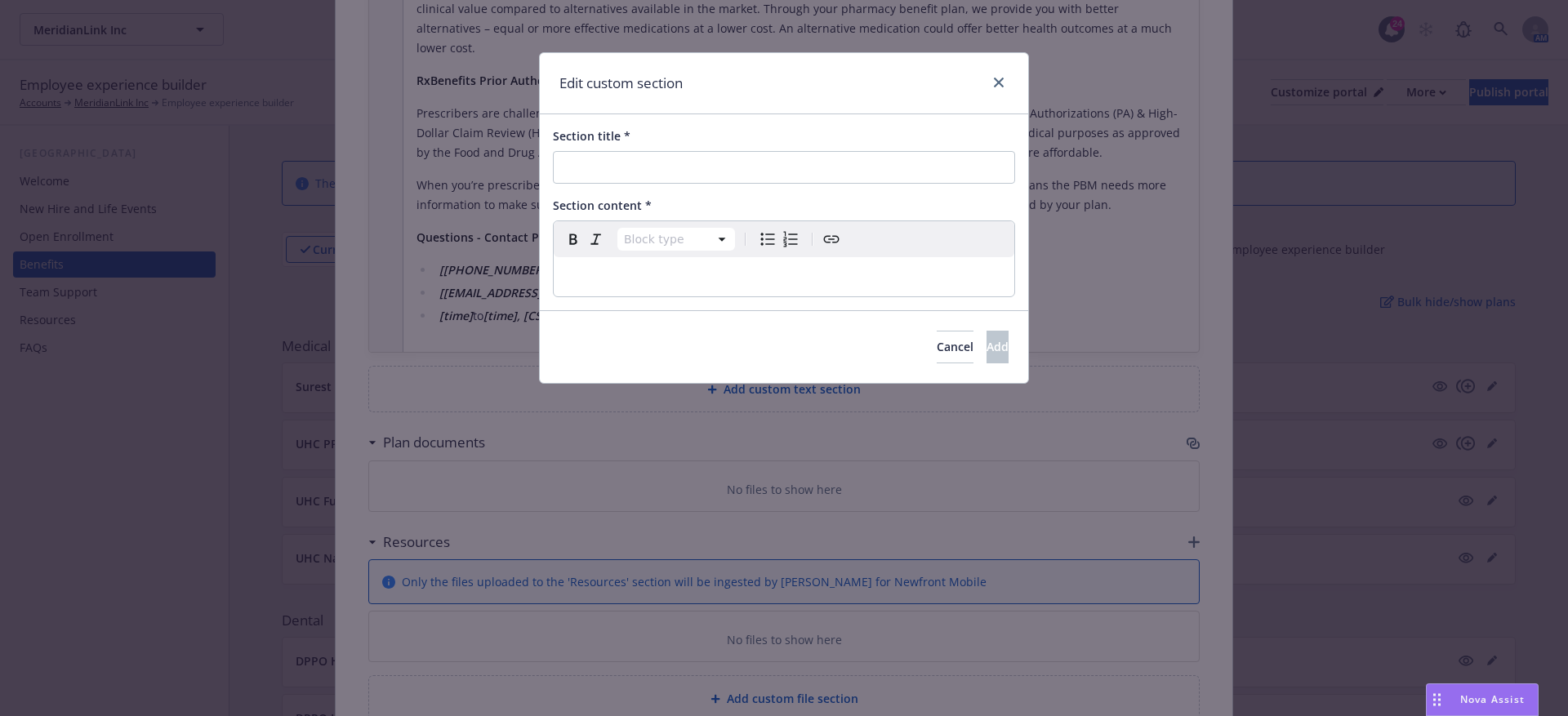
click at [621, 255] on div "Block type Paragraph Heading 1 Heading 2 Heading 3 Heading 4 Heading 5 Heading 6" at bounding box center [784, 239] width 460 height 36
select select "paragraph"
click at [602, 270] on p "To enrich screen reader interactions, please activate Accessibility in Grammarl…" at bounding box center [784, 277] width 441 height 19
select select
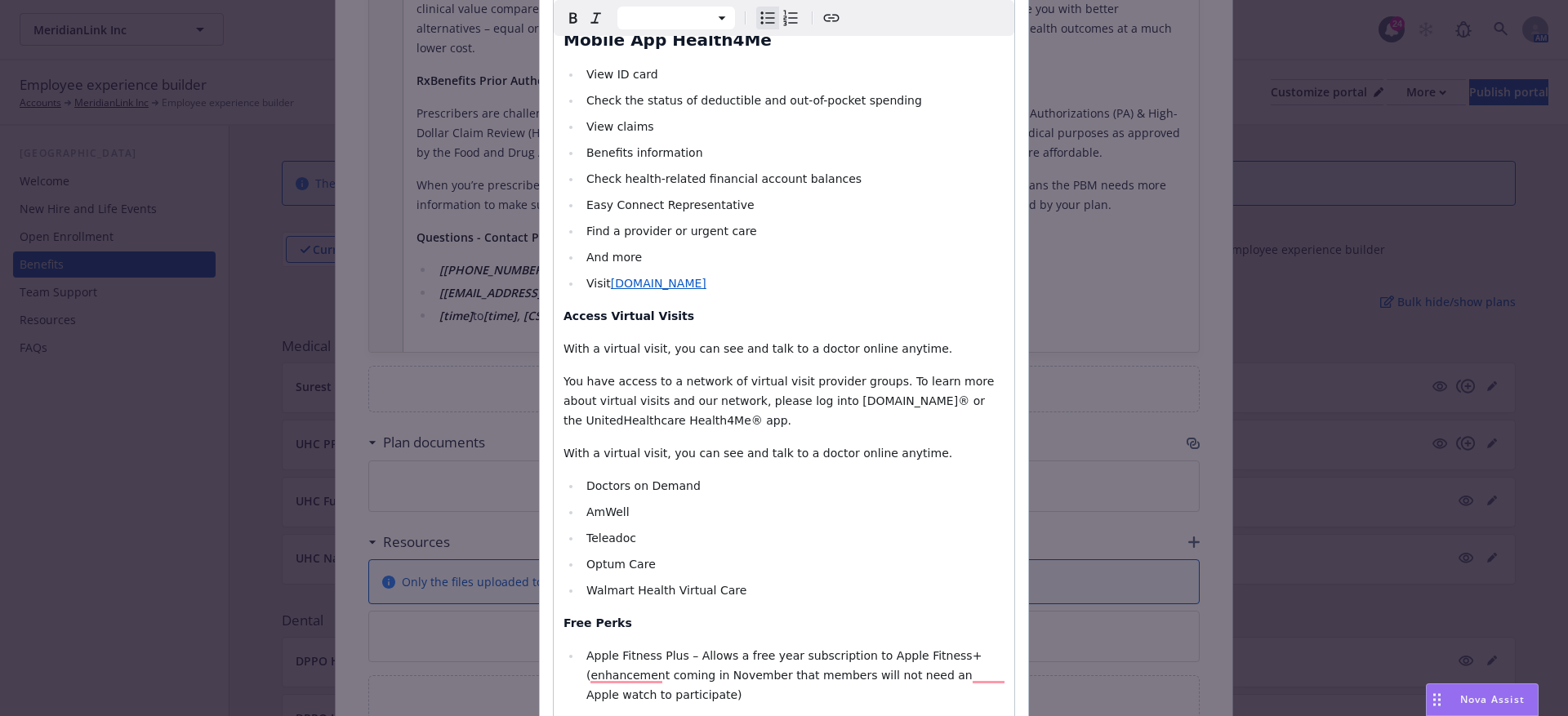
scroll to position [0, 0]
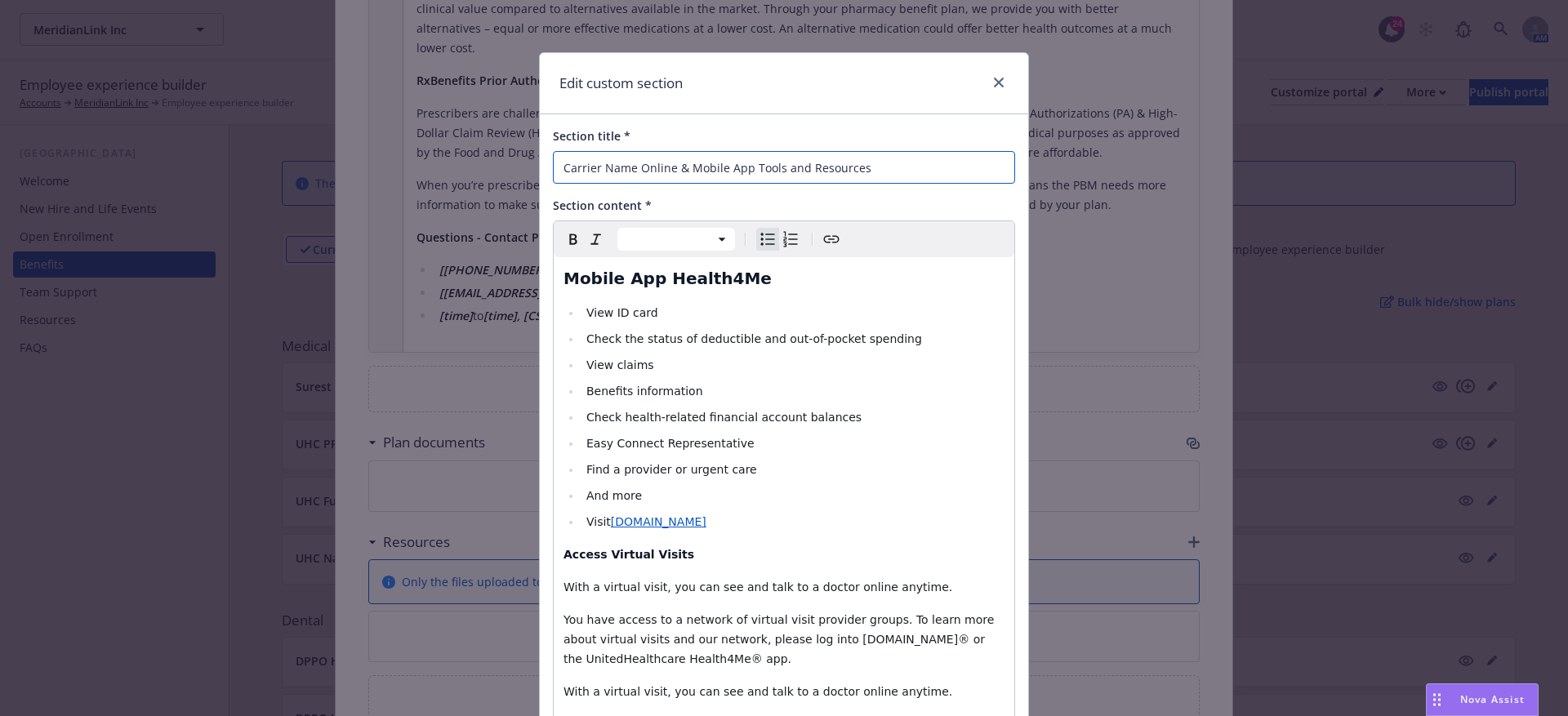
click at [610, 160] on input "Carrier Name Online & Mobile App Tools and Resources" at bounding box center [784, 168] width 462 height 33
drag, startPoint x: 669, startPoint y: 169, endPoint x: 537, endPoint y: 161, distance: 132.2
click at [537, 161] on div "Edit custom section Section title * Carrier Name Online & Mobile App Tools and …" at bounding box center [784, 358] width 1568 height 716
click at [632, 168] on input "Carrier Name Online & Mobile App Tools and Resources" at bounding box center [784, 168] width 462 height 33
drag, startPoint x: 632, startPoint y: 168, endPoint x: 563, endPoint y: 164, distance: 69.1
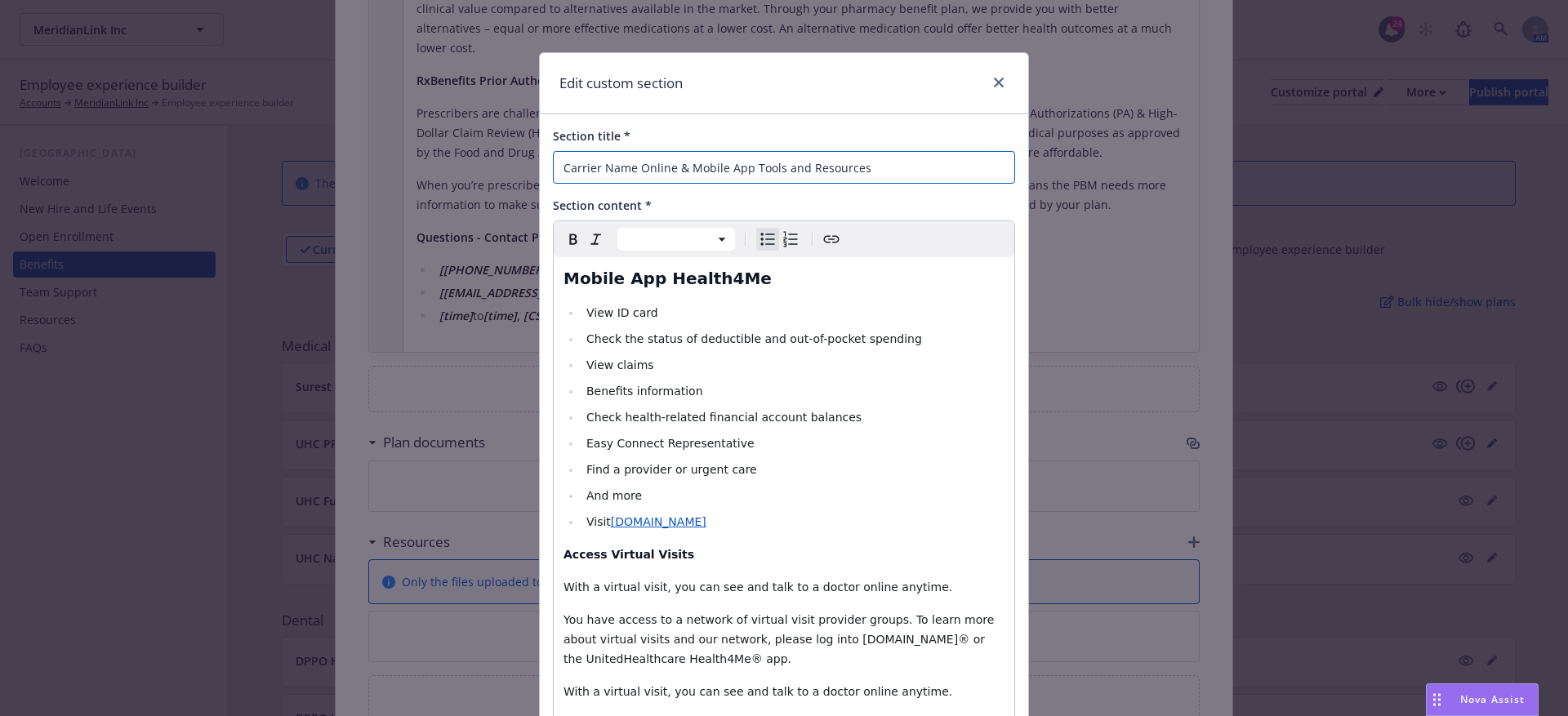
click at [563, 164] on input "Carrier Name Online & Mobile App Tools and Resources" at bounding box center [784, 168] width 462 height 33
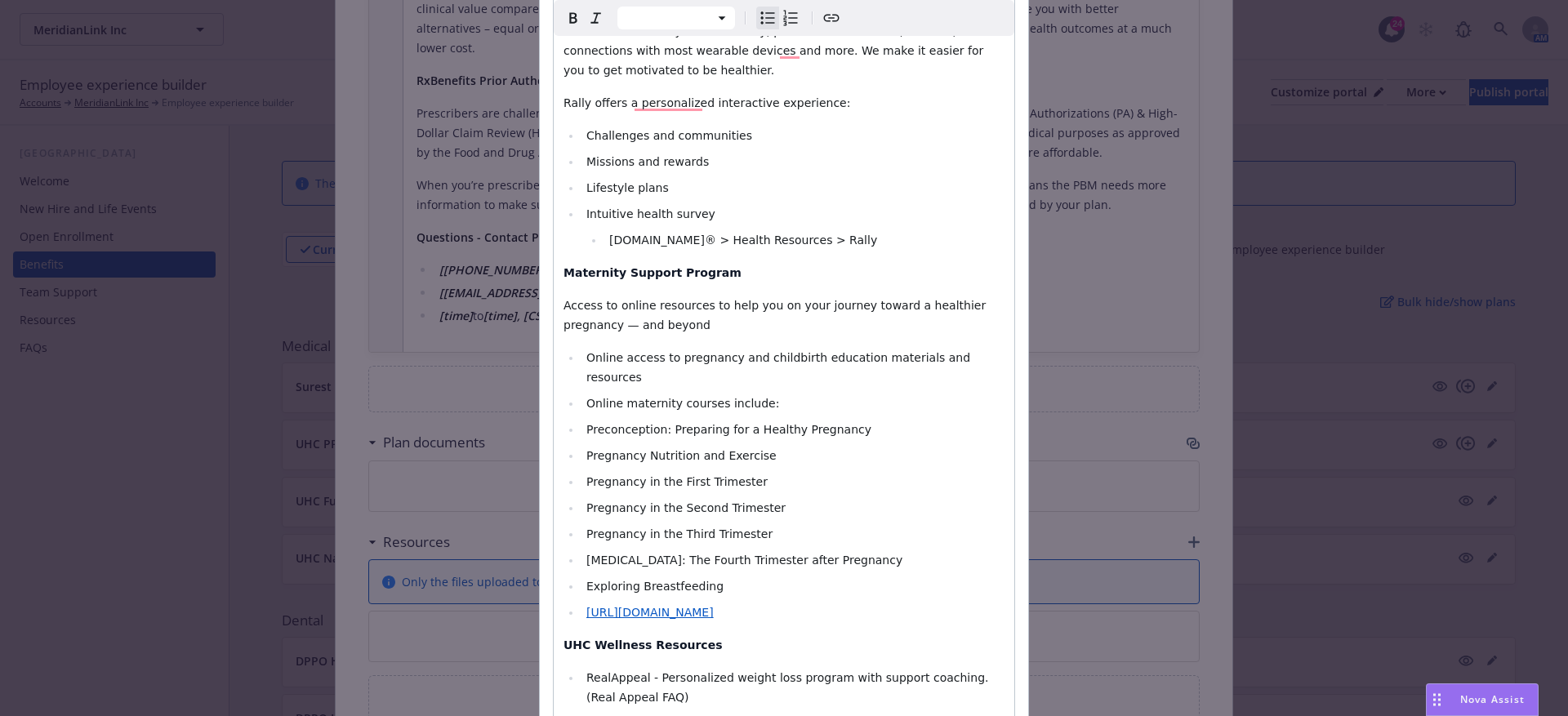
scroll to position [1812, 0]
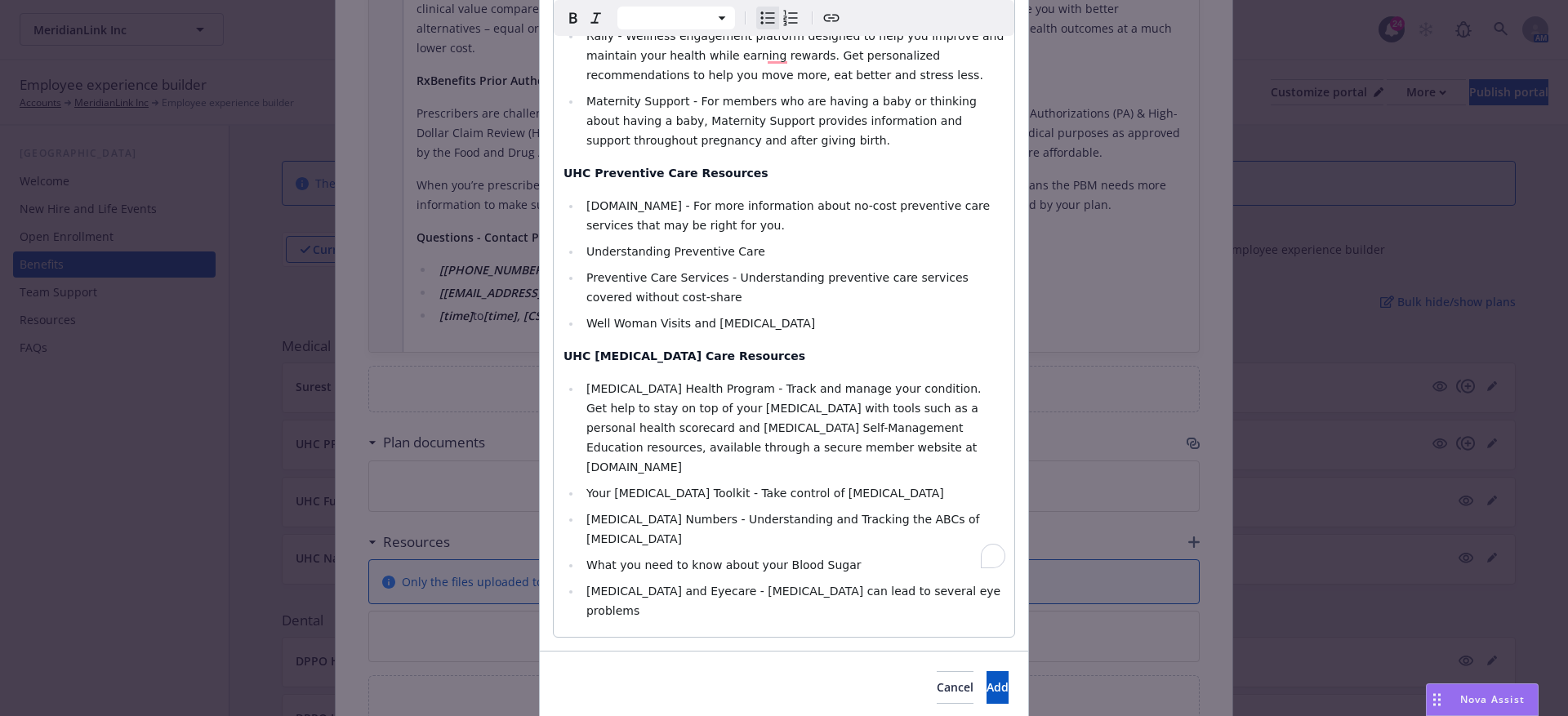
type input "UHC Online & Mobile App Tools and Resources"
click at [952, 656] on div "Cancel Add" at bounding box center [784, 687] width 488 height 73
click at [987, 671] on button "Add" at bounding box center [997, 687] width 22 height 33
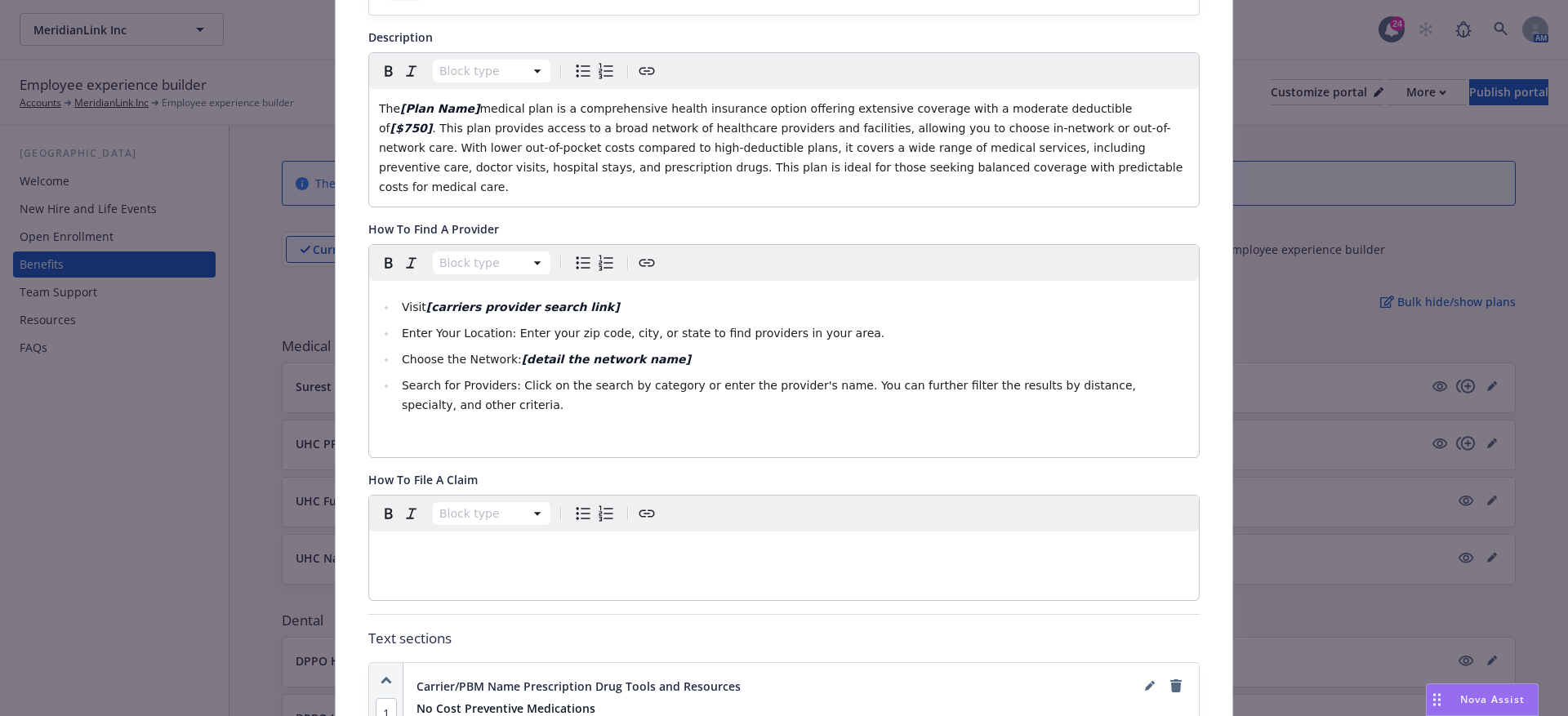
scroll to position [0, 0]
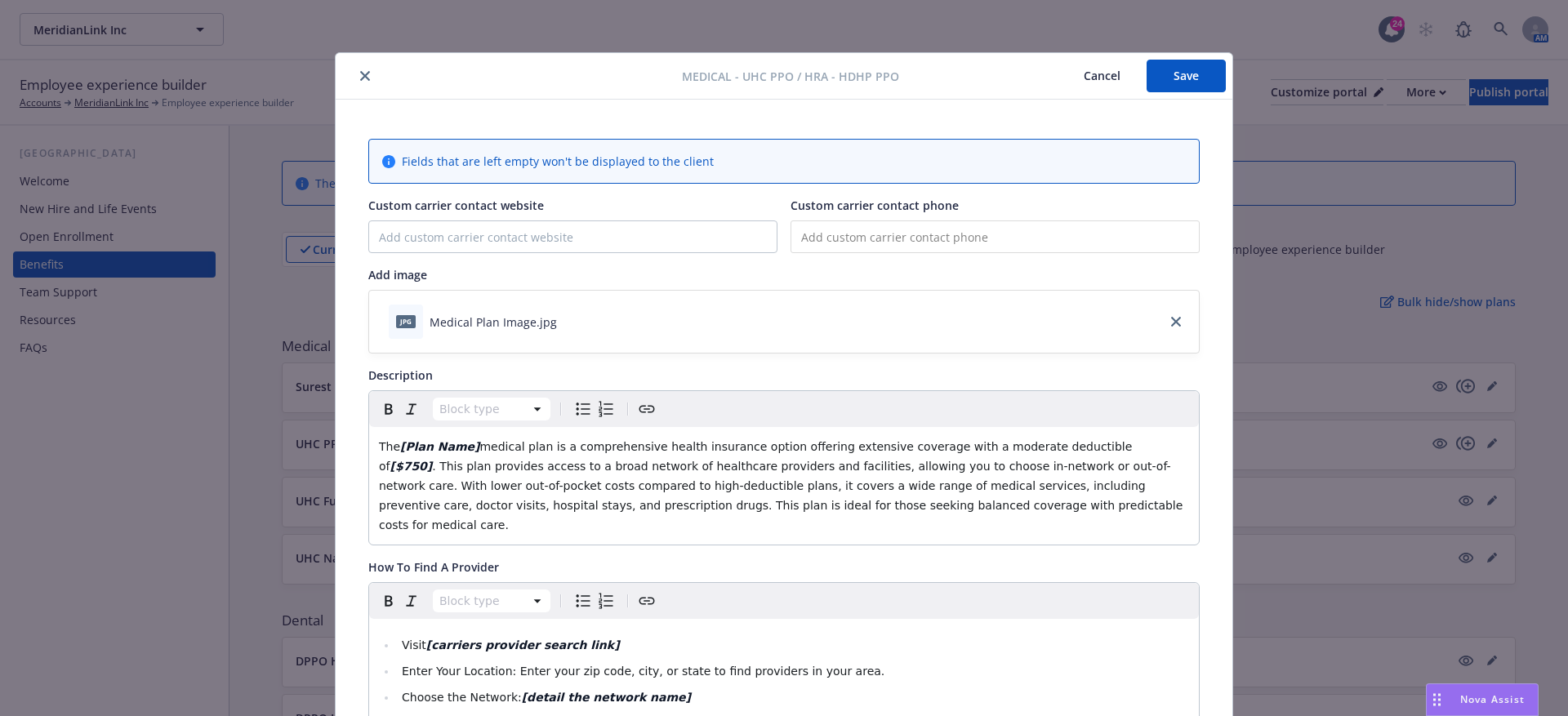
click at [1176, 64] on button "Save" at bounding box center [1186, 76] width 79 height 33
click at [1094, 78] on button "Cancel" at bounding box center [1102, 76] width 89 height 33
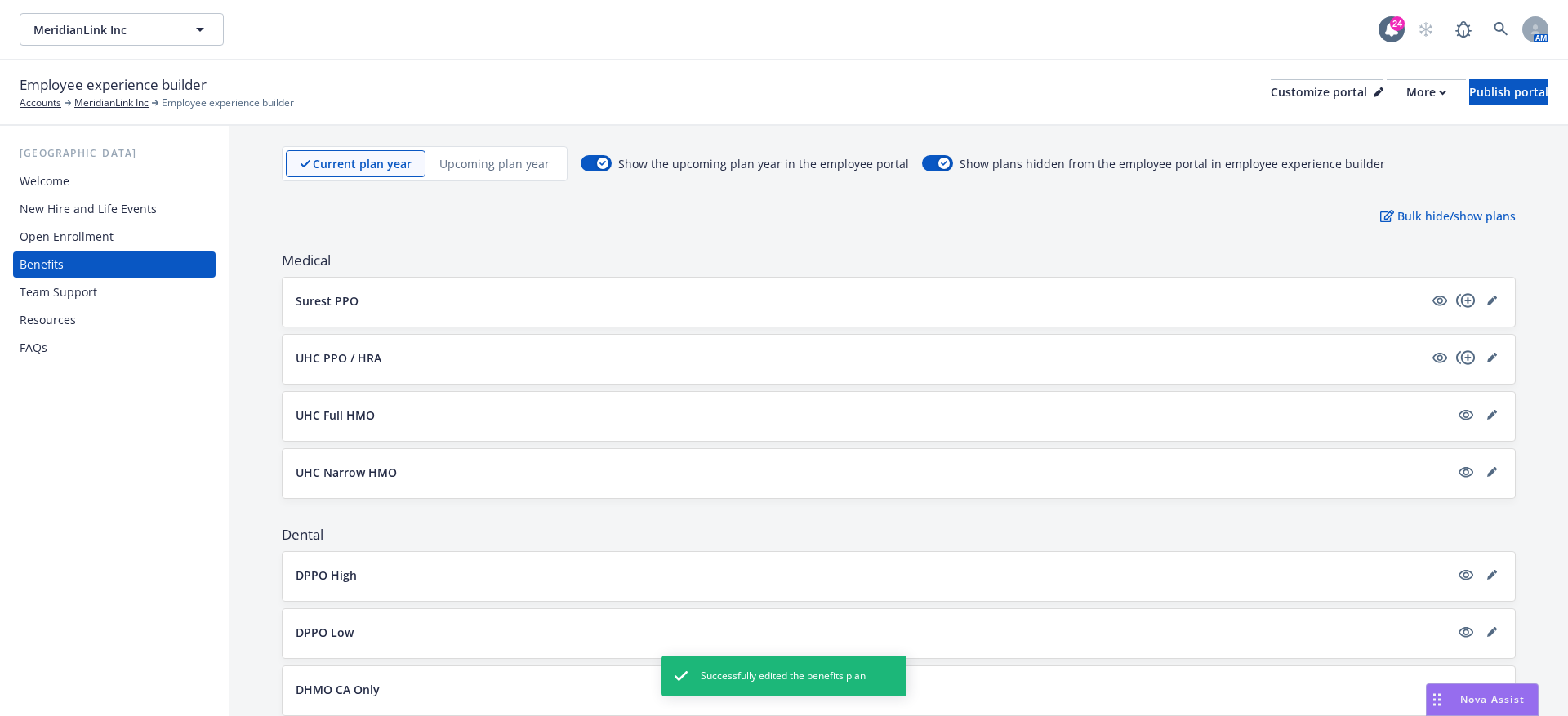
scroll to position [105, 0]
click at [1466, 351] on icon "copyPlus" at bounding box center [1466, 355] width 19 height 14
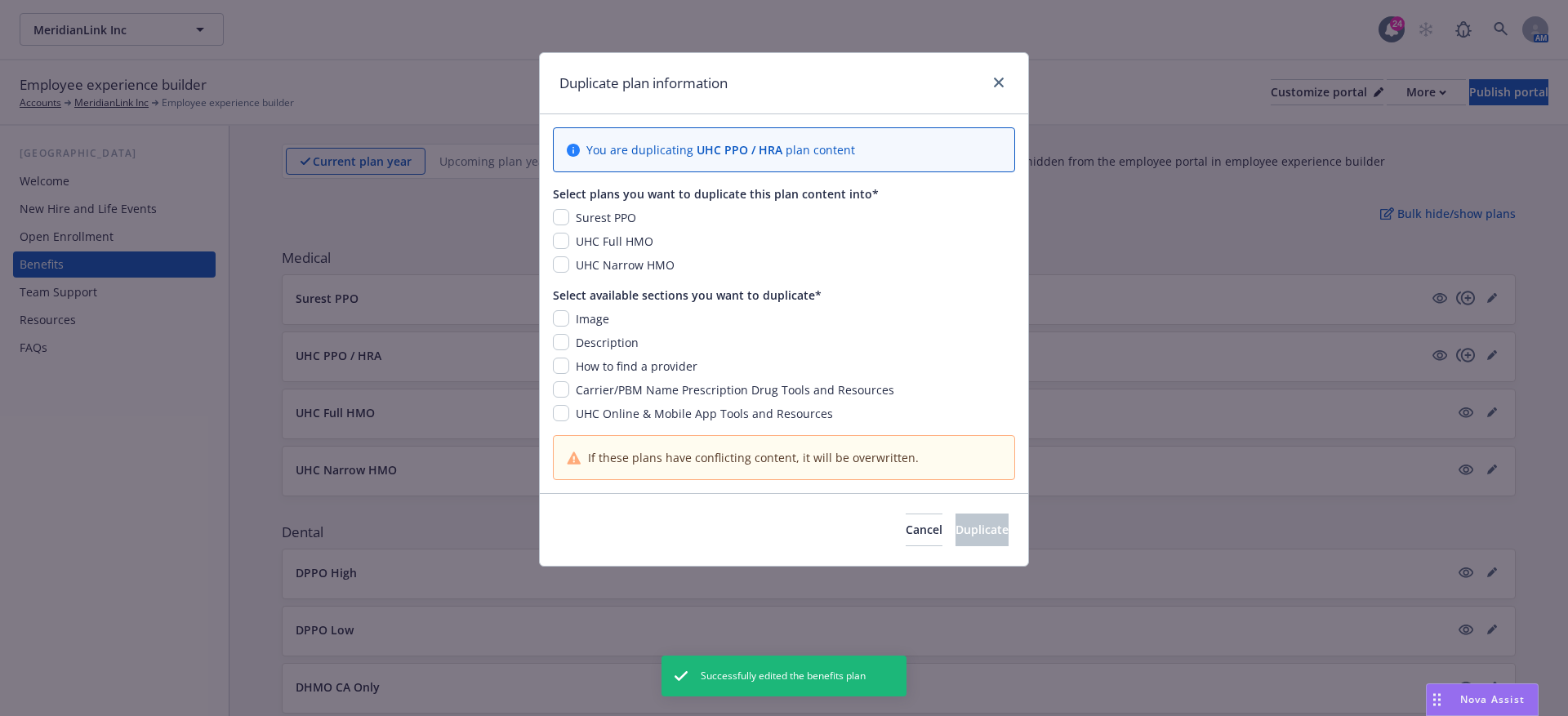
click at [570, 320] on div "Image" at bounding box center [591, 319] width 43 height 17
click at [559, 314] on input "checkbox" at bounding box center [561, 318] width 16 height 16
checkbox input "true"
click at [560, 240] on input "checkbox" at bounding box center [561, 240] width 16 height 16
checkbox input "true"
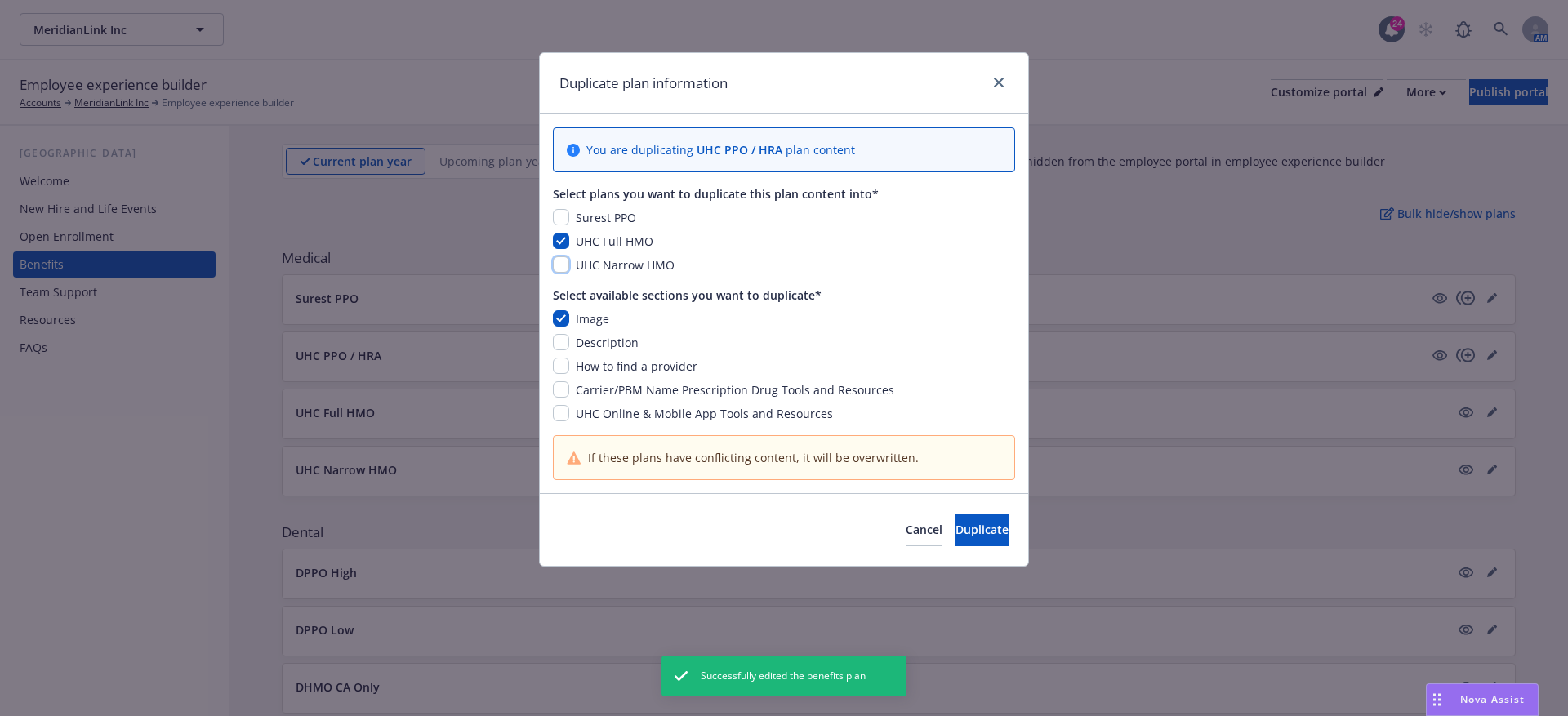
click at [559, 264] on input "checkbox" at bounding box center [561, 264] width 16 height 16
checkbox input "true"
click at [613, 385] on span "Carrier/PBM Name Prescription Drug Tools and Resources" at bounding box center [735, 390] width 319 height 15
click at [562, 384] on input "checkbox" at bounding box center [561, 389] width 16 height 16
checkbox input "true"
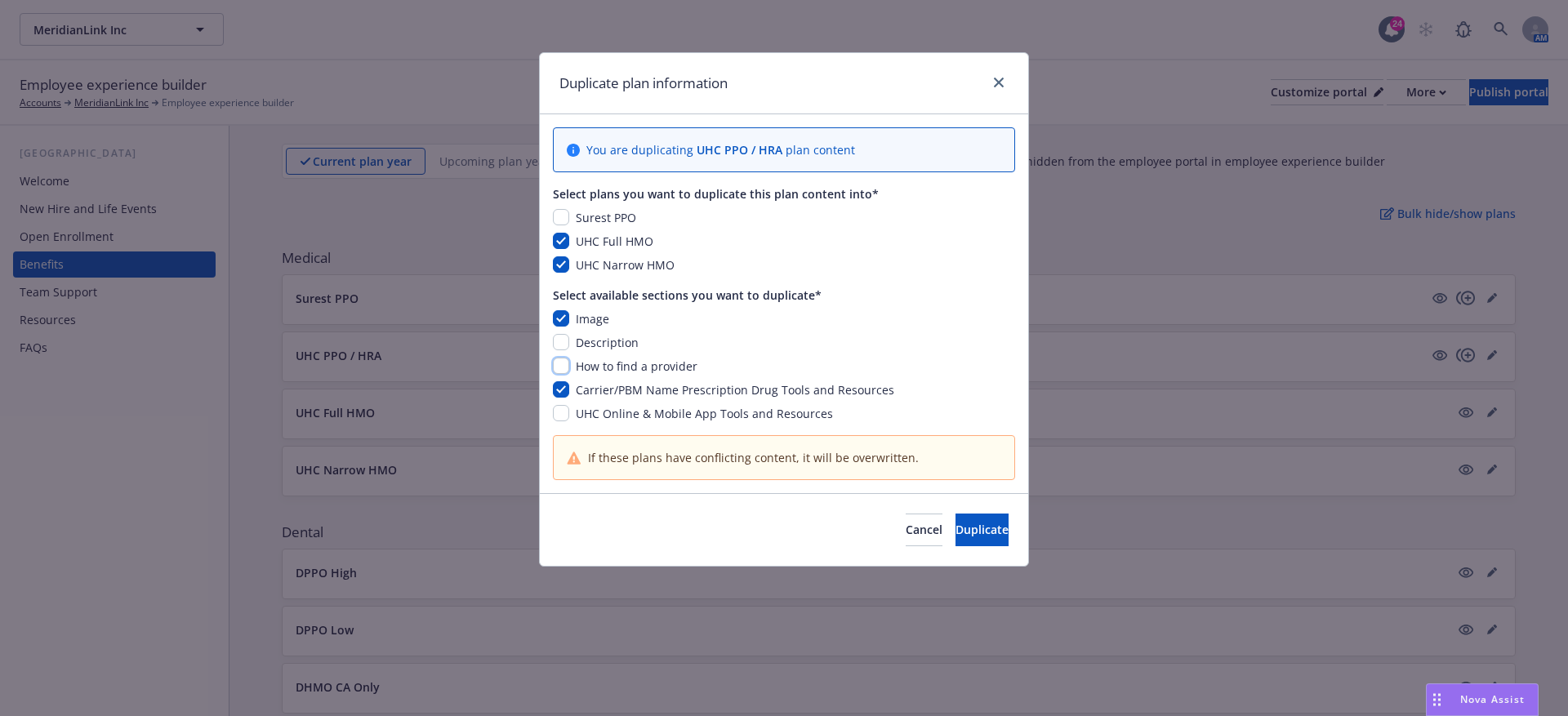
click at [562, 365] on input "checkbox" at bounding box center [561, 366] width 16 height 16
checkbox input "true"
click at [663, 414] on span "UHC Online & Mobile App Tools and Resources" at bounding box center [705, 414] width 258 height 15
click at [565, 409] on input "checkbox" at bounding box center [561, 413] width 16 height 16
checkbox input "true"
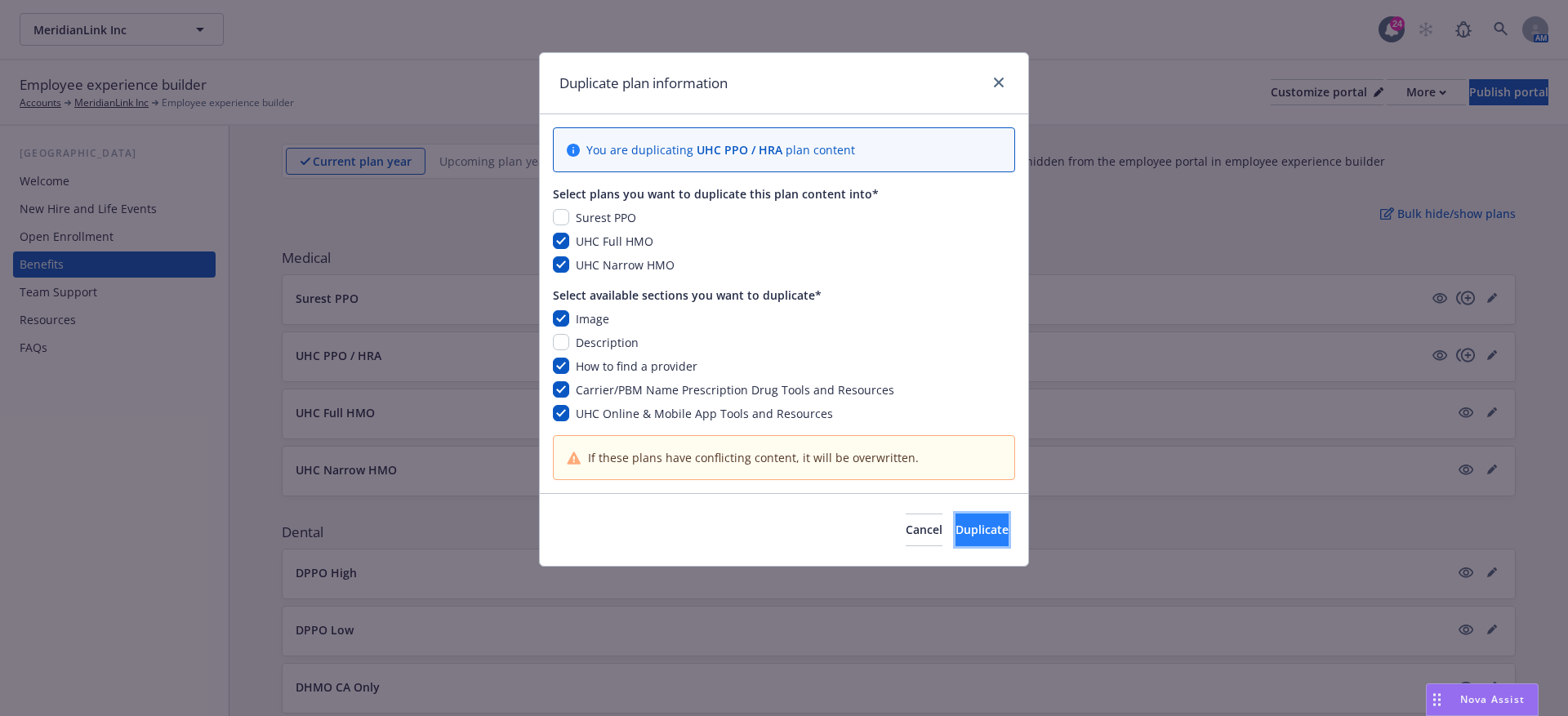
click at [955, 524] on span "Duplicate" at bounding box center [981, 529] width 53 height 15
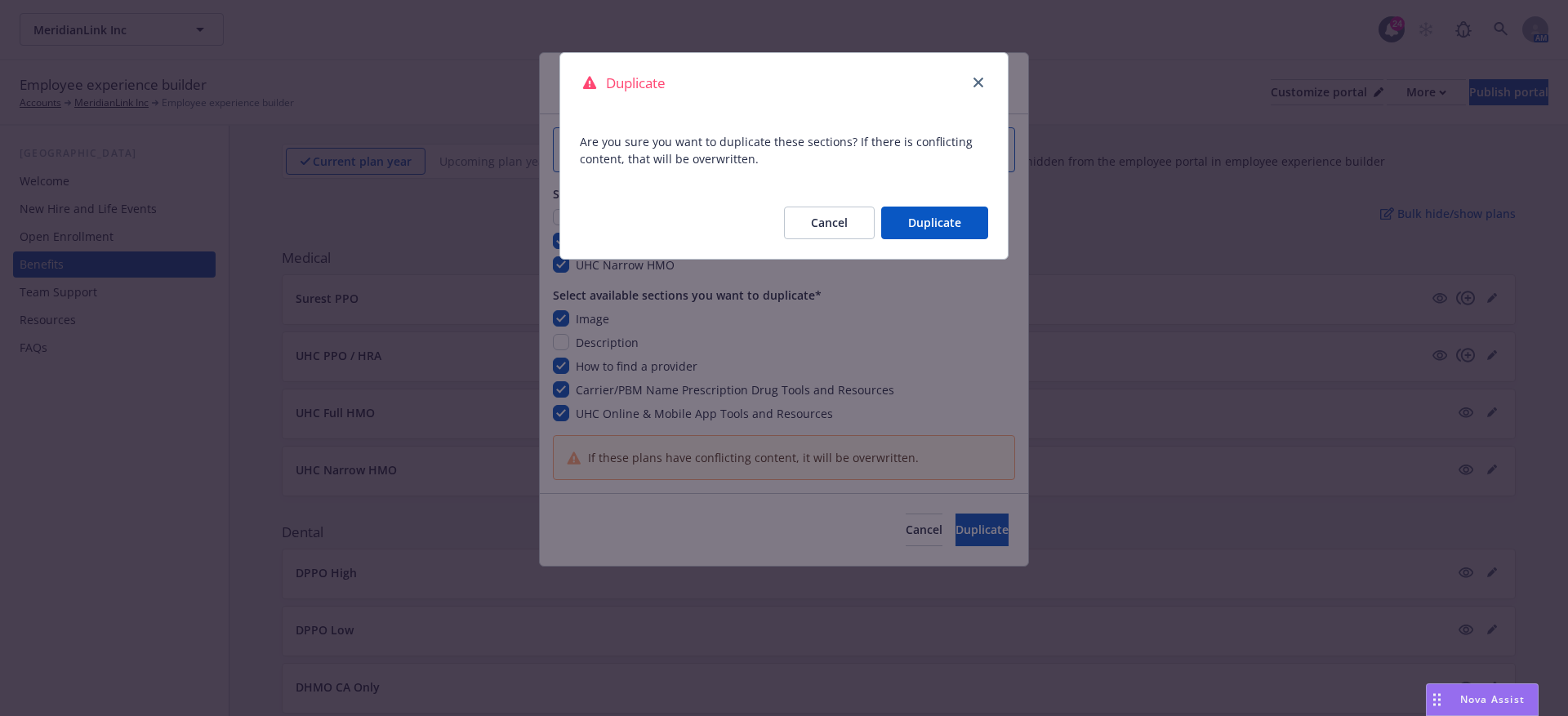
click at [934, 229] on button "Duplicate" at bounding box center [935, 223] width 107 height 33
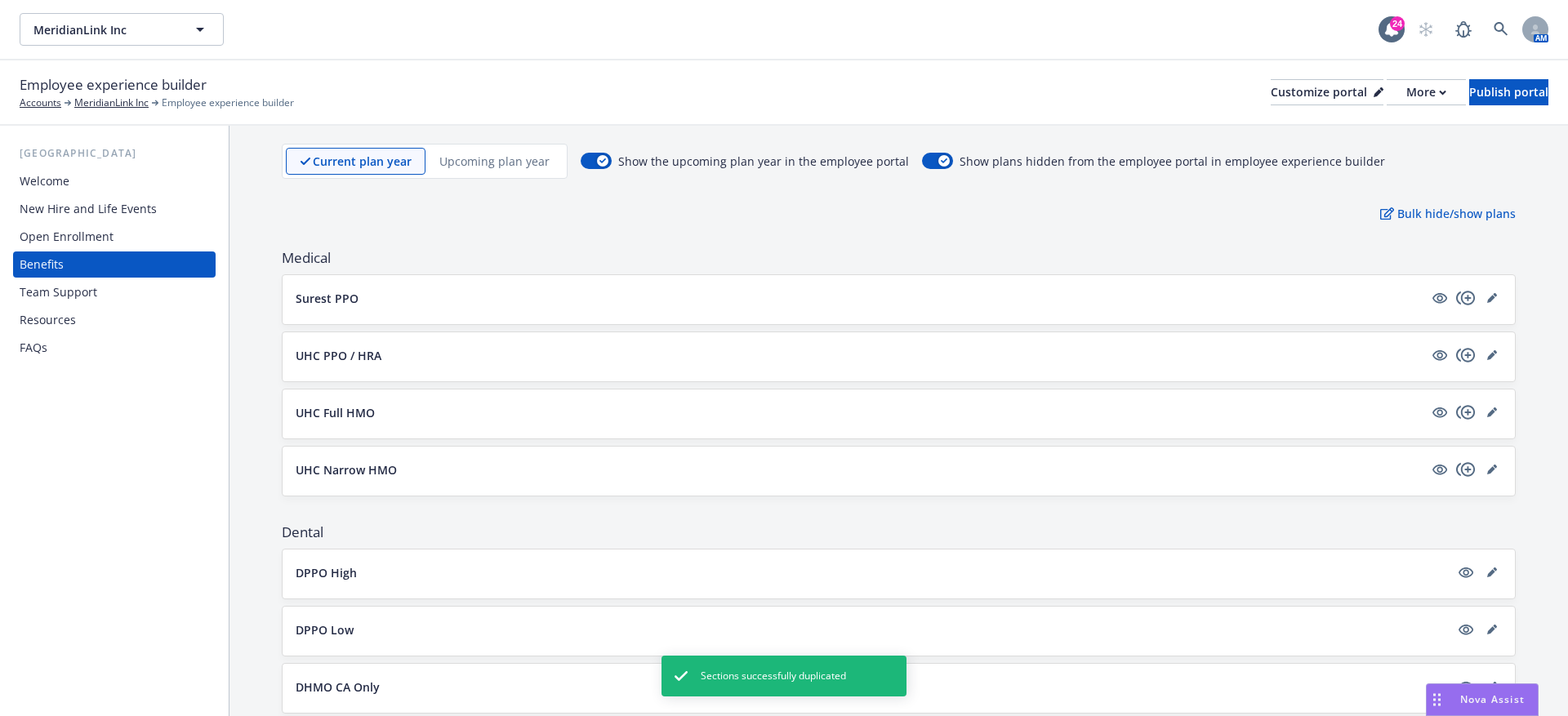
drag, startPoint x: 1465, startPoint y: 409, endPoint x: 1506, endPoint y: 405, distance: 41.2
click at [1508, 405] on div "UHC Full HMO" at bounding box center [899, 414] width 1233 height 49
click at [1506, 405] on div "UHC Full HMO" at bounding box center [899, 414] width 1233 height 49
click at [1500, 405] on link "editPencil" at bounding box center [1492, 413] width 19 height 19
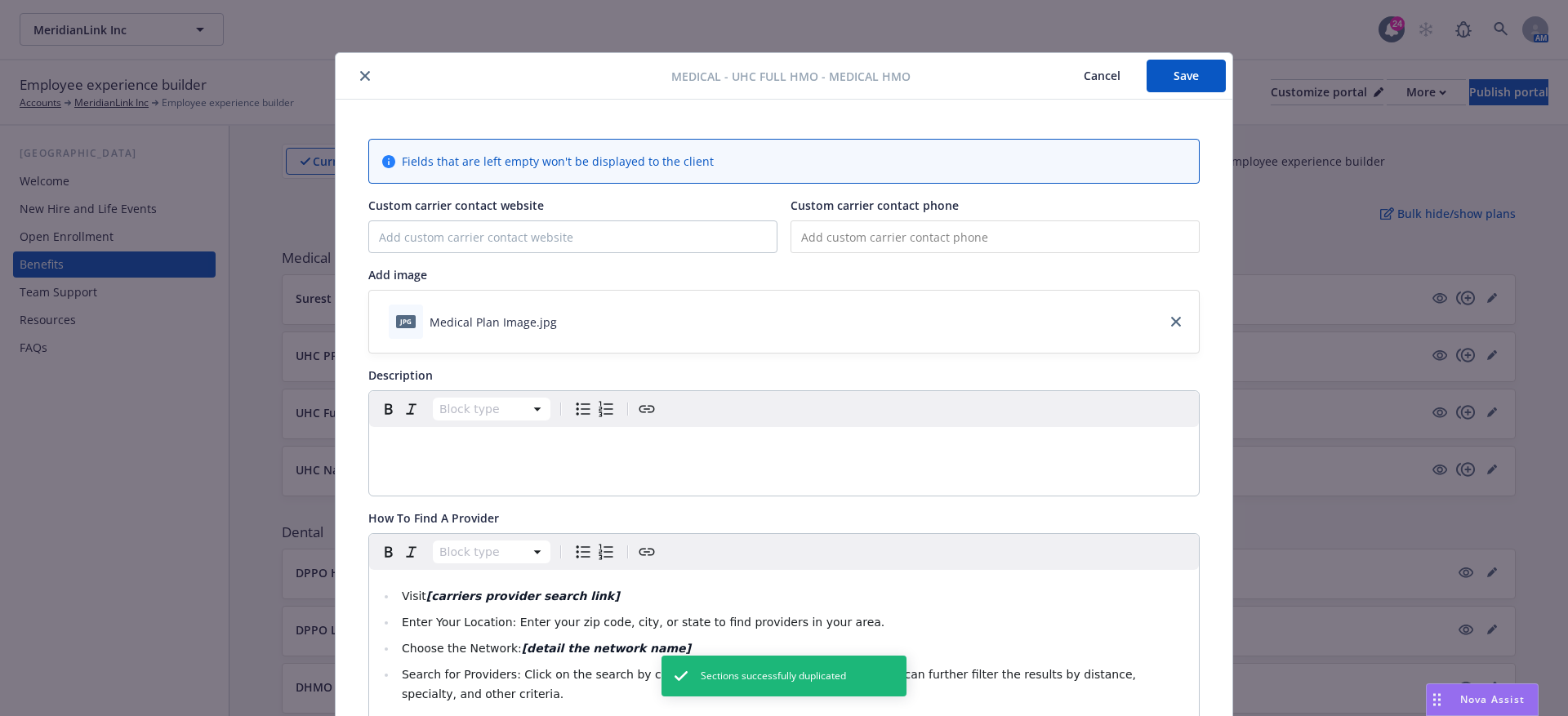
scroll to position [49, 0]
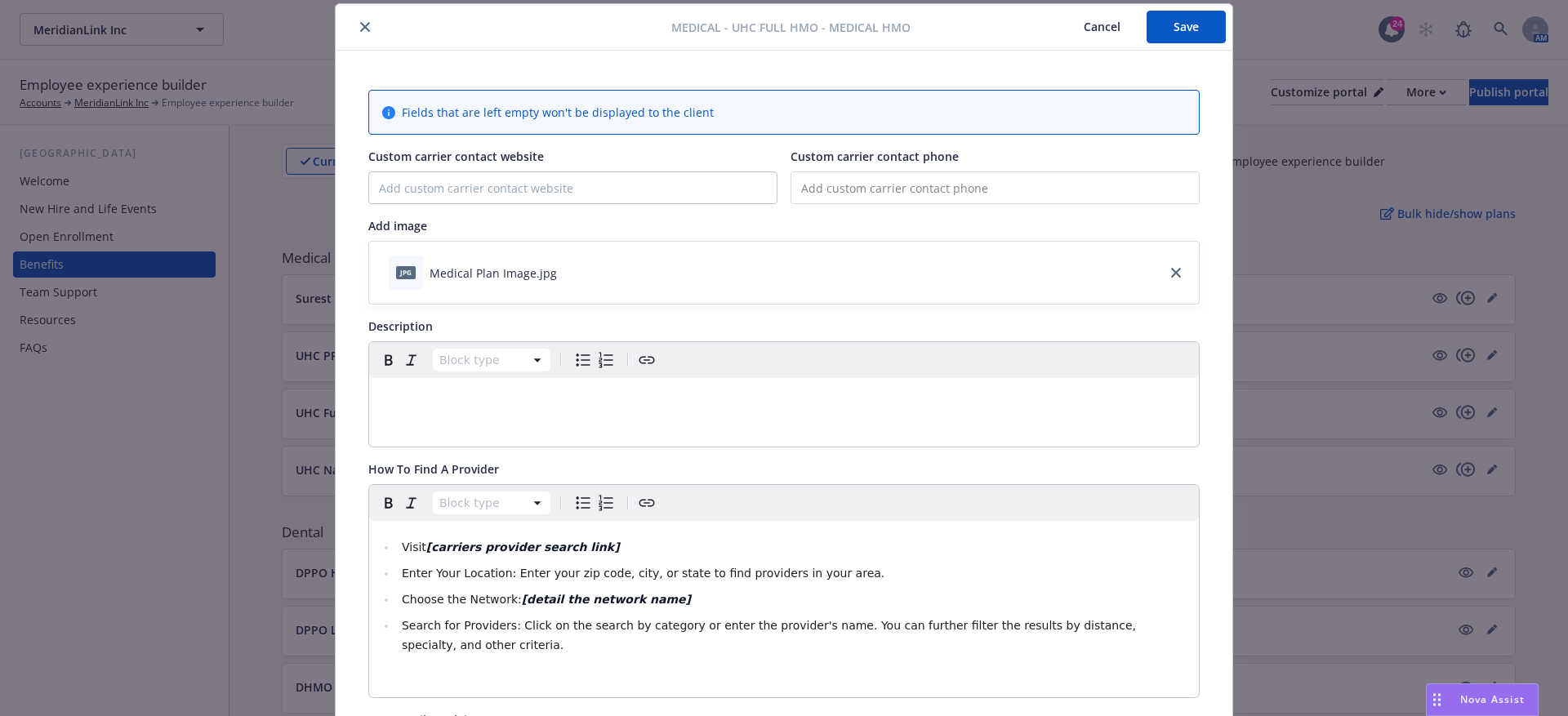
click at [392, 392] on p "editable markdown" at bounding box center [784, 397] width 810 height 19
click at [465, 370] on div "Paragraph" at bounding box center [784, 361] width 830 height 36
click at [454, 394] on p "To enrich screen reader interactions, please activate Accessibility in Grammarl…" at bounding box center [784, 397] width 810 height 19
paste div "To enrich screen reader interactions, please activate Accessibility in Grammarl…"
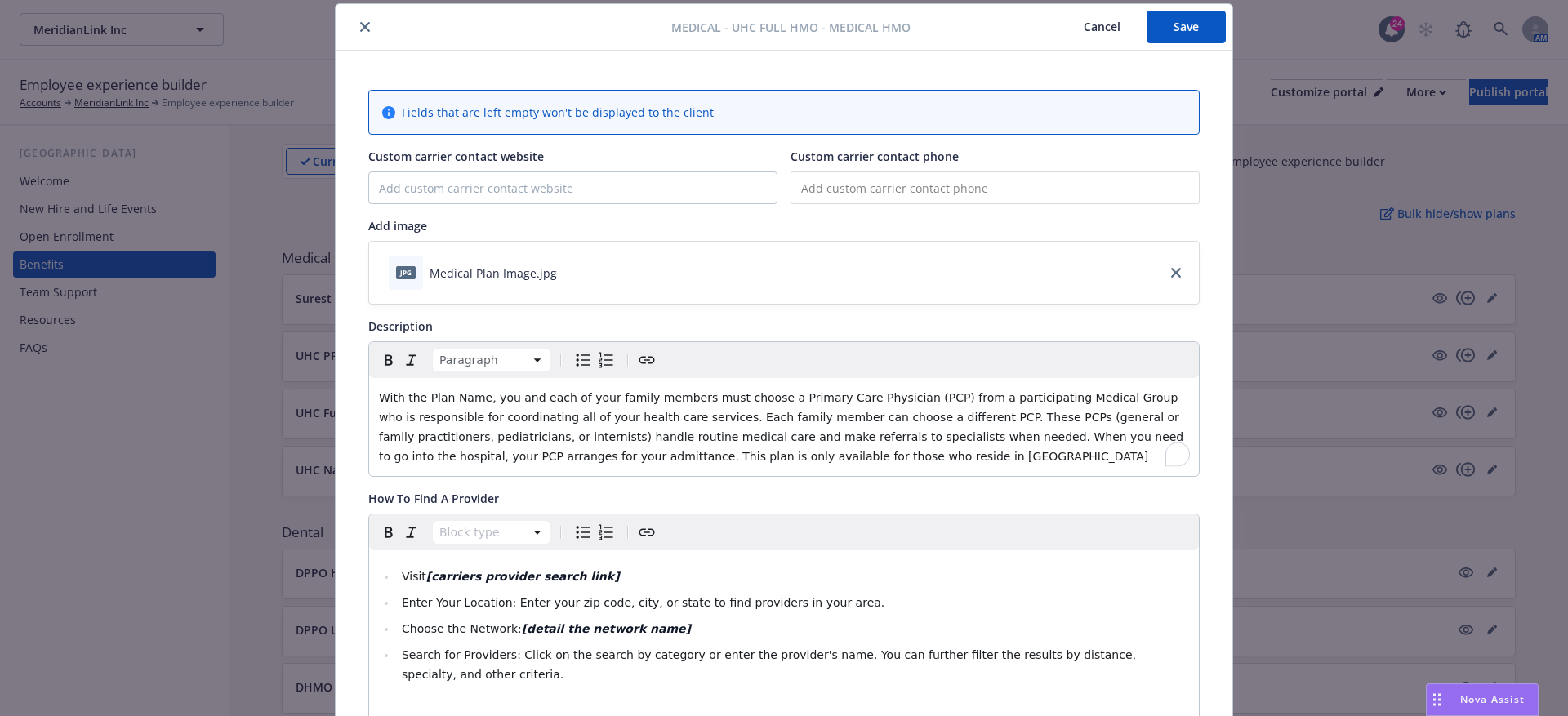
click at [427, 396] on span "With the Plan Name, you and each of your family members must choose a Primary C…" at bounding box center [783, 427] width 809 height 72
click at [483, 394] on span "With the [Plan Name, you and each of your family members must choose a Primary …" at bounding box center [783, 427] width 809 height 72
drag, startPoint x: 488, startPoint y: 393, endPoint x: 431, endPoint y: 389, distance: 57.1
click at [431, 392] on span "With the [Plan Name], you and each of your family members must choose a Primary…" at bounding box center [785, 427] width 812 height 72
click at [481, 385] on div "With the [Plan Name], you and each of your family members must choose a Primary…" at bounding box center [784, 427] width 830 height 98
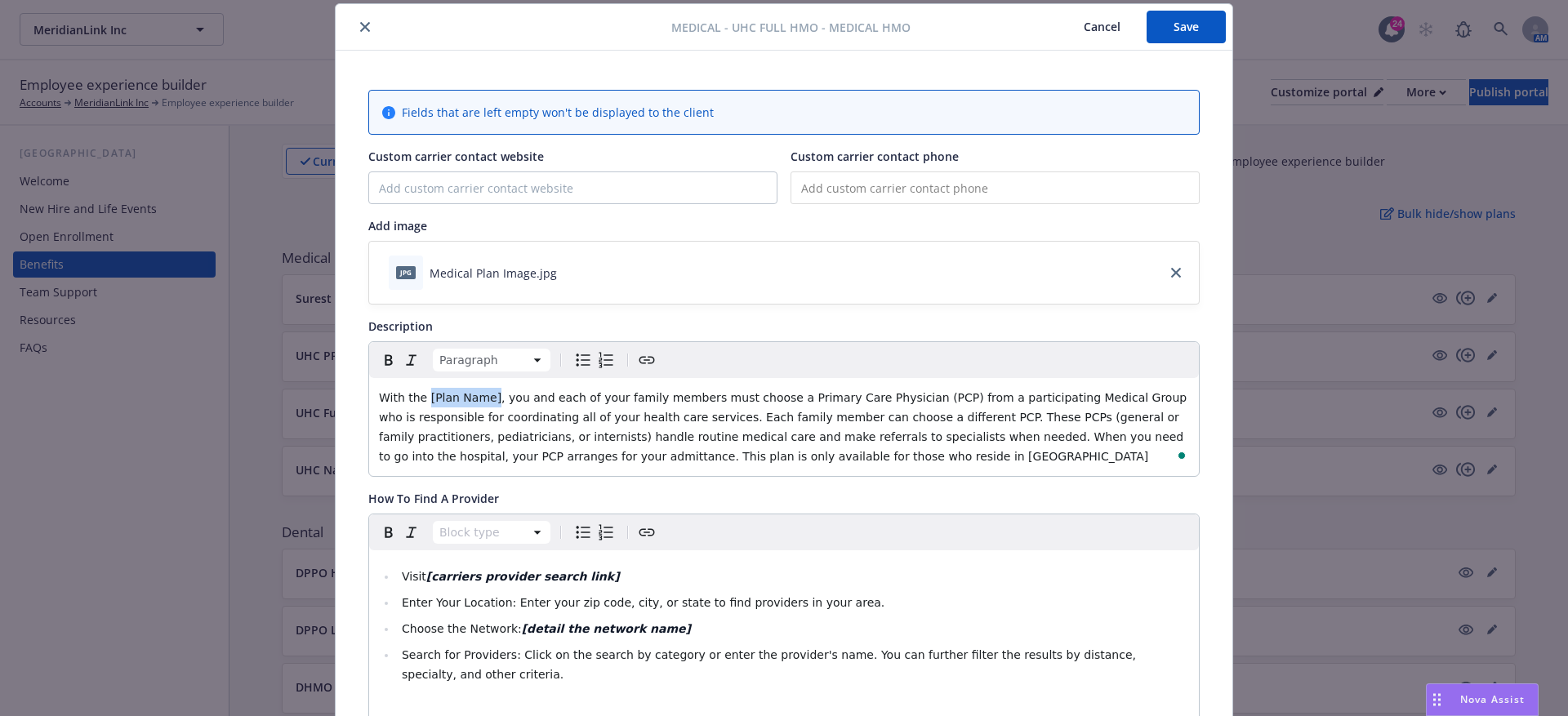
drag, startPoint x: 488, startPoint y: 395, endPoint x: 426, endPoint y: 399, distance: 62.1
click at [426, 399] on span "With the [Plan Name], you and each of your family members must choose a Primary…" at bounding box center [785, 427] width 812 height 72
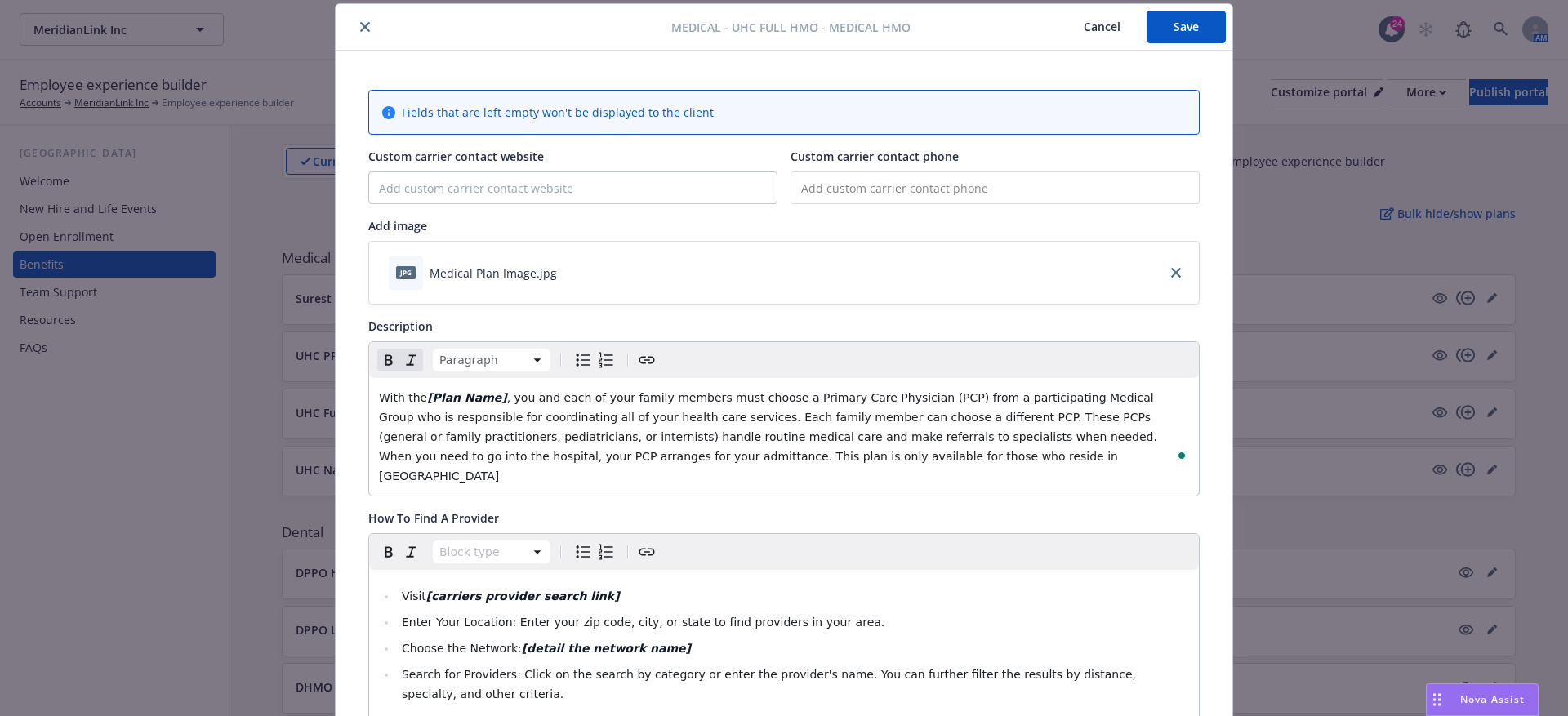
click at [797, 459] on span ", you and each of your family members must choose a Primary Care Physician (PCP…" at bounding box center [770, 437] width 782 height 92
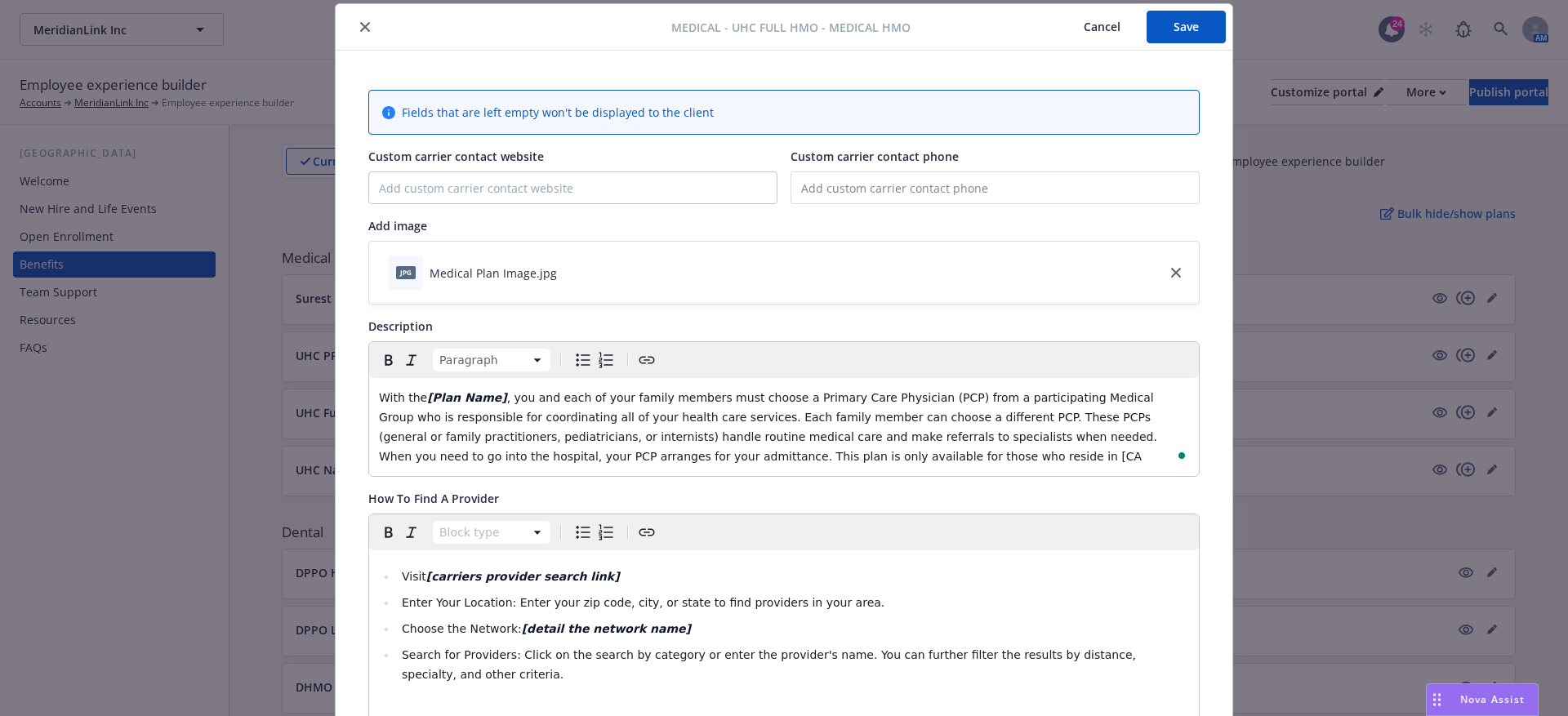
click at [816, 451] on span ", you and each of your family members must choose a Primary Care Physician (PCP…" at bounding box center [770, 427] width 782 height 72
drag, startPoint x: 825, startPoint y: 452, endPoint x: 796, endPoint y: 448, distance: 29.3
click at [796, 448] on p "With the [Plan Name] , you and each of your family members must choose a Primar…" at bounding box center [784, 427] width 810 height 78
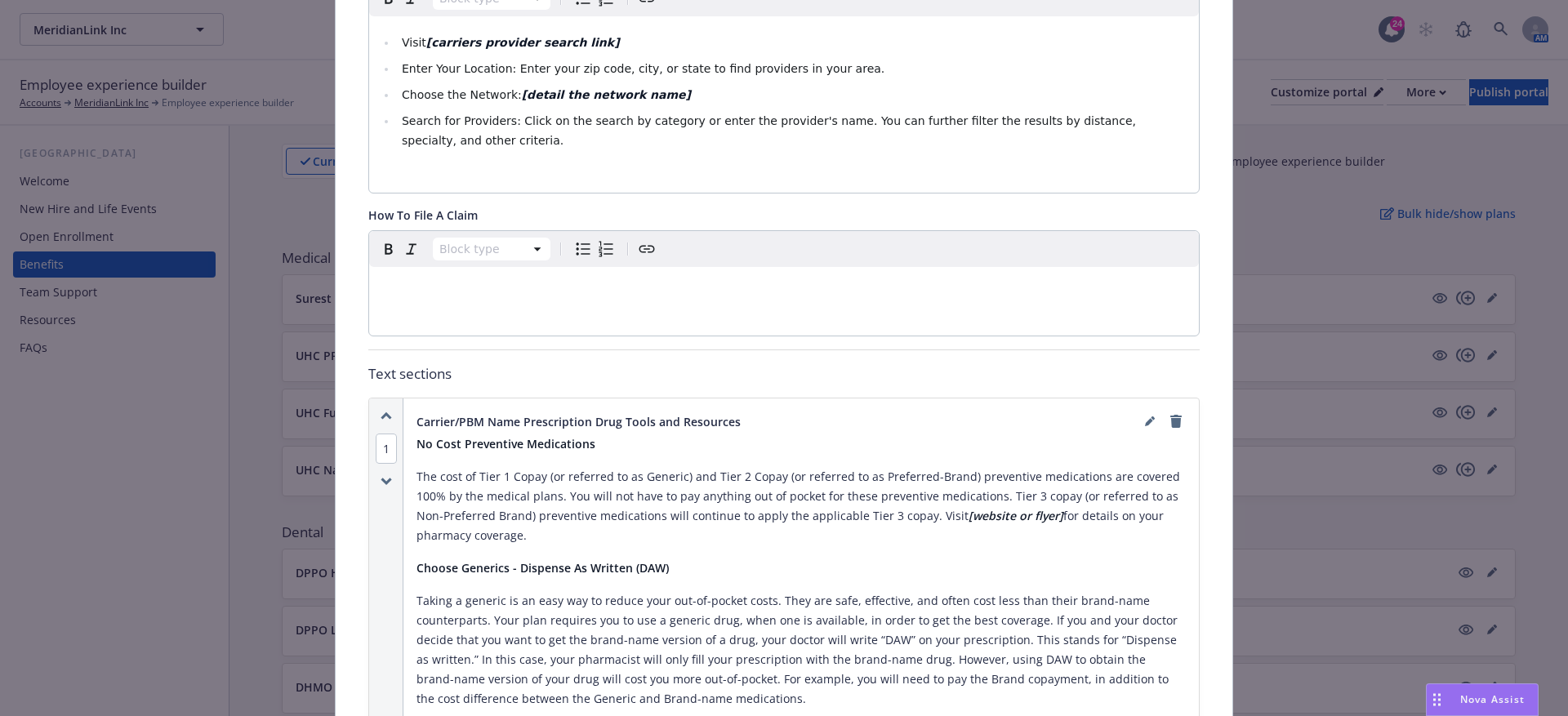
scroll to position [0, 0]
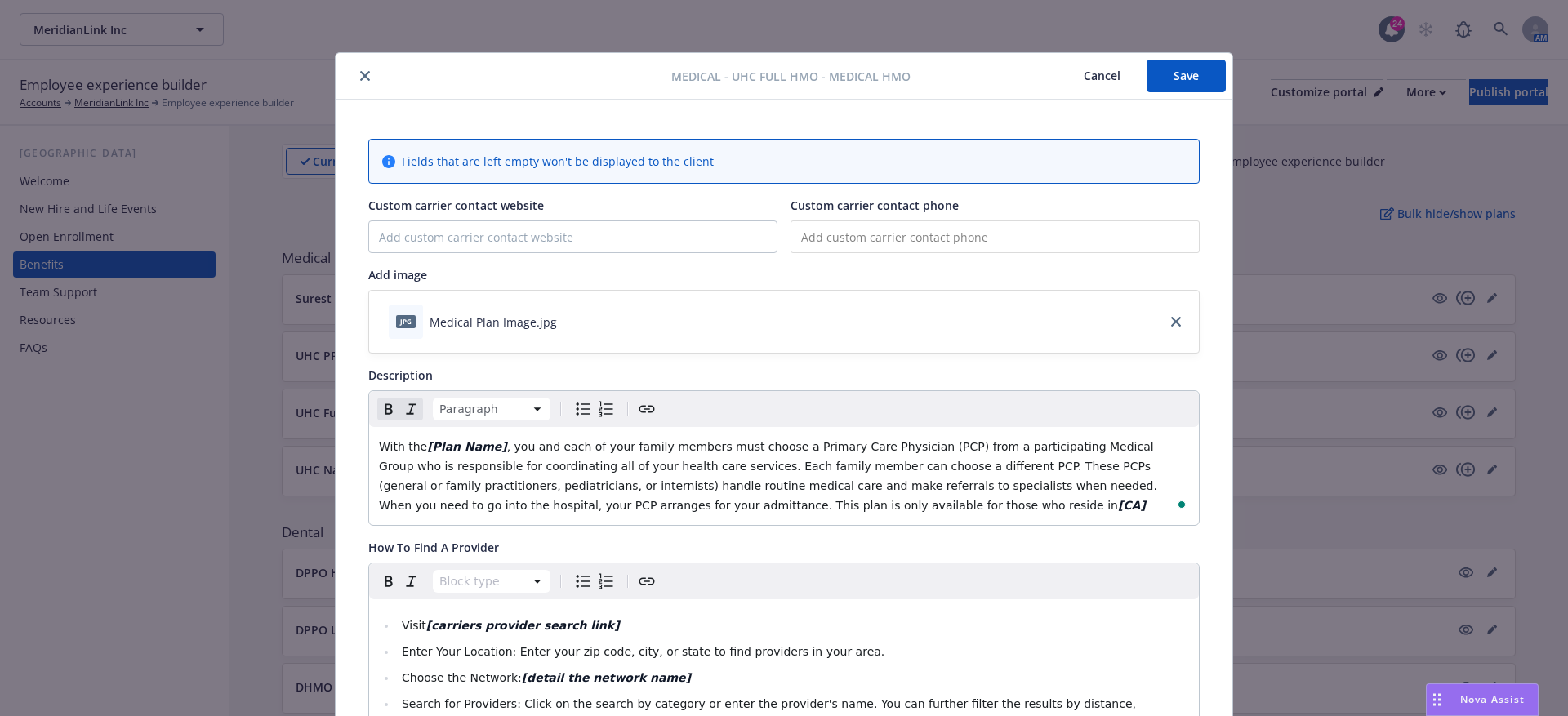
click at [1171, 60] on button "Save" at bounding box center [1186, 76] width 79 height 33
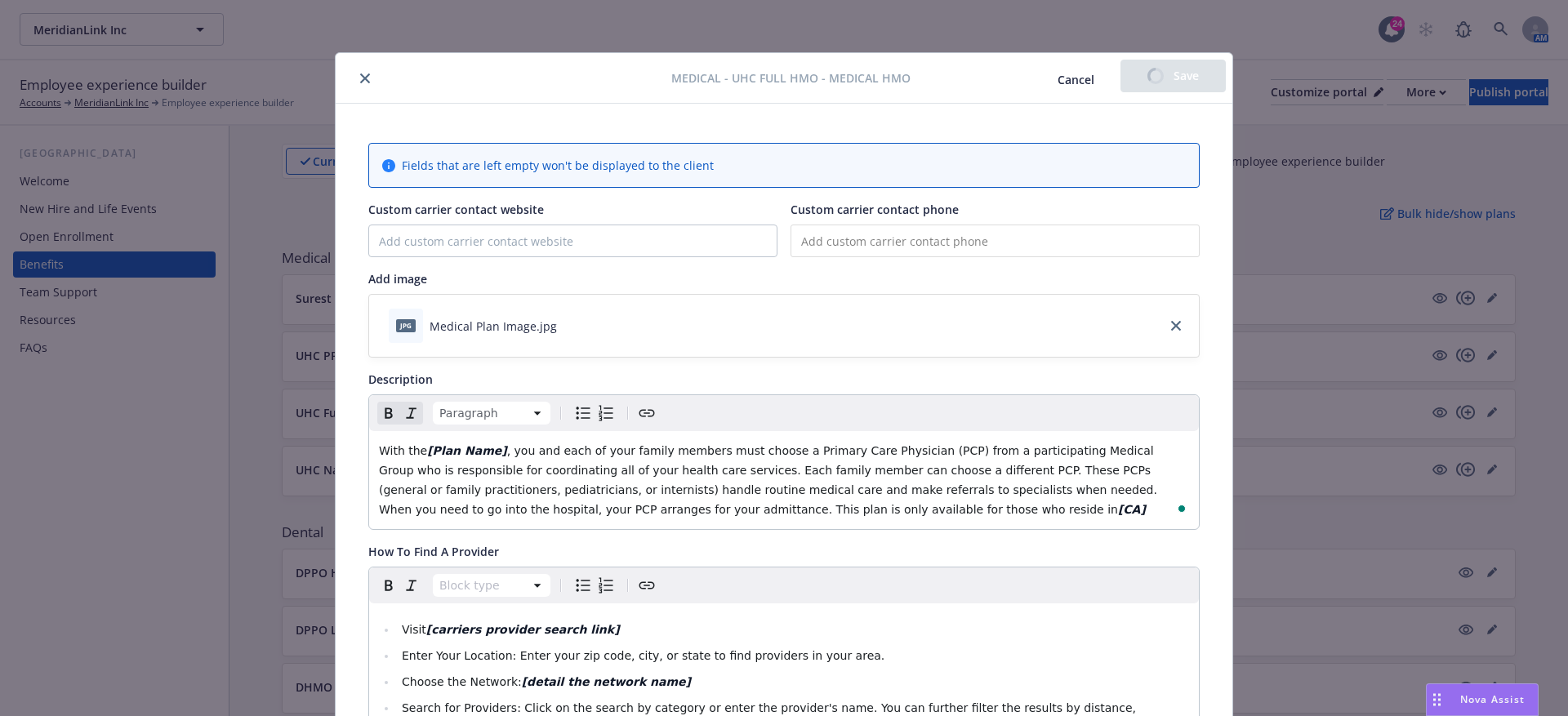
click at [1171, 64] on div "Cancel Save" at bounding box center [1129, 78] width 194 height 36
click at [1171, 64] on button "Save" at bounding box center [1174, 76] width 105 height 33
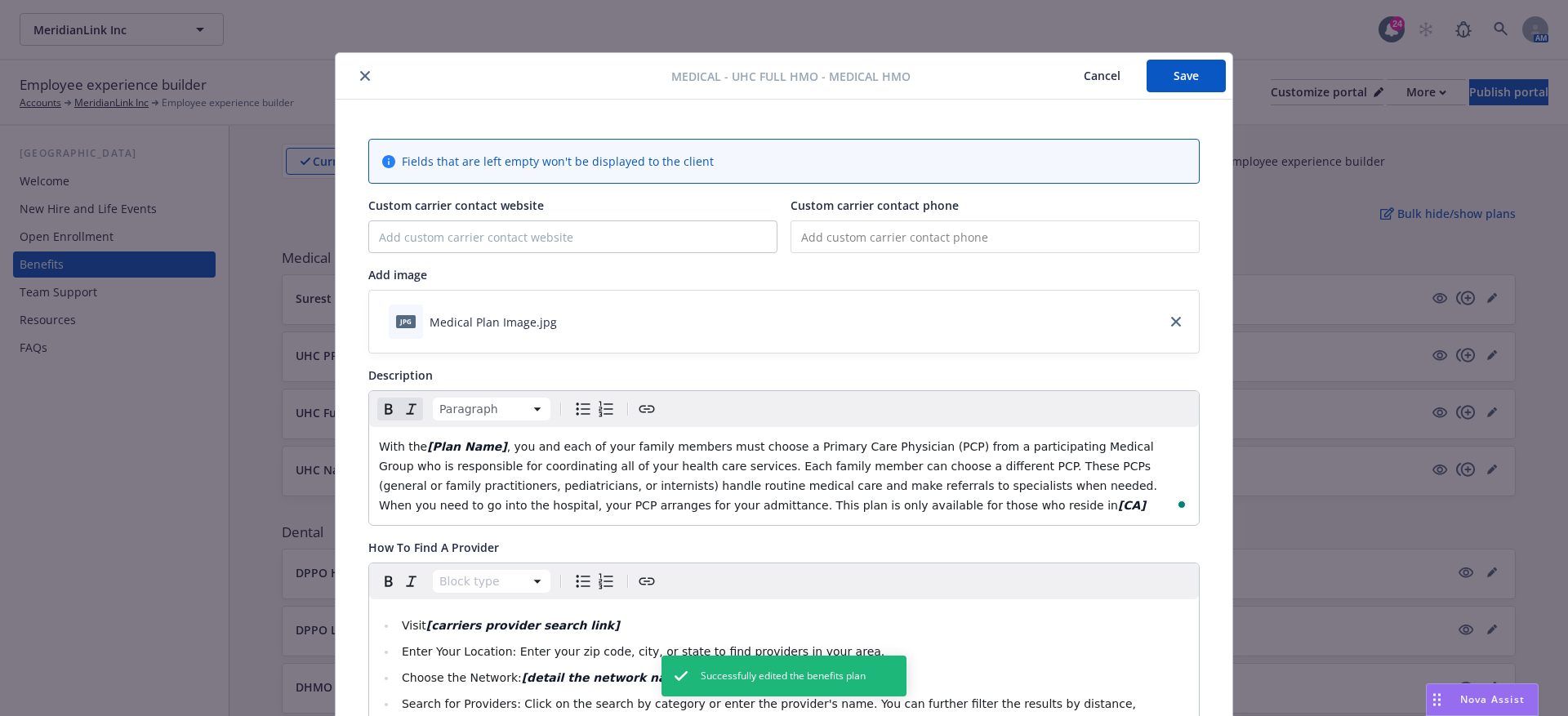
click at [1106, 77] on button "Cancel" at bounding box center [1102, 76] width 89 height 33
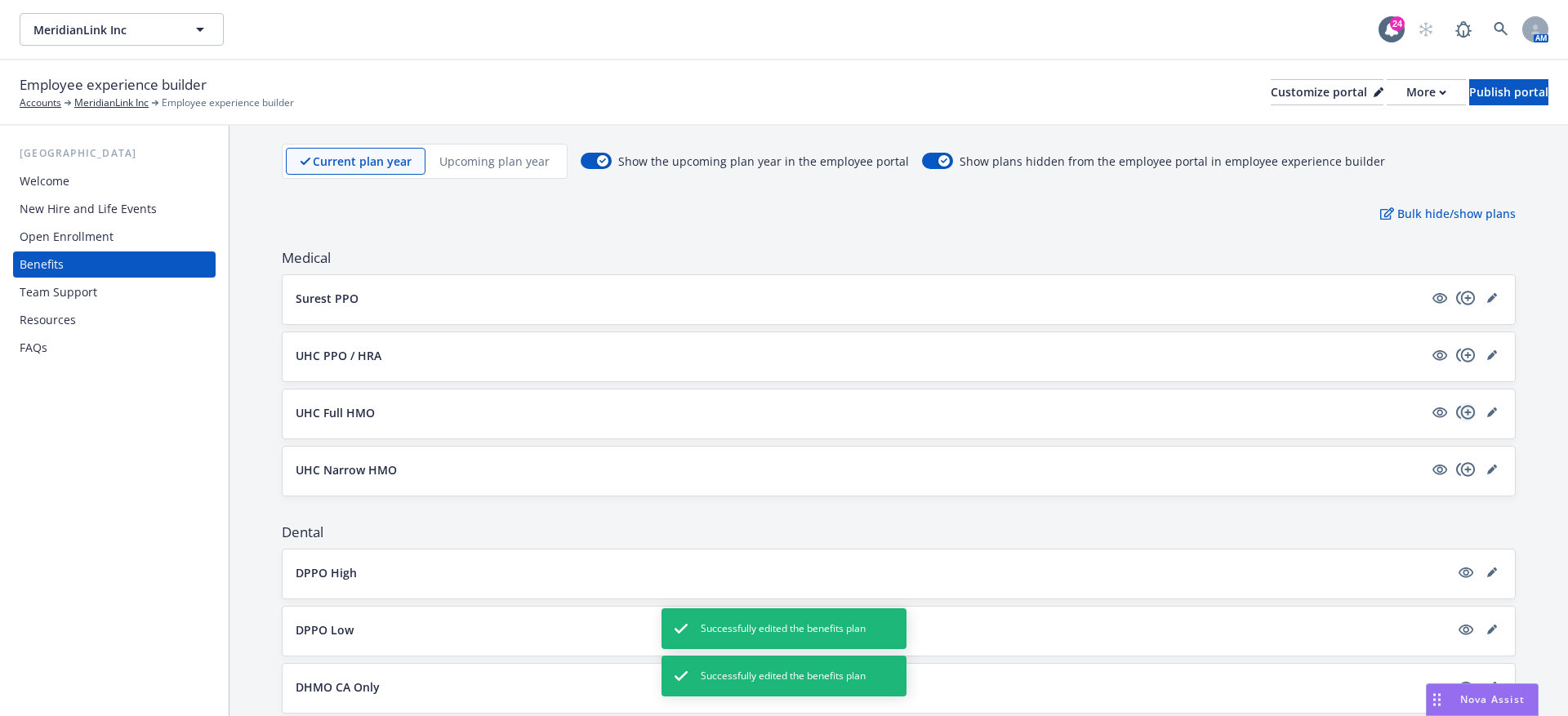
click at [1468, 405] on icon "copyPlus" at bounding box center [1466, 413] width 19 height 19
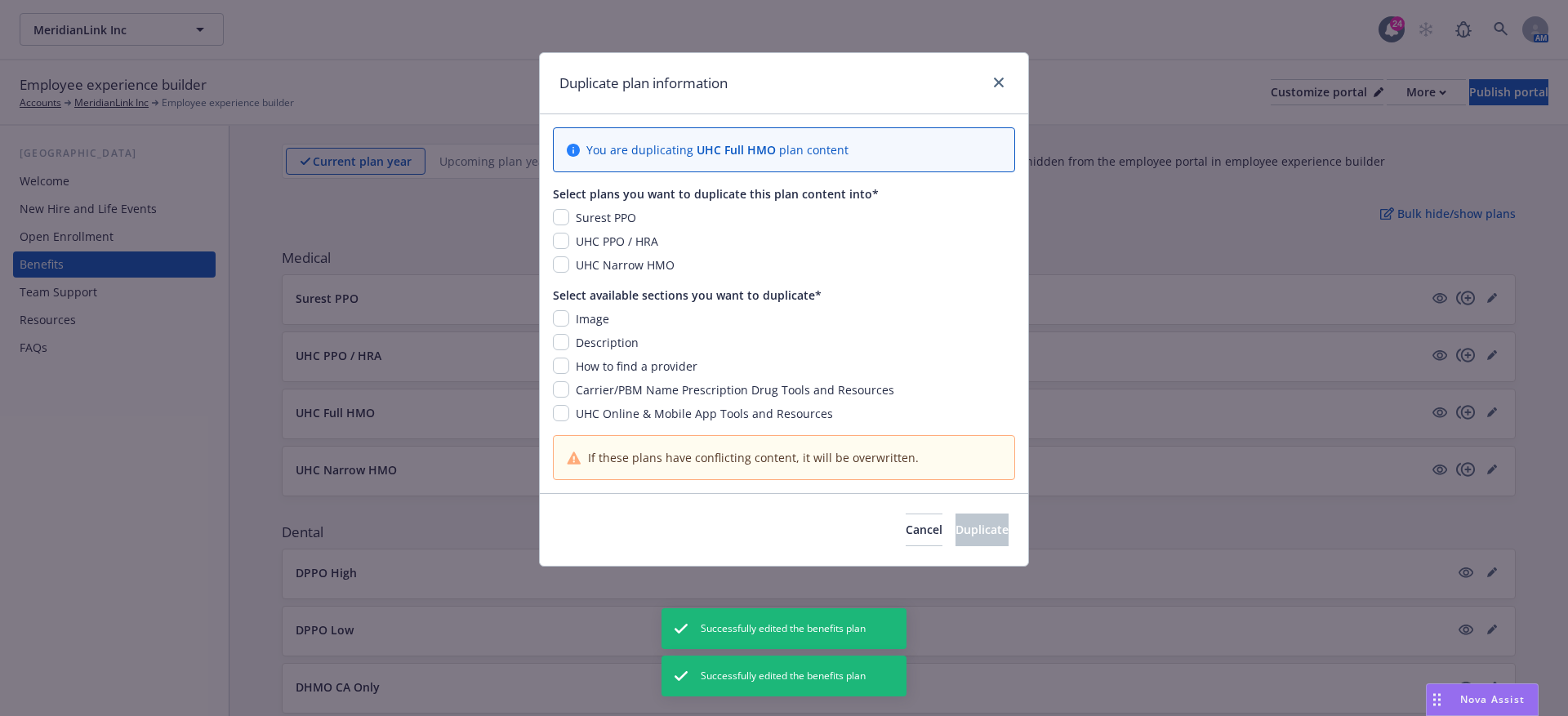
click at [1253, 407] on div "Duplicate plan information You are duplicating UHC Full HMO plan content Select…" at bounding box center [784, 358] width 1568 height 716
click at [906, 524] on span "Cancel" at bounding box center [924, 529] width 36 height 15
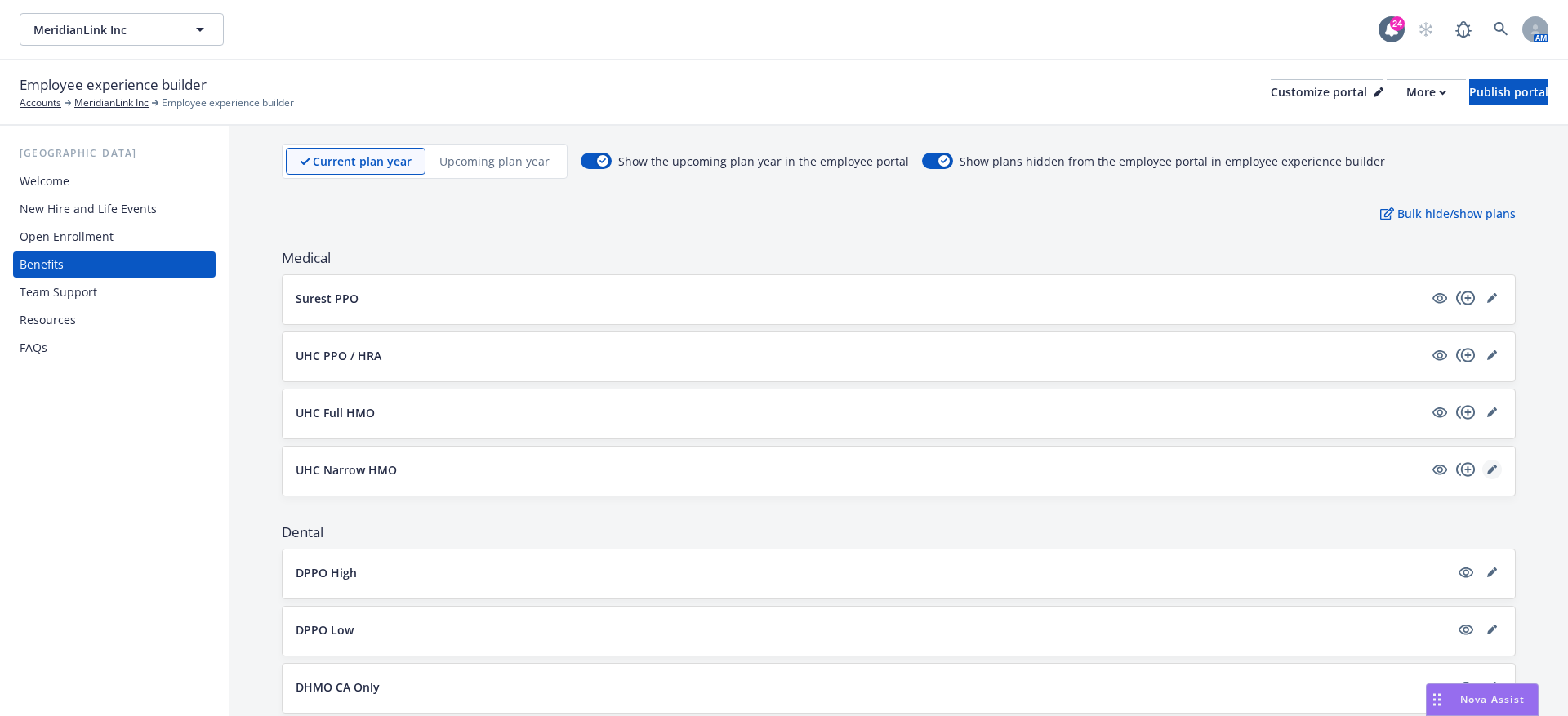
drag, startPoint x: 1467, startPoint y: 465, endPoint x: 1498, endPoint y: 466, distance: 31.0
click at [1498, 466] on div at bounding box center [1466, 469] width 72 height 19
click at [1498, 466] on link "editPencil" at bounding box center [1492, 469] width 19 height 19
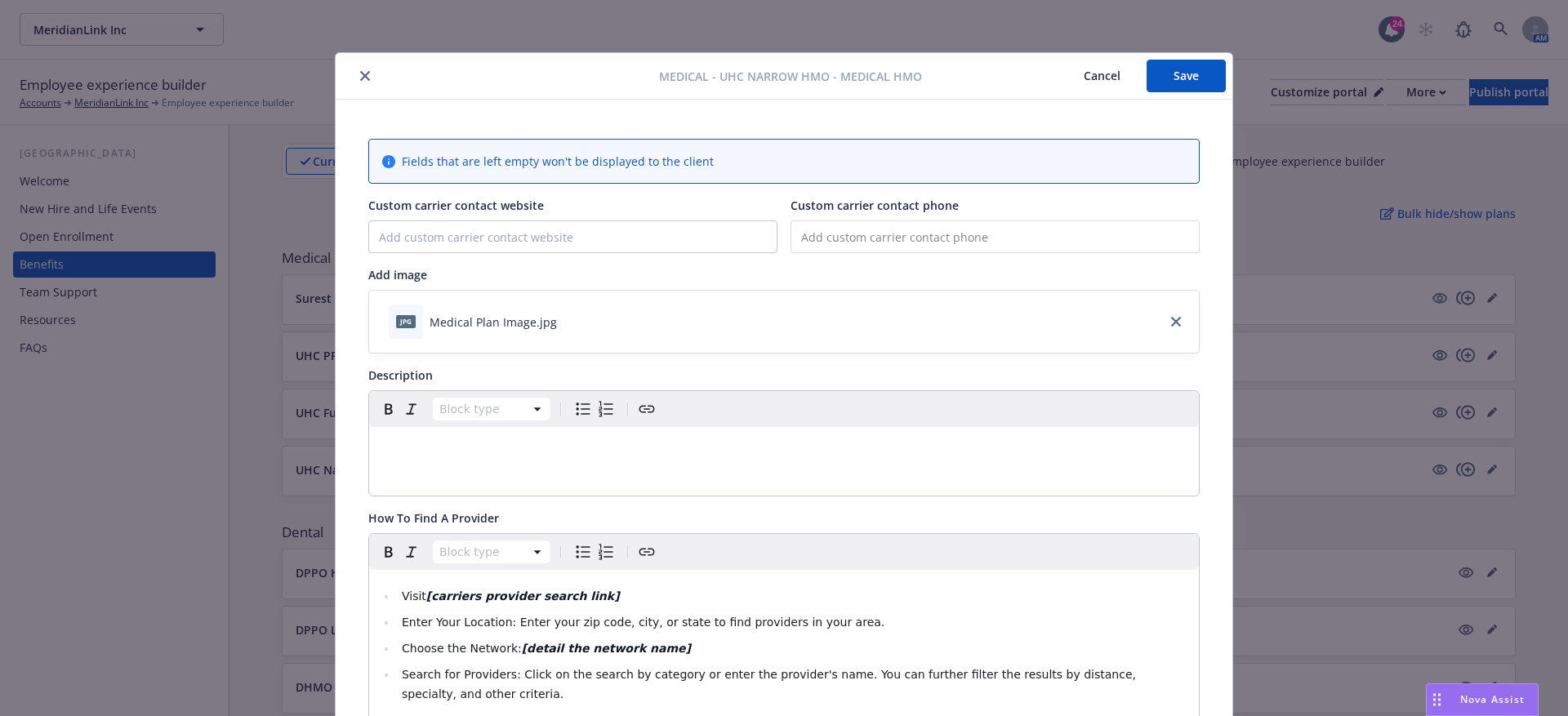
click at [1093, 78] on button "Cancel" at bounding box center [1102, 76] width 89 height 33
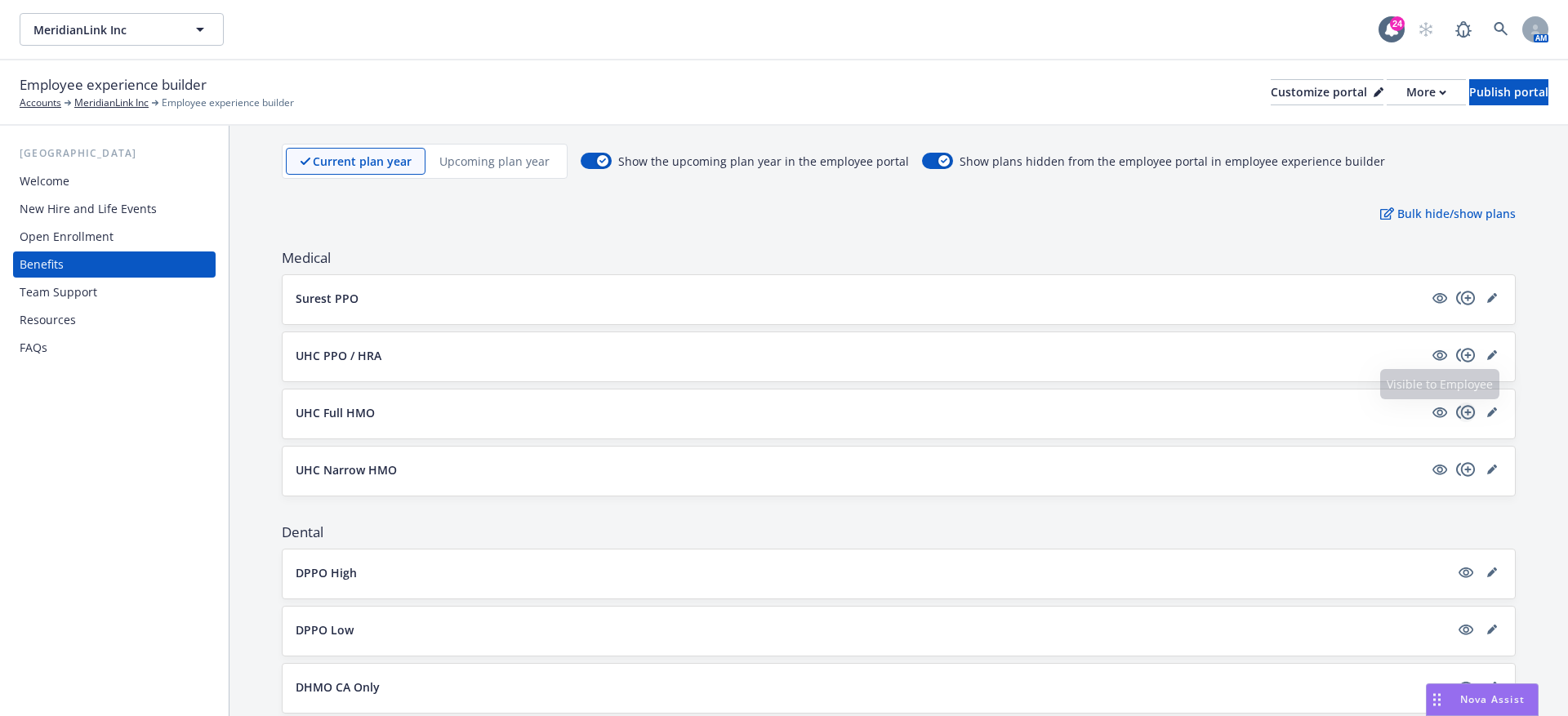
click at [1462, 413] on icon "copyPlus" at bounding box center [1466, 413] width 19 height 19
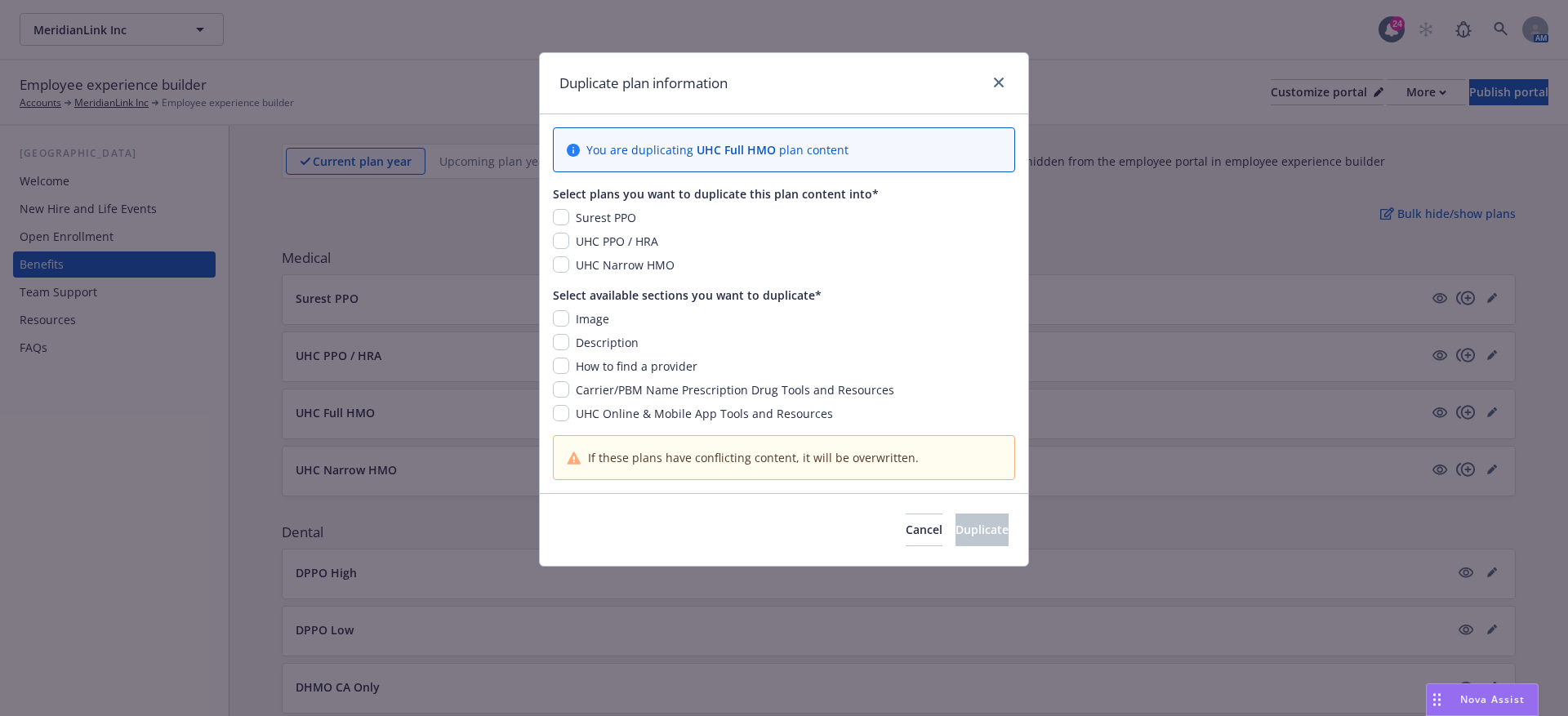
click at [571, 342] on div "Description" at bounding box center [606, 343] width 73 height 17
click at [560, 340] on input "checkbox" at bounding box center [561, 342] width 16 height 16
checkbox input "true"
click at [559, 258] on input "checkbox" at bounding box center [561, 264] width 16 height 16
checkbox input "true"
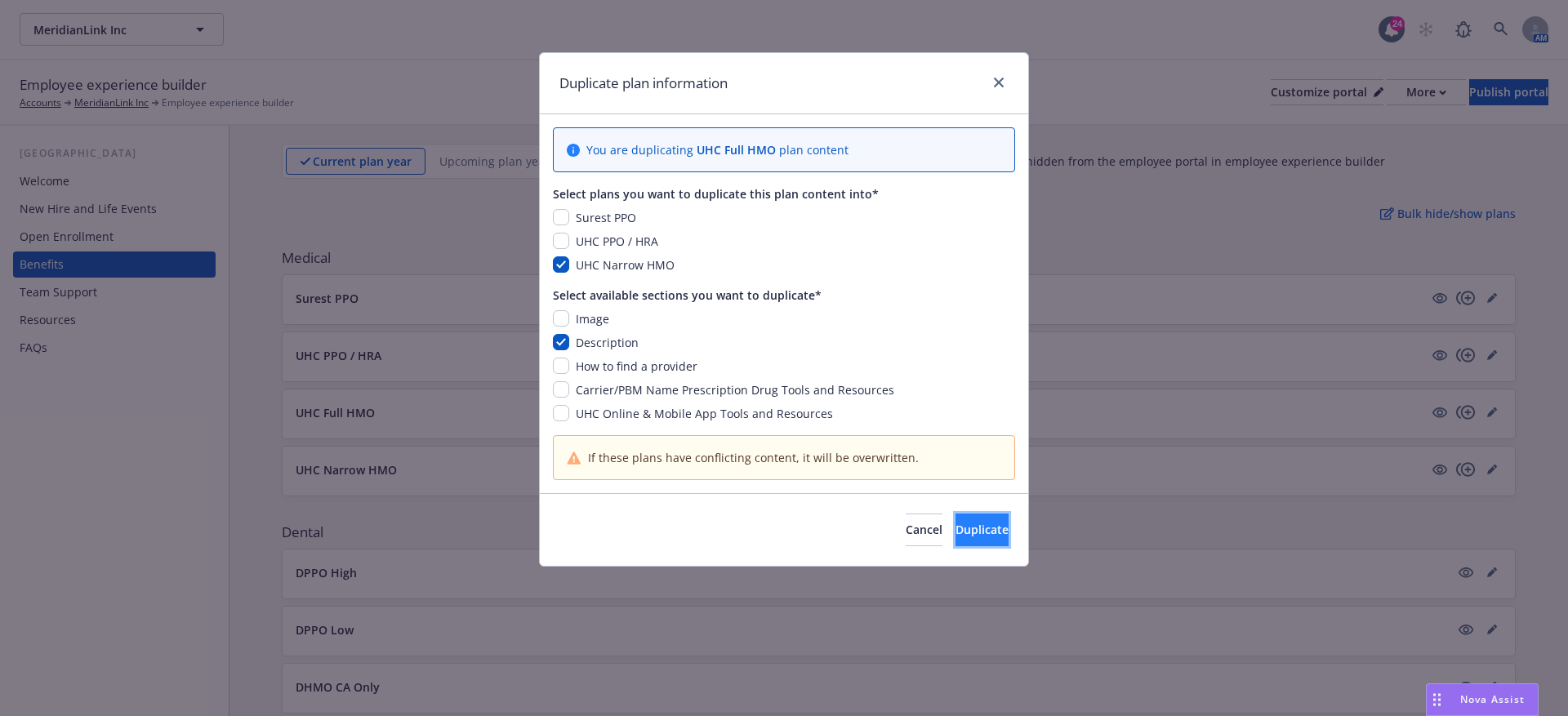
click at [955, 522] on span "Duplicate" at bounding box center [981, 529] width 53 height 15
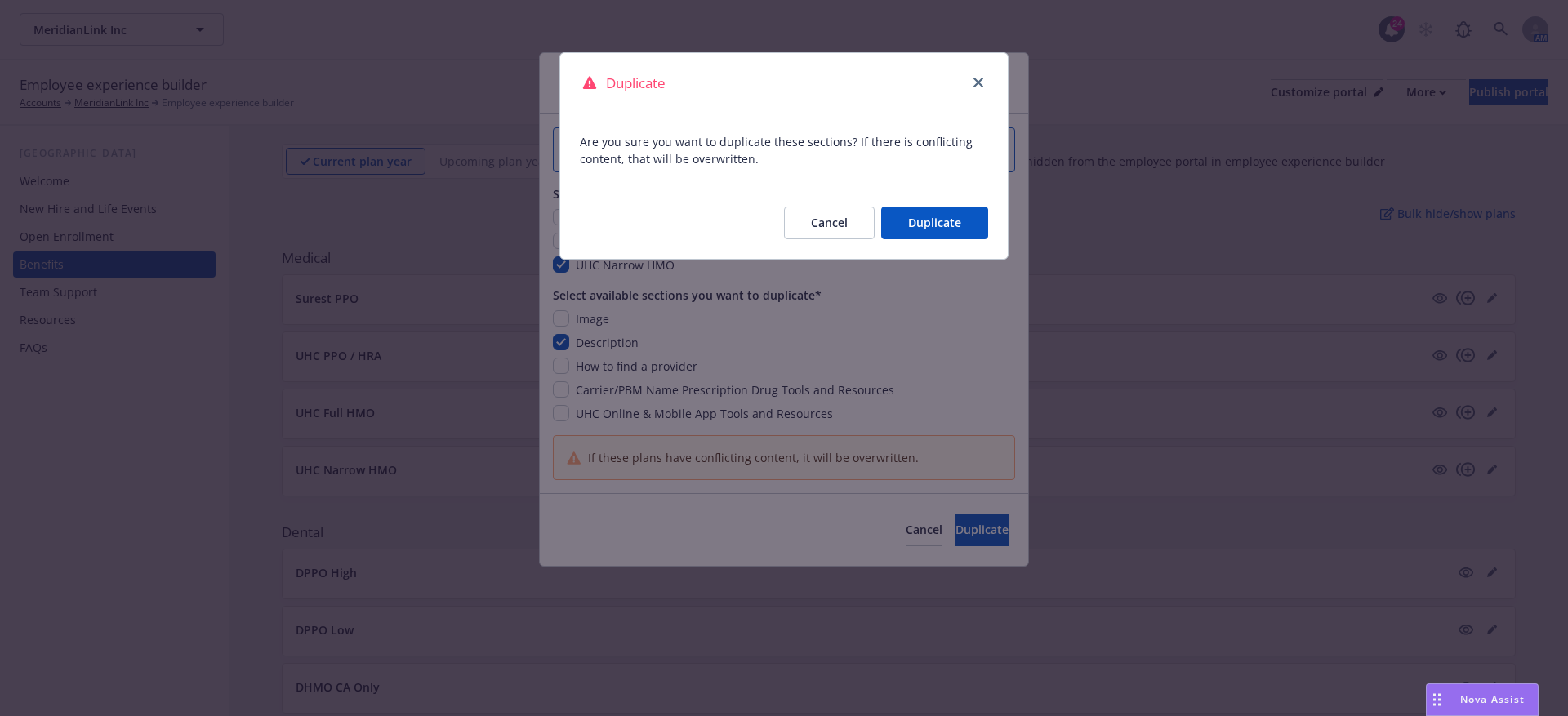
click at [952, 222] on button "Duplicate" at bounding box center [935, 223] width 107 height 33
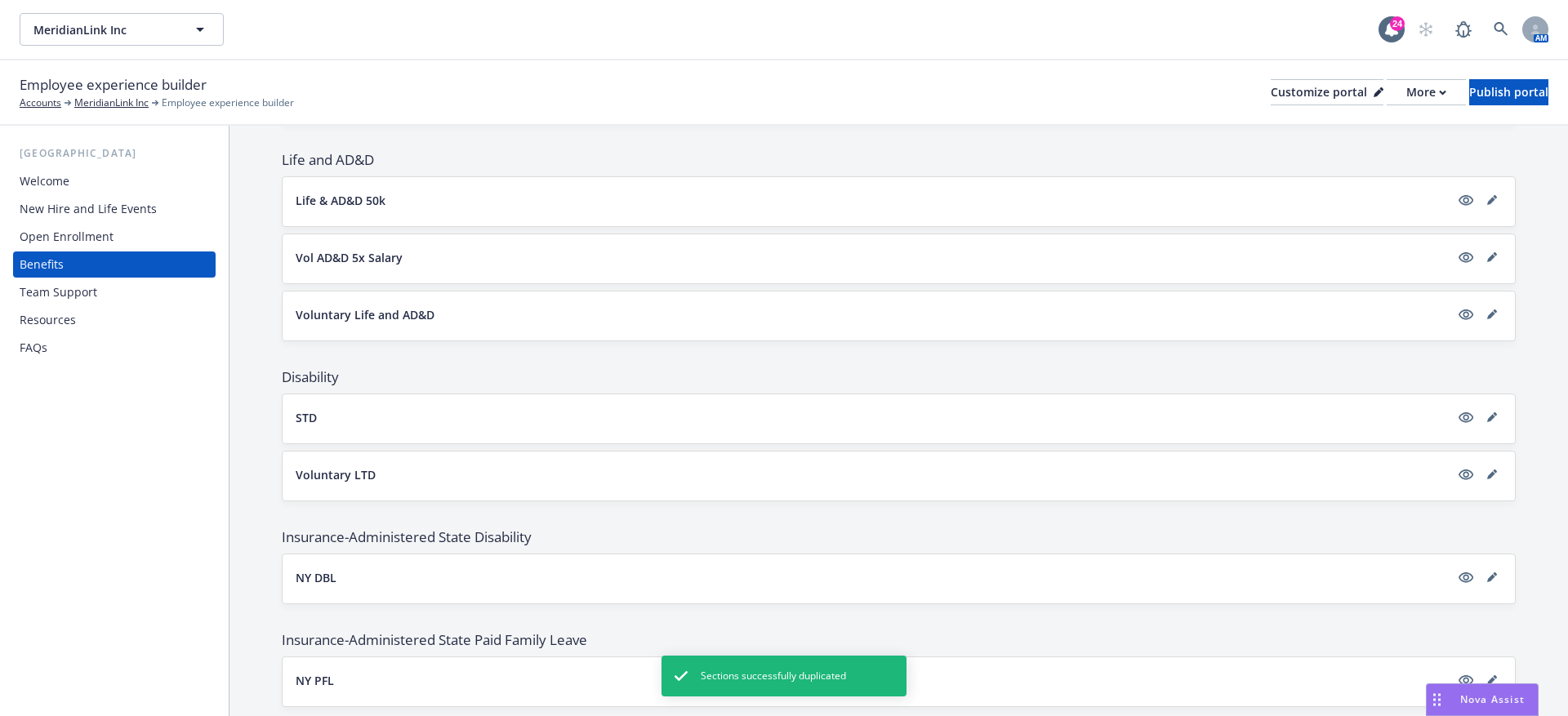
scroll to position [853, 0]
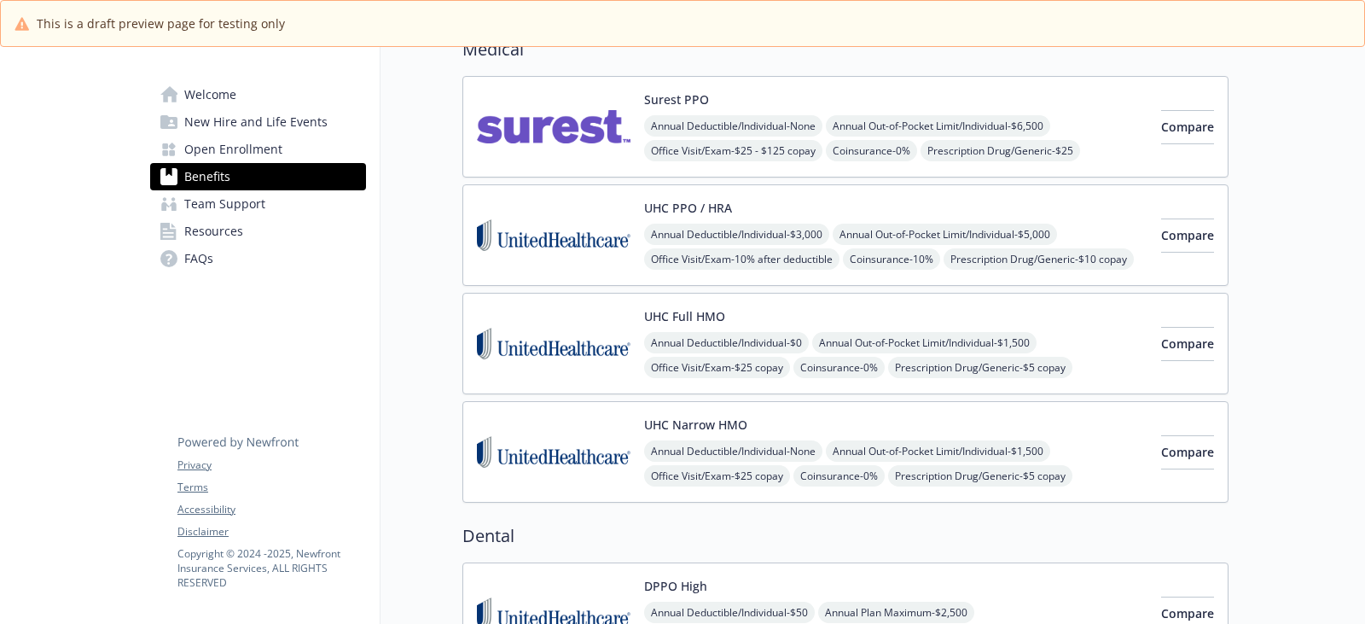
scroll to position [162, 0]
